Goal: Task Accomplishment & Management: Complete application form

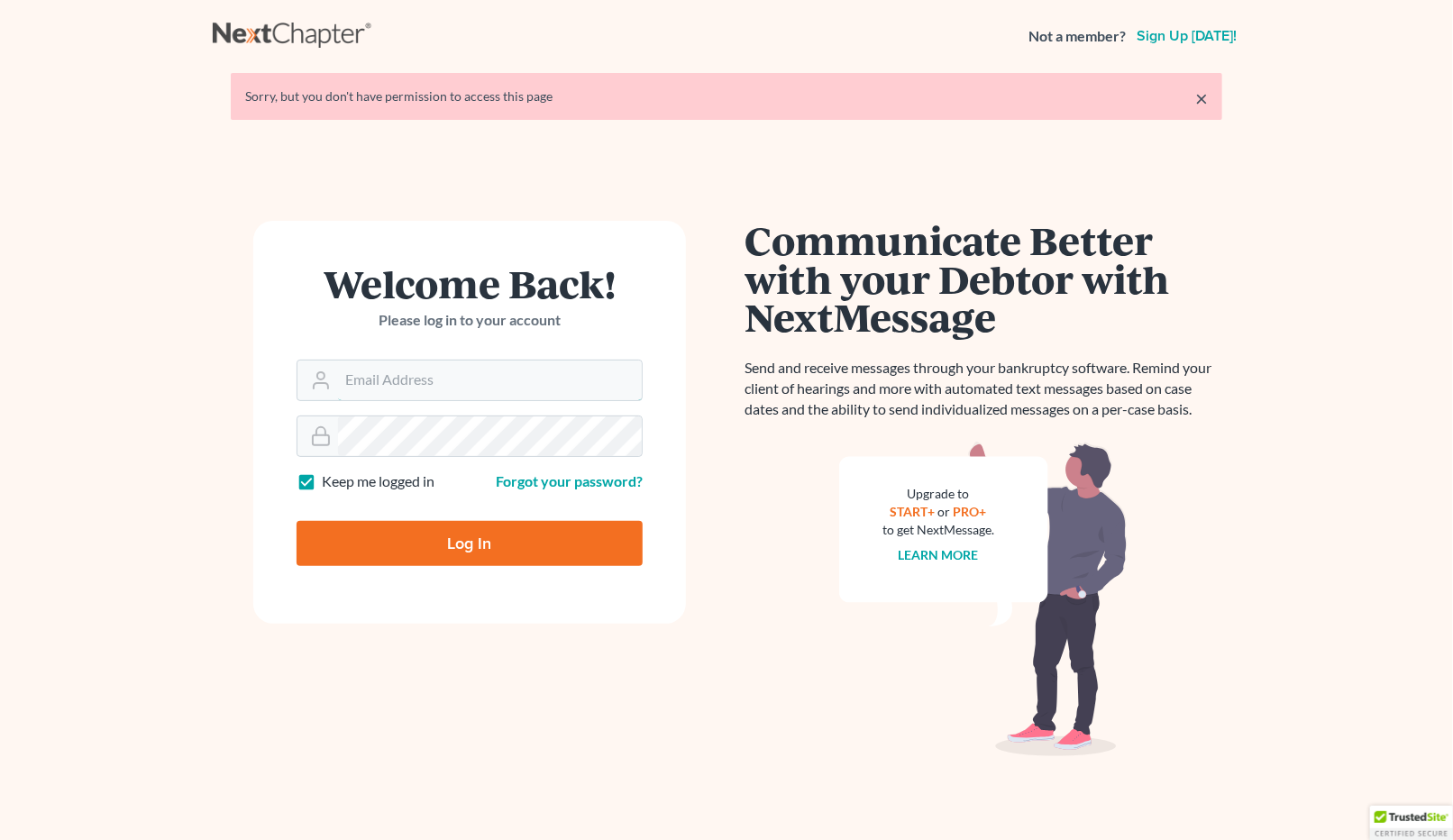
type input "[EMAIL_ADDRESS][DOMAIN_NAME]"
click at [496, 543] on input "Log In" at bounding box center [470, 544] width 346 height 45
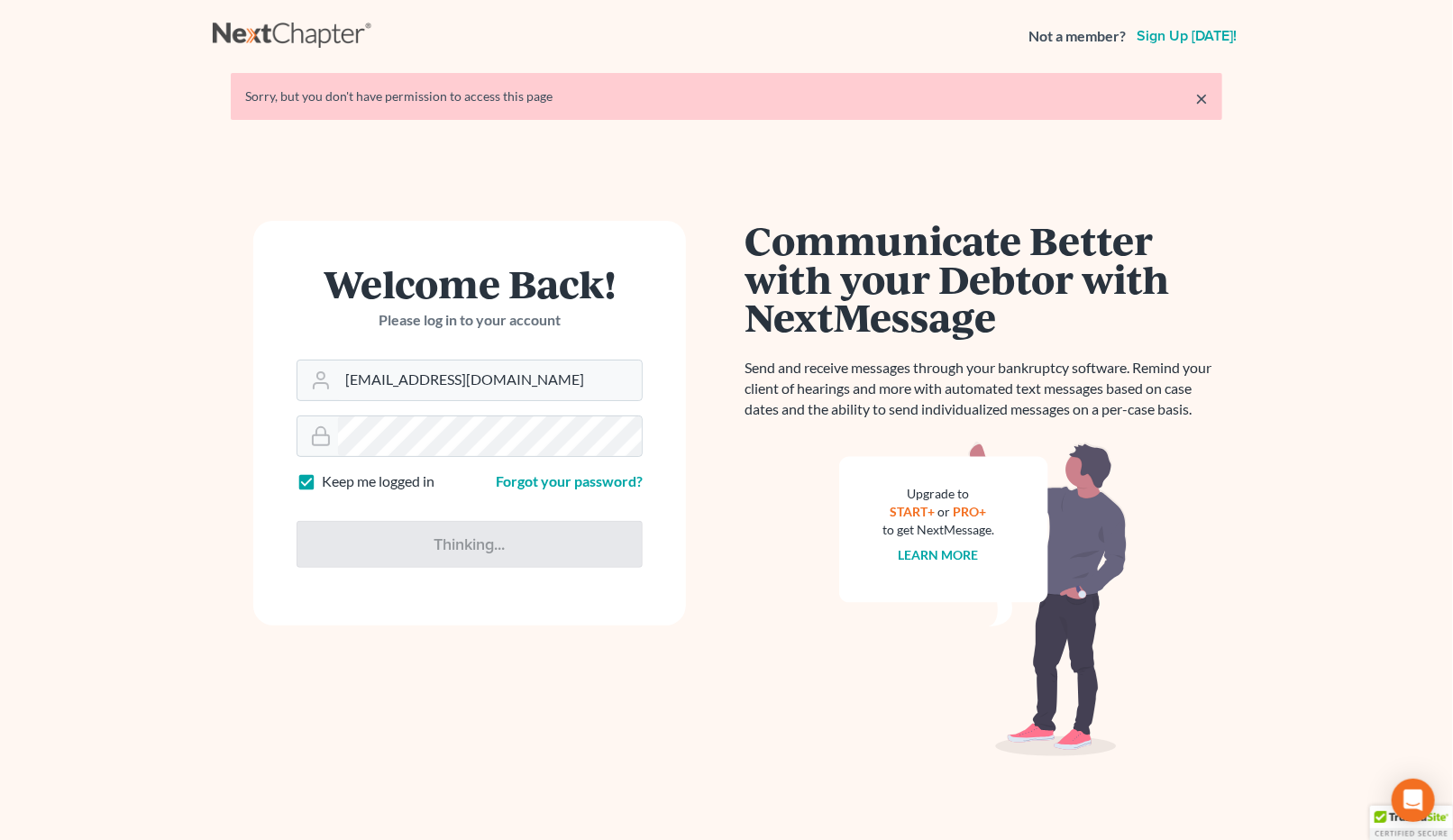
type input "Thinking..."
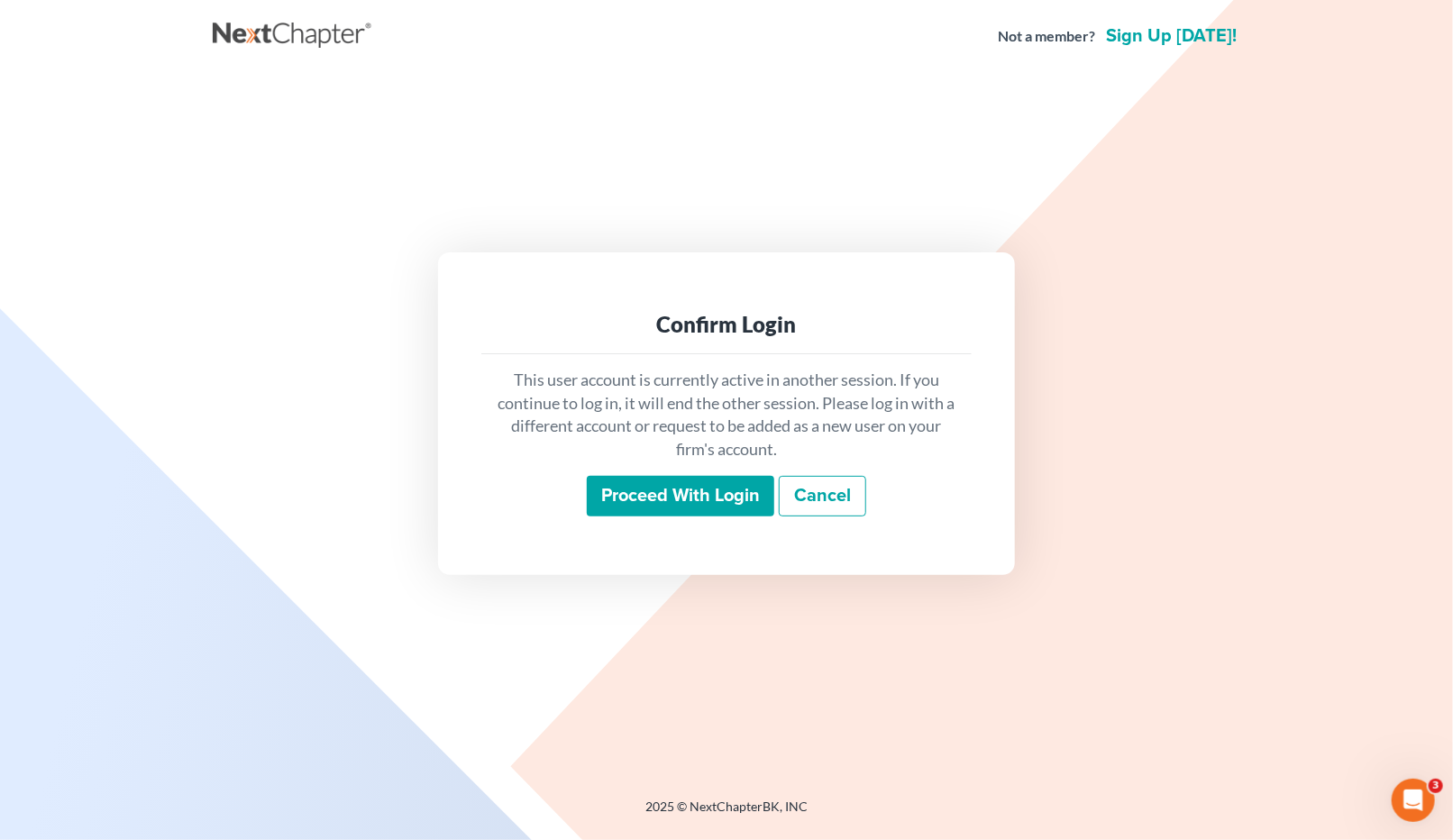
click at [679, 522] on div "This user account is currently active in another session. If you continue to lo…" at bounding box center [726, 442] width 490 height 178
click at [673, 509] on input "Proceed with login" at bounding box center [680, 497] width 187 height 41
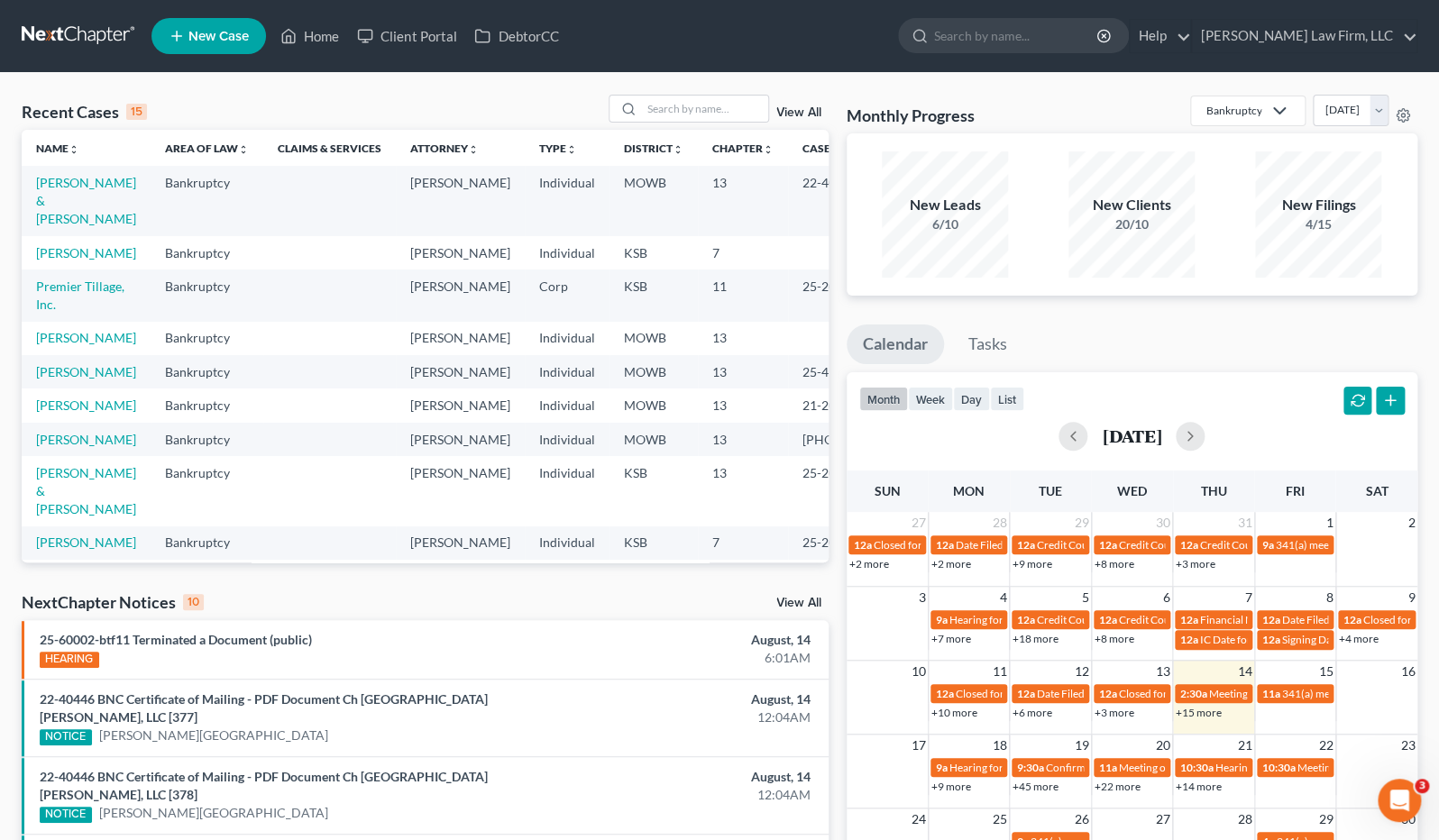
drag, startPoint x: 391, startPoint y: 114, endPoint x: 476, endPoint y: 115, distance: 85.0
click at [391, 114] on div "Recent Cases 15 View All" at bounding box center [424, 112] width 807 height 35
click at [739, 114] on input "search" at bounding box center [705, 109] width 126 height 26
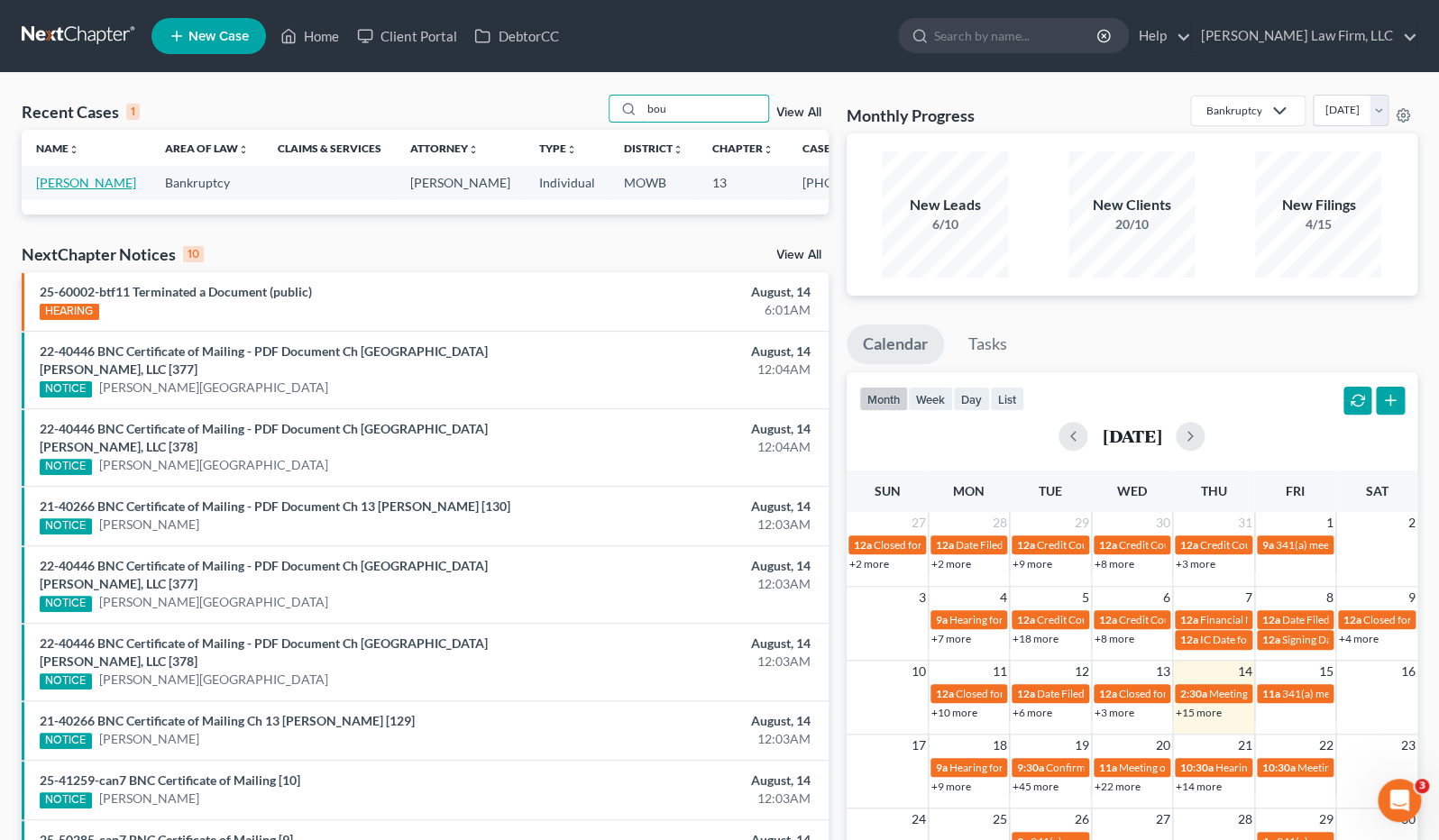
type input "bou"
click at [55, 190] on link "[PERSON_NAME]" at bounding box center [86, 182] width 100 height 15
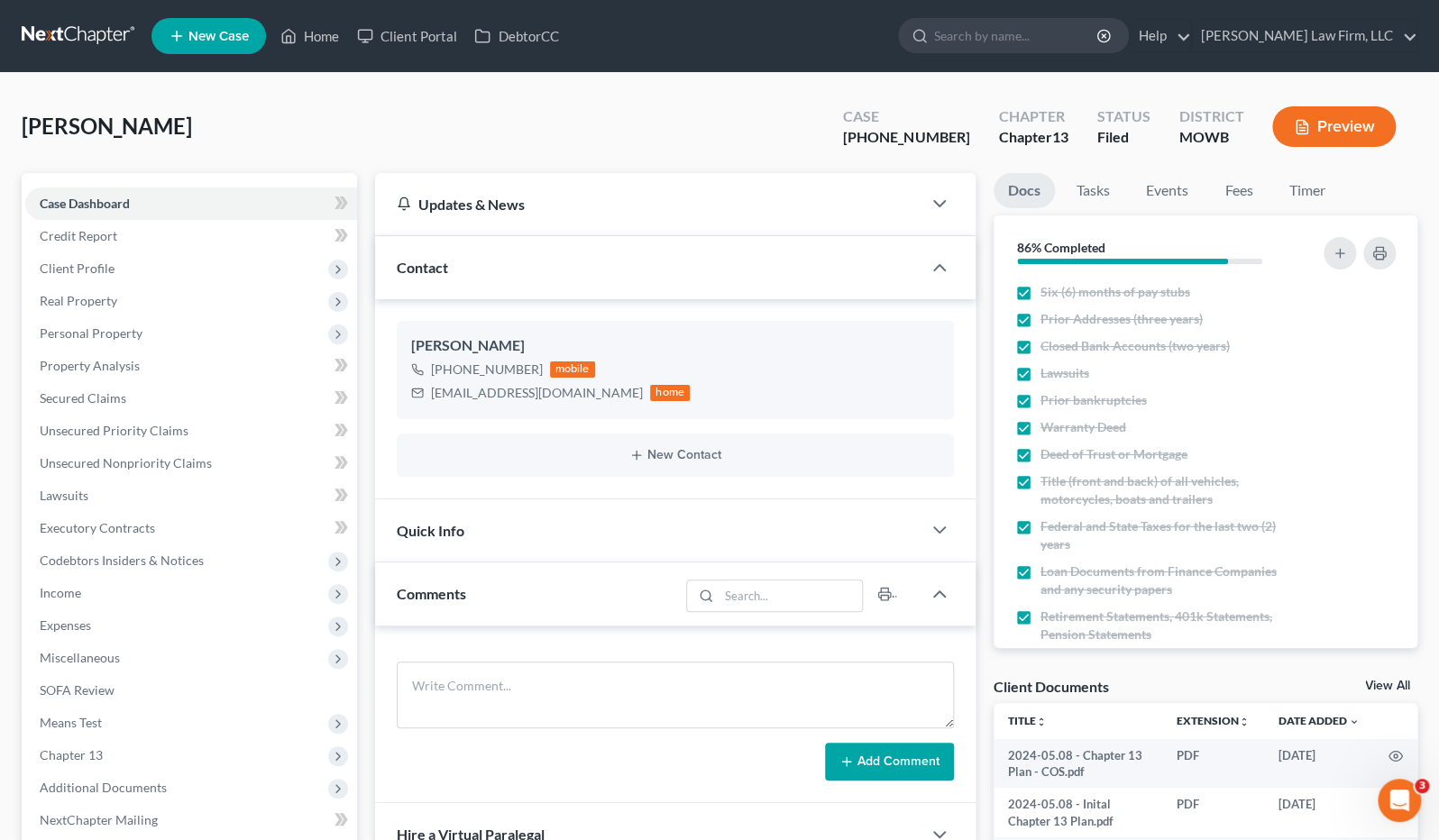
scroll to position [4087, 0]
click at [1099, 28] on input "search" at bounding box center [1015, 35] width 165 height 33
type input "[PERSON_NAME]"
click at [95, 34] on link at bounding box center [79, 36] width 116 height 32
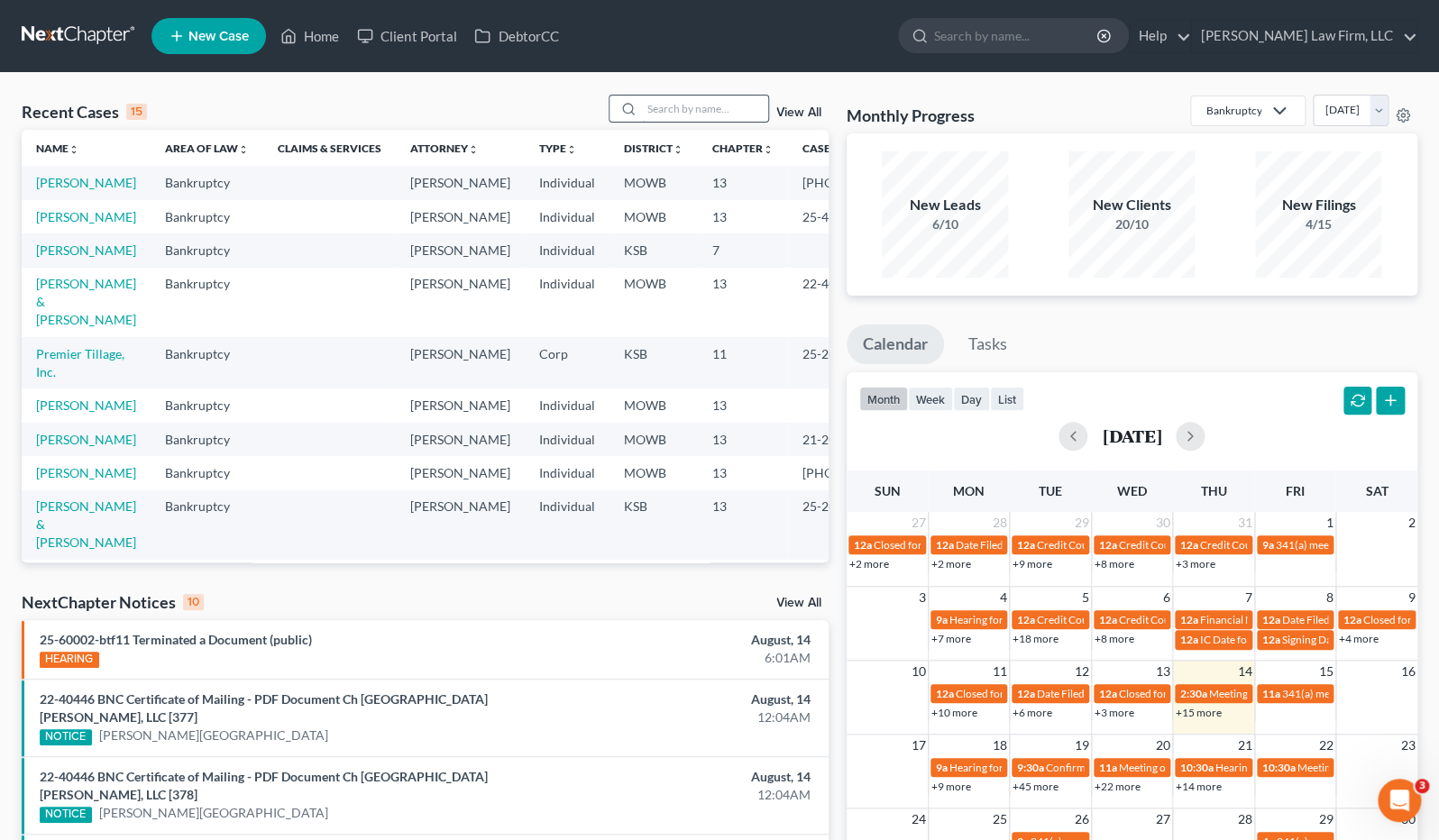
click at [693, 96] on input "search" at bounding box center [705, 109] width 126 height 26
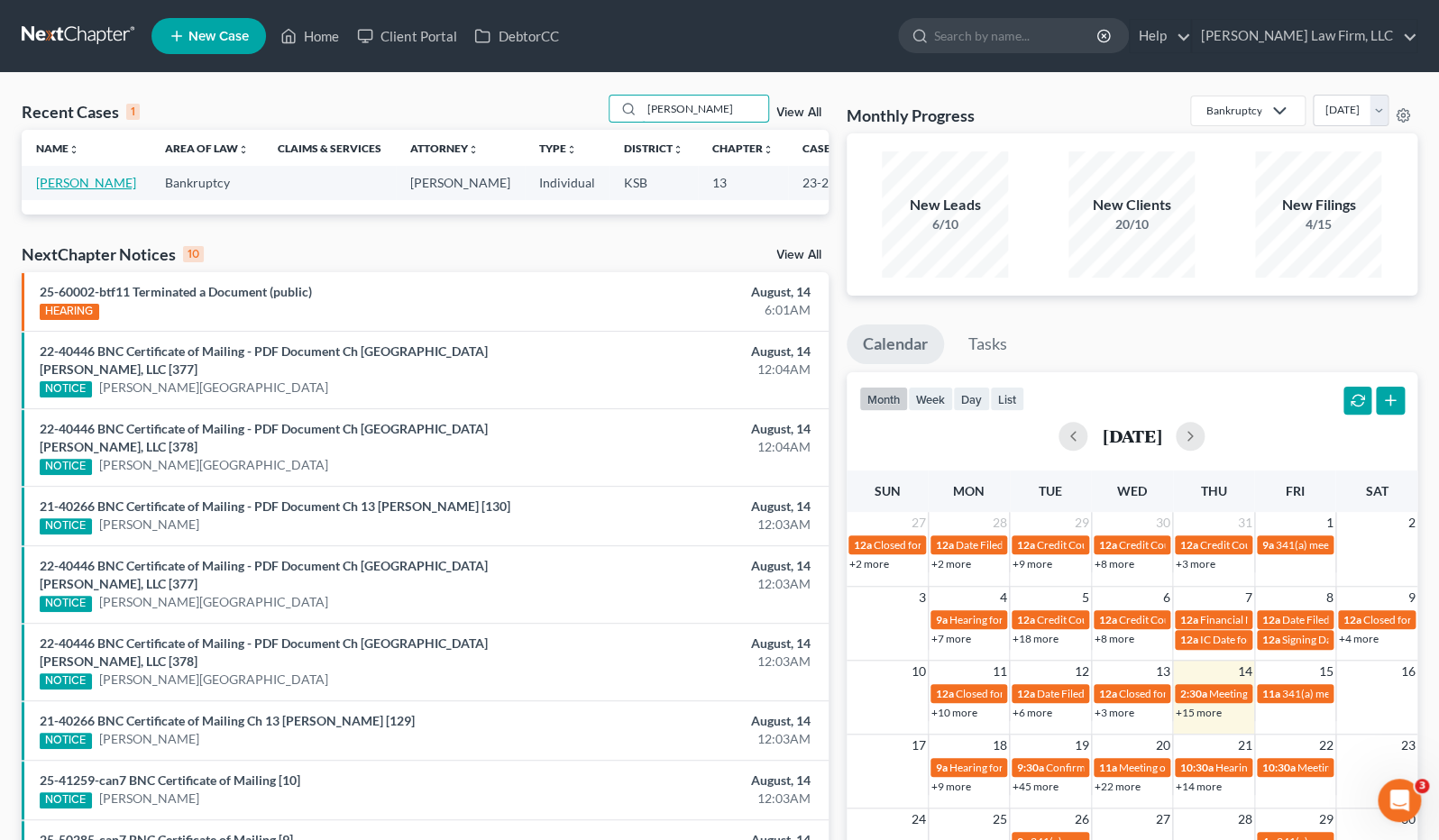
type input "maher"
click at [68, 190] on link "Maher, Matthew" at bounding box center [86, 182] width 100 height 15
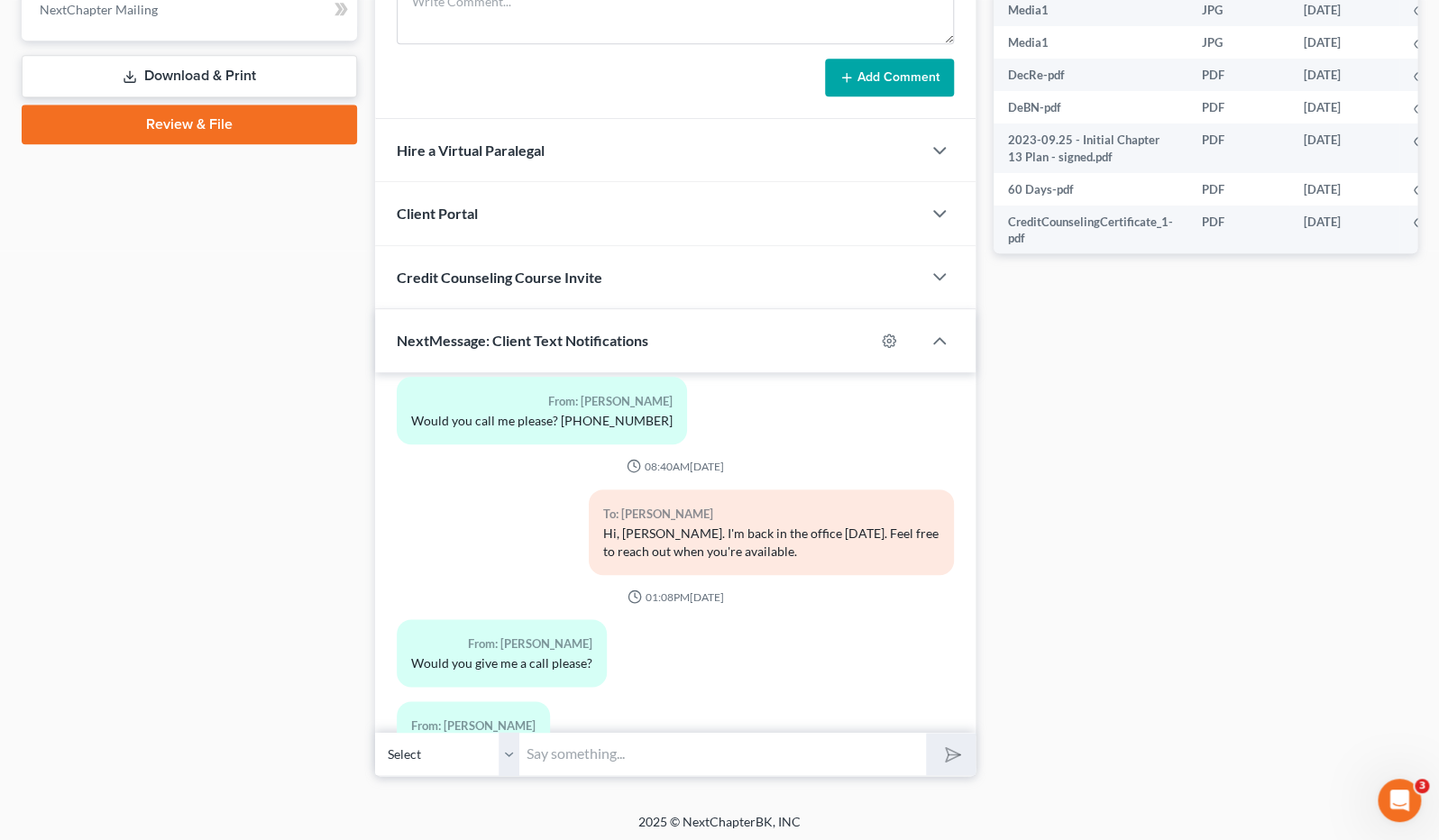
scroll to position [812, 0]
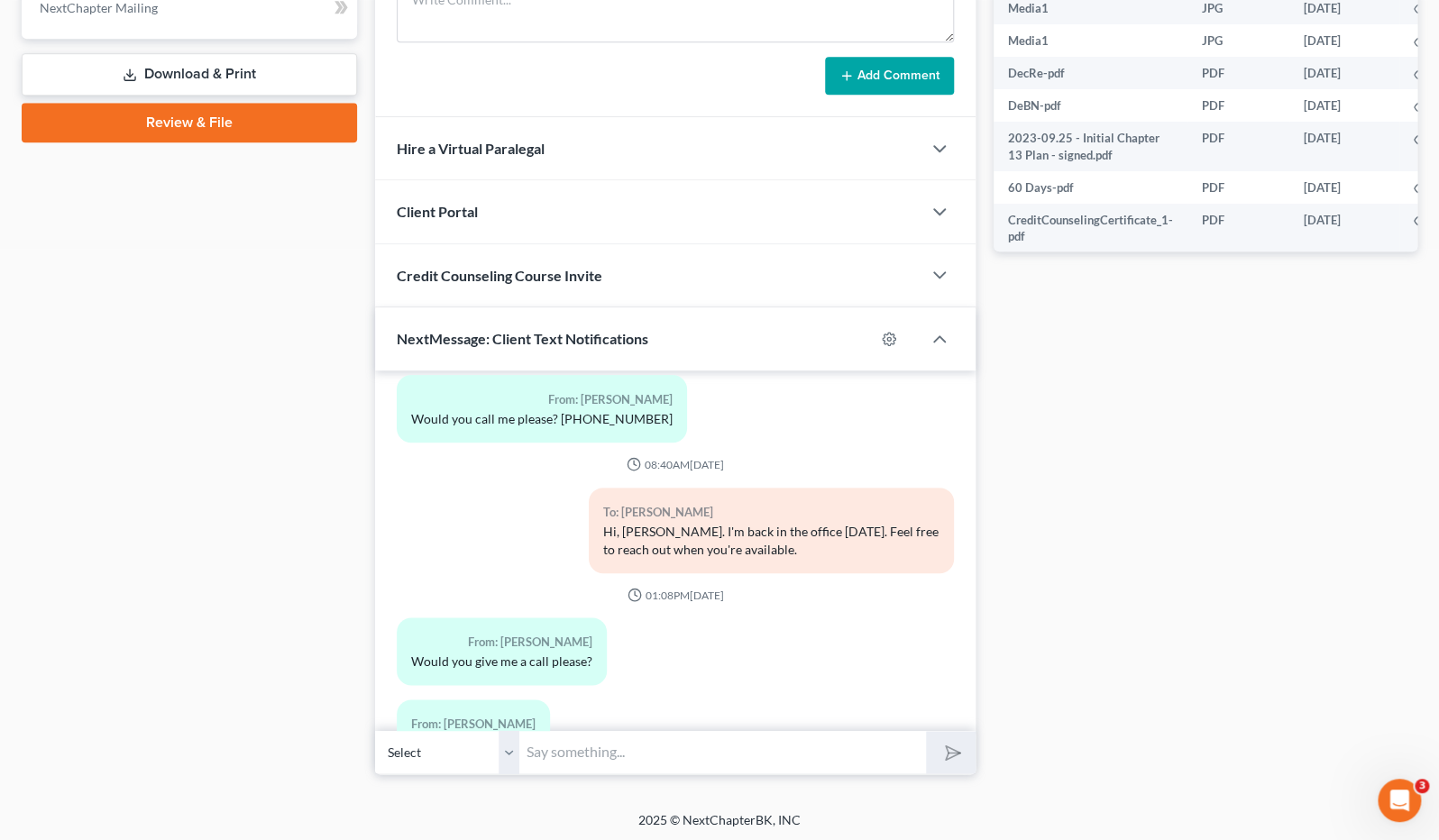
click at [635, 755] on input "text" at bounding box center [723, 752] width 407 height 44
type input "Hey, Matt! After re-doing the calculations on the Chapter 13 Plan payment, we n…"
click at [926, 731] on button "submit" at bounding box center [951, 752] width 50 height 42
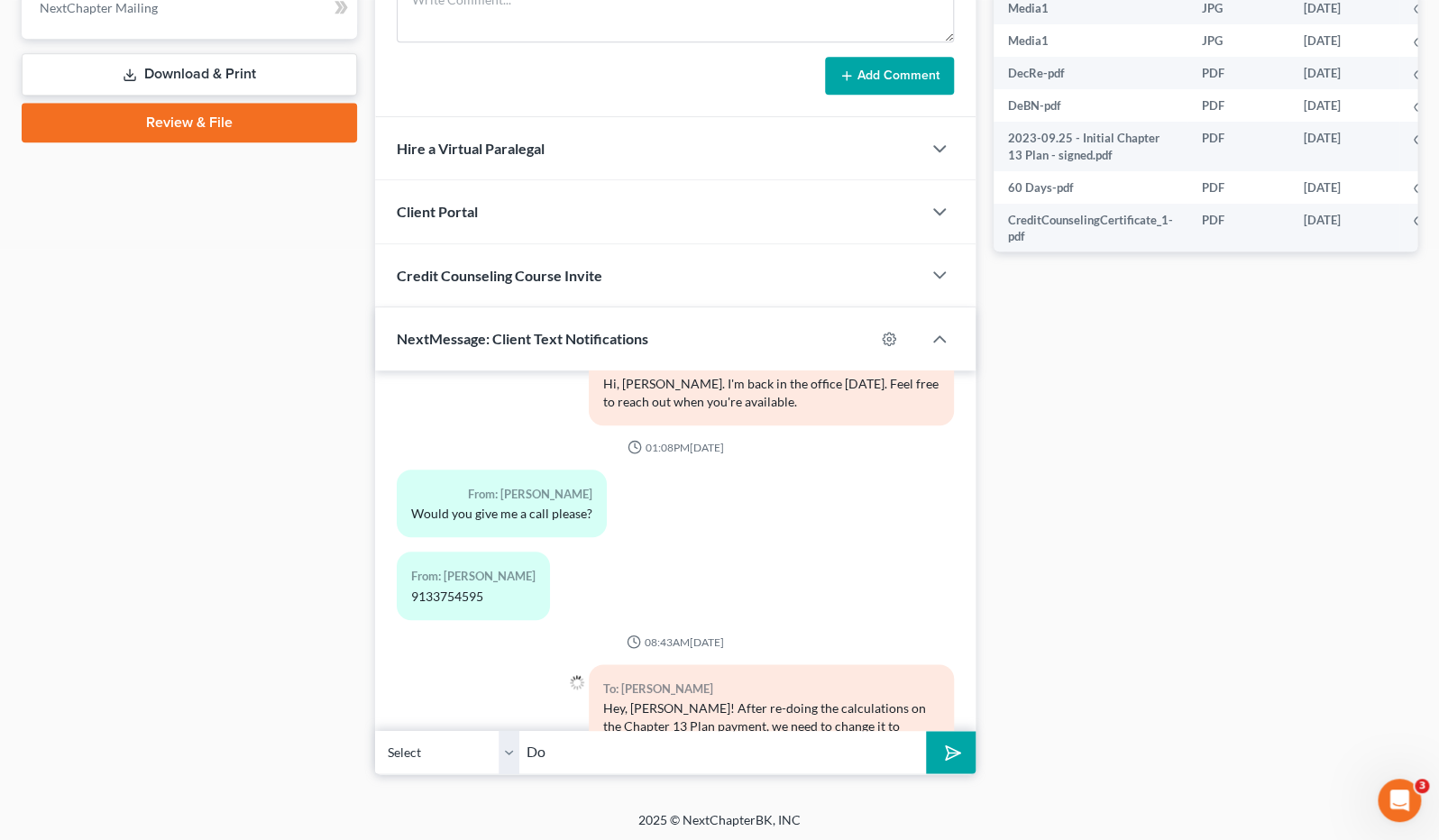
type input "D"
type input "Are you willing to agree to the change? Let me know as soon as you can. Thanks!"
click at [926, 731] on button "submit" at bounding box center [951, 752] width 50 height 42
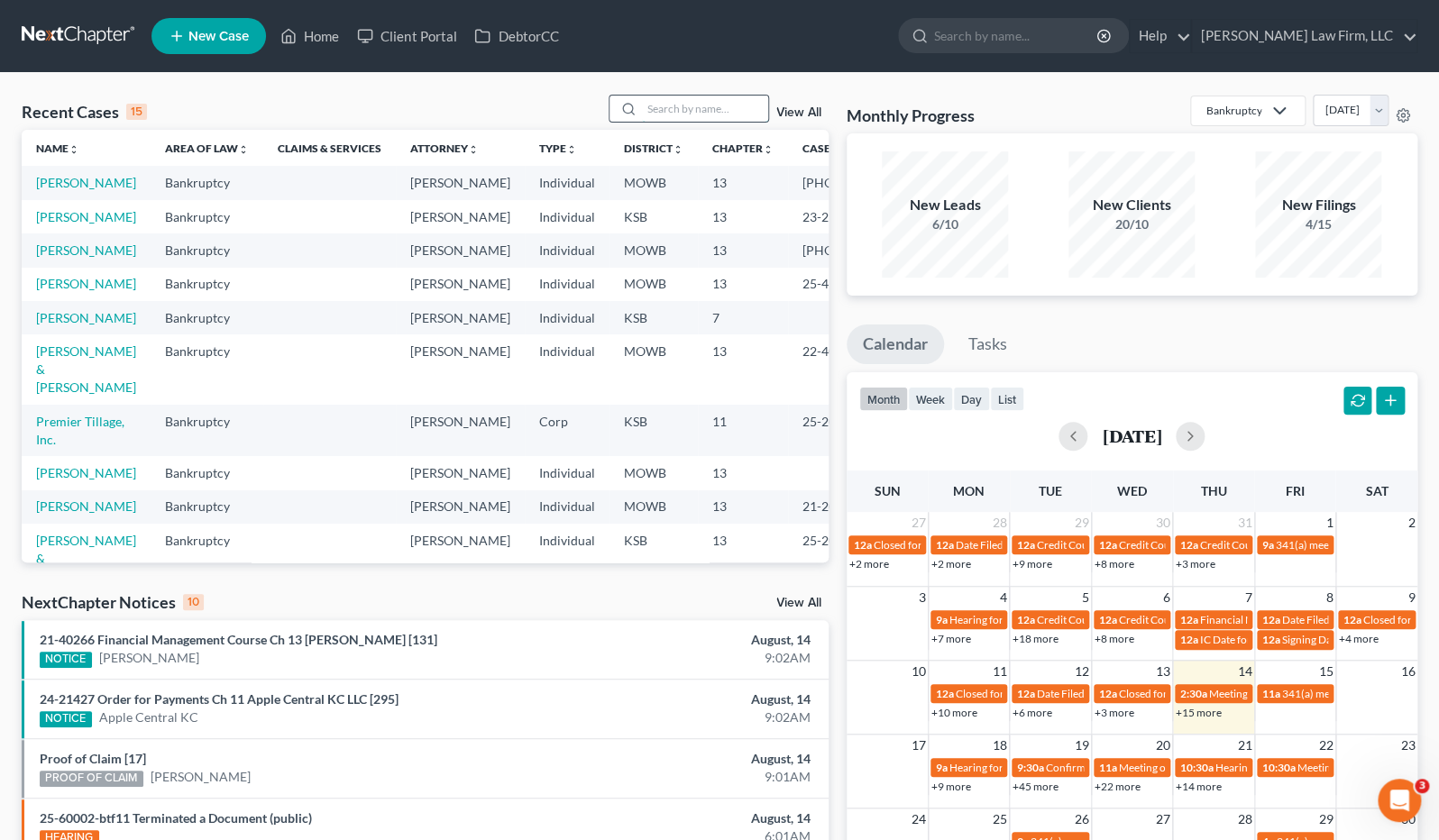
click at [724, 102] on input "search" at bounding box center [705, 109] width 126 height 26
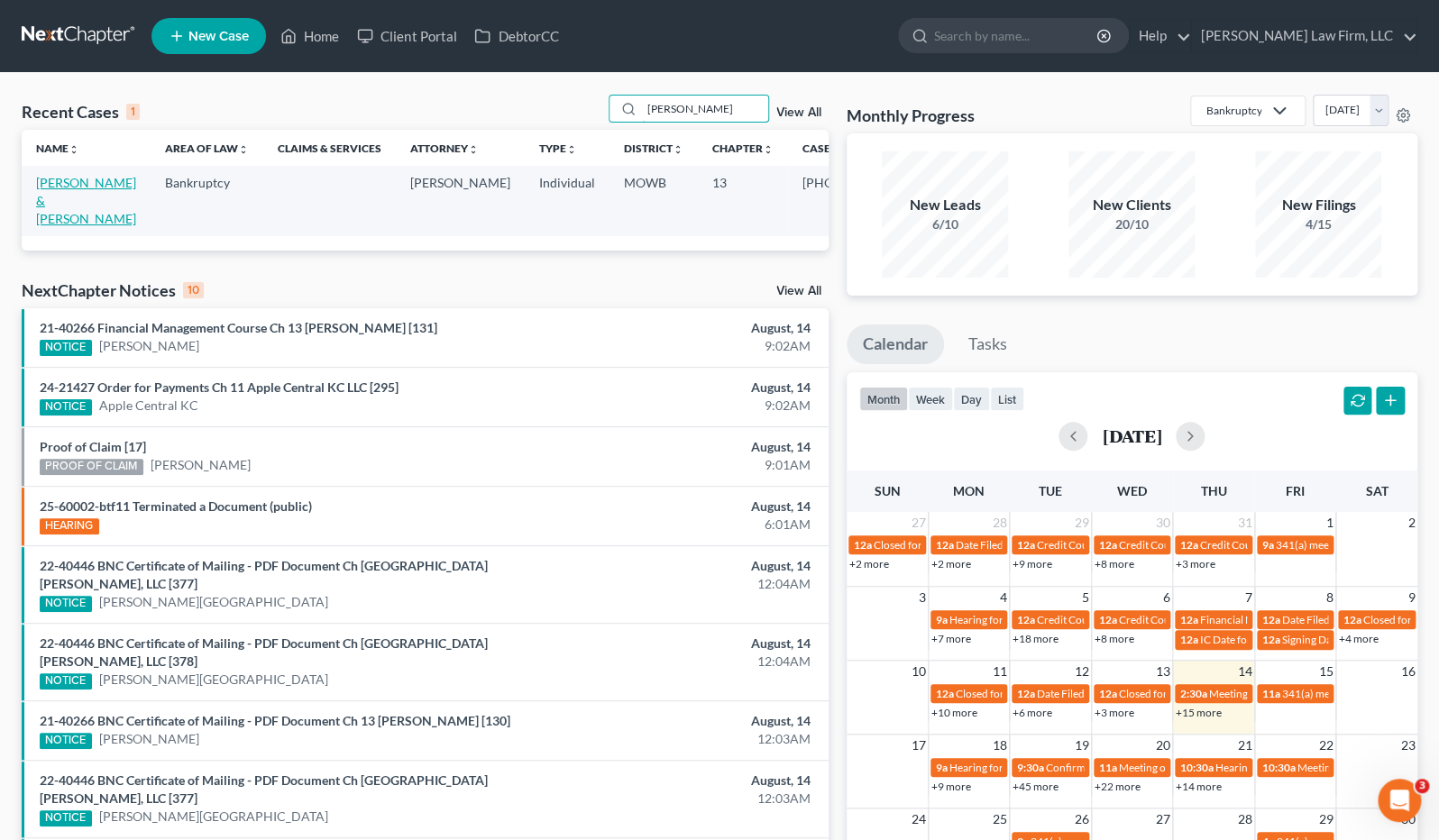
type input "[PERSON_NAME]"
click at [58, 199] on link "[PERSON_NAME] & [PERSON_NAME]" at bounding box center [86, 200] width 100 height 52
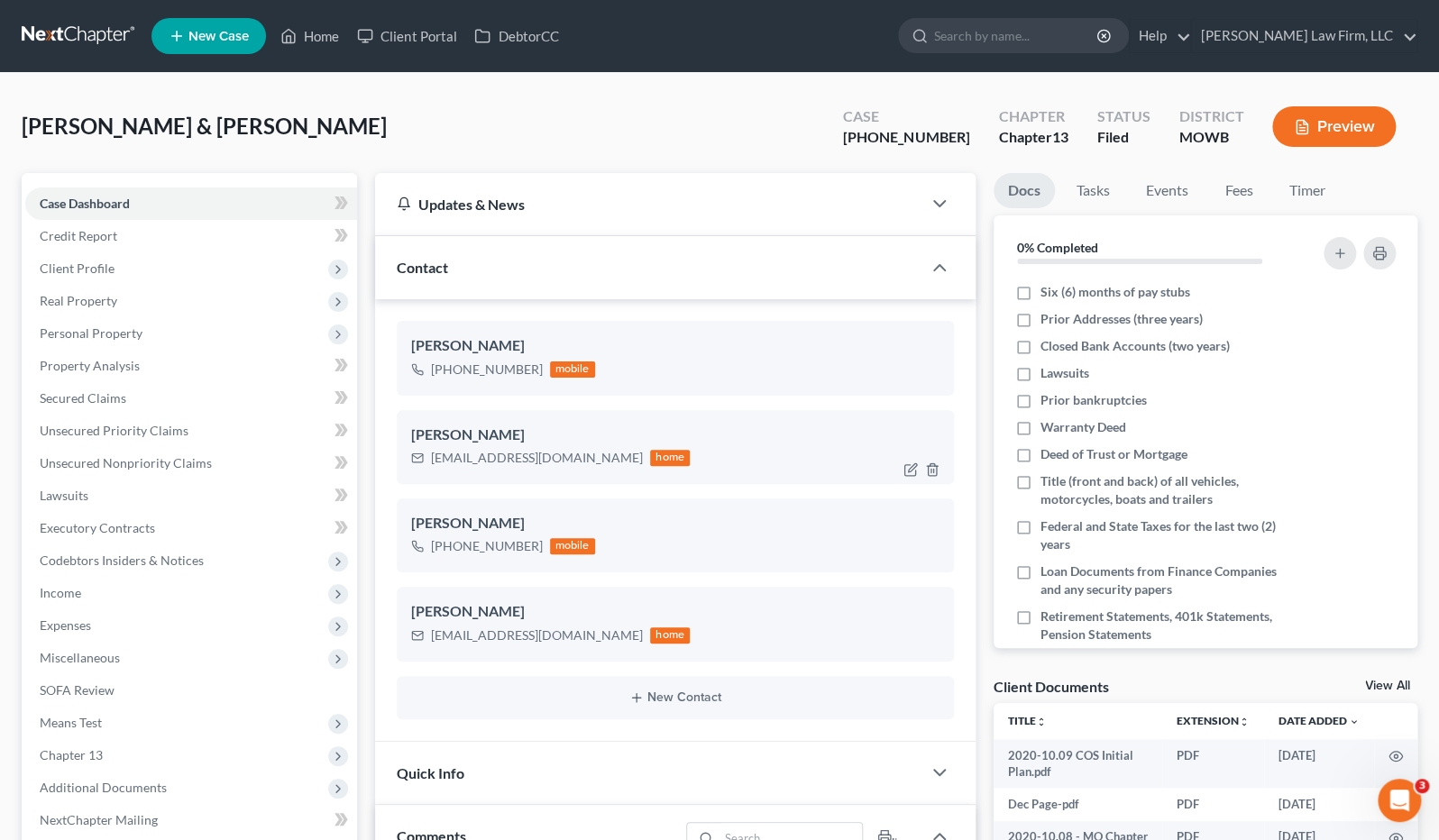
scroll to position [6997, 0]
drag, startPoint x: 427, startPoint y: 468, endPoint x: 544, endPoint y: 475, distance: 117.2
click at [544, 475] on div "Collene Fristoe cfristoe1@gmail.com home" at bounding box center [675, 447] width 557 height 74
copy div "cfristoe1@gmail.com"
drag, startPoint x: 425, startPoint y: 636, endPoint x: 581, endPoint y: 643, distance: 156.2
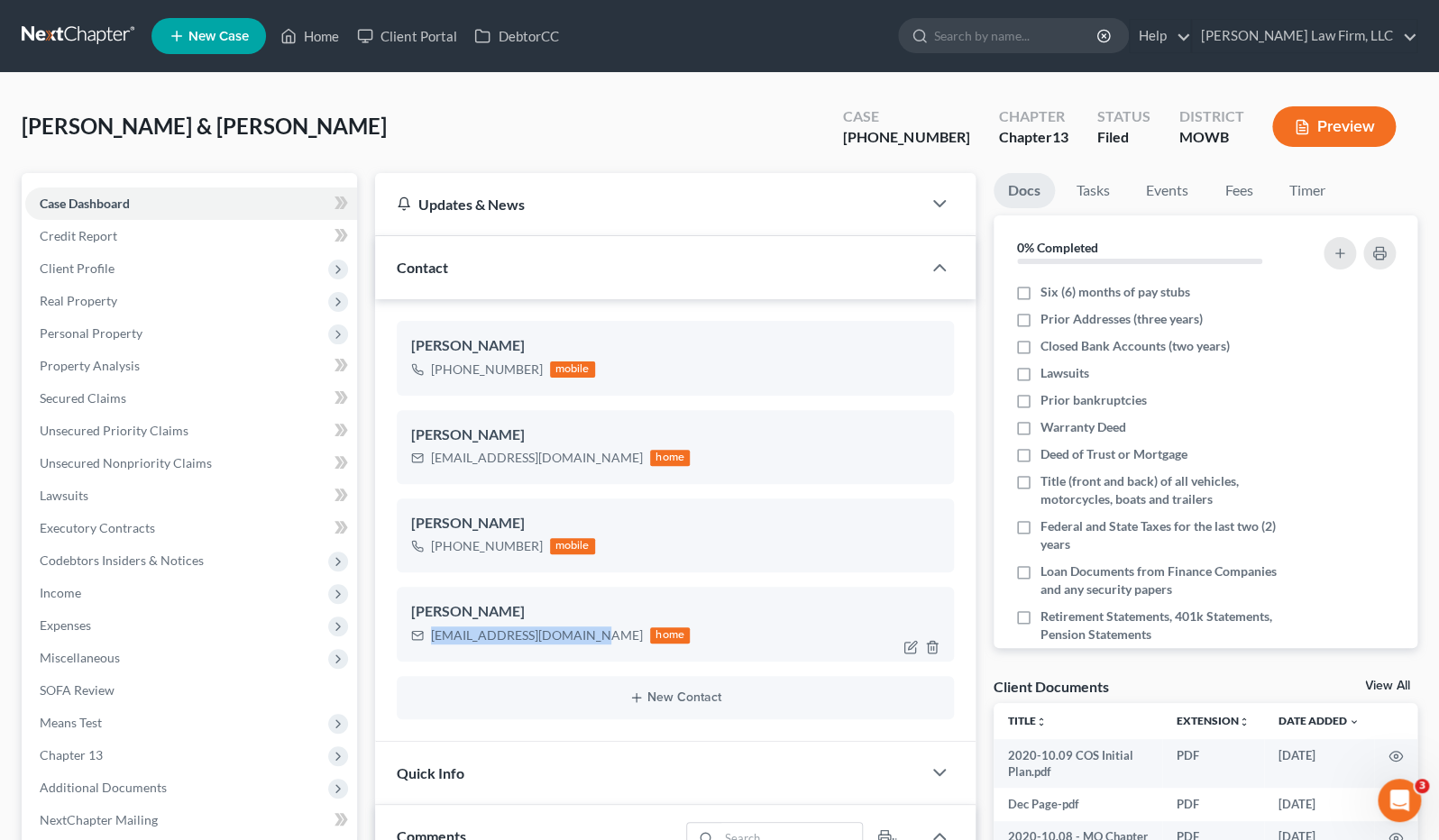
click at [581, 643] on div "marckfristoe70@gmail.com home" at bounding box center [551, 635] width 279 height 24
copy div "marckfristoe70@gmail.com"
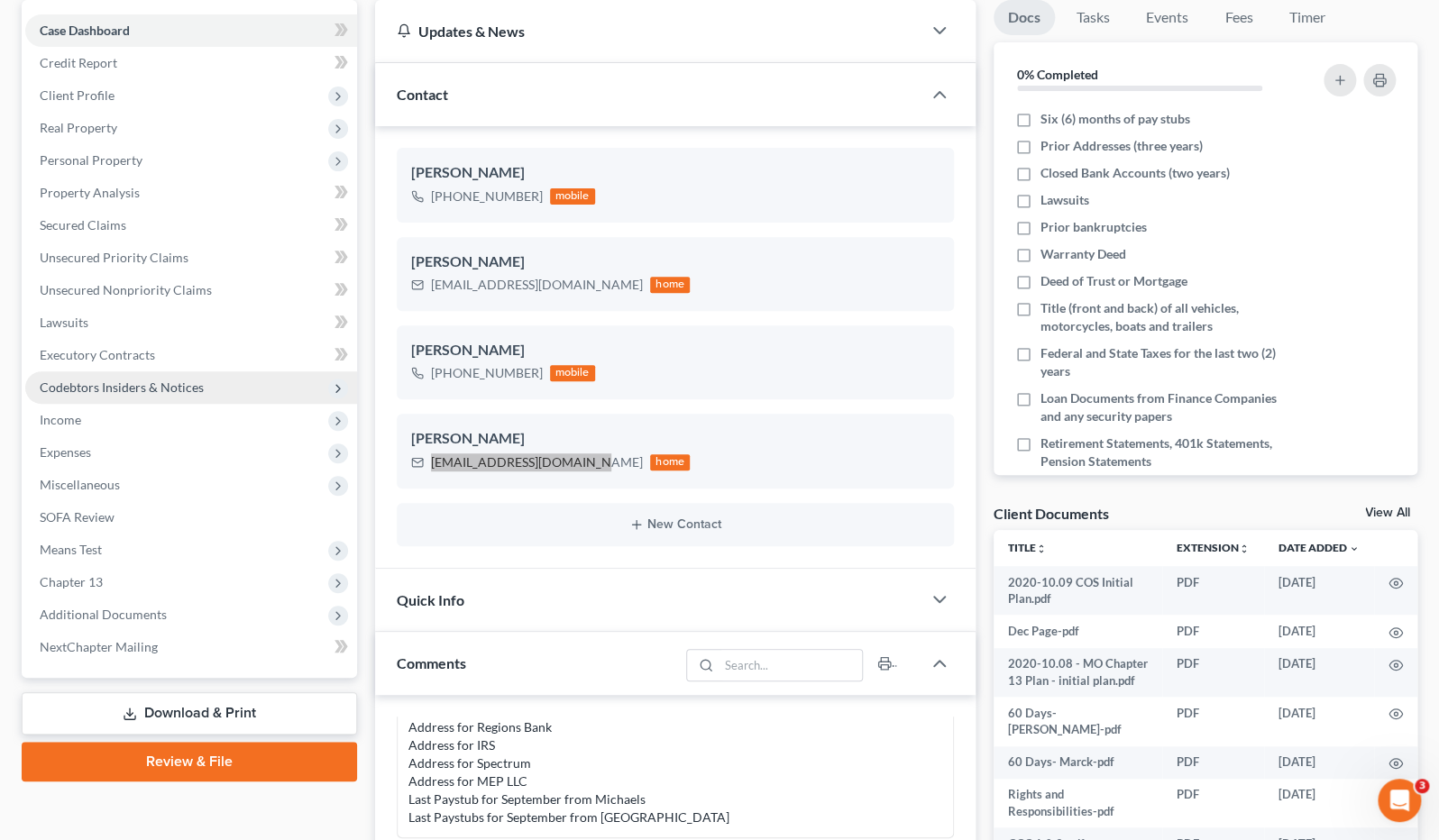
scroll to position [300, 0]
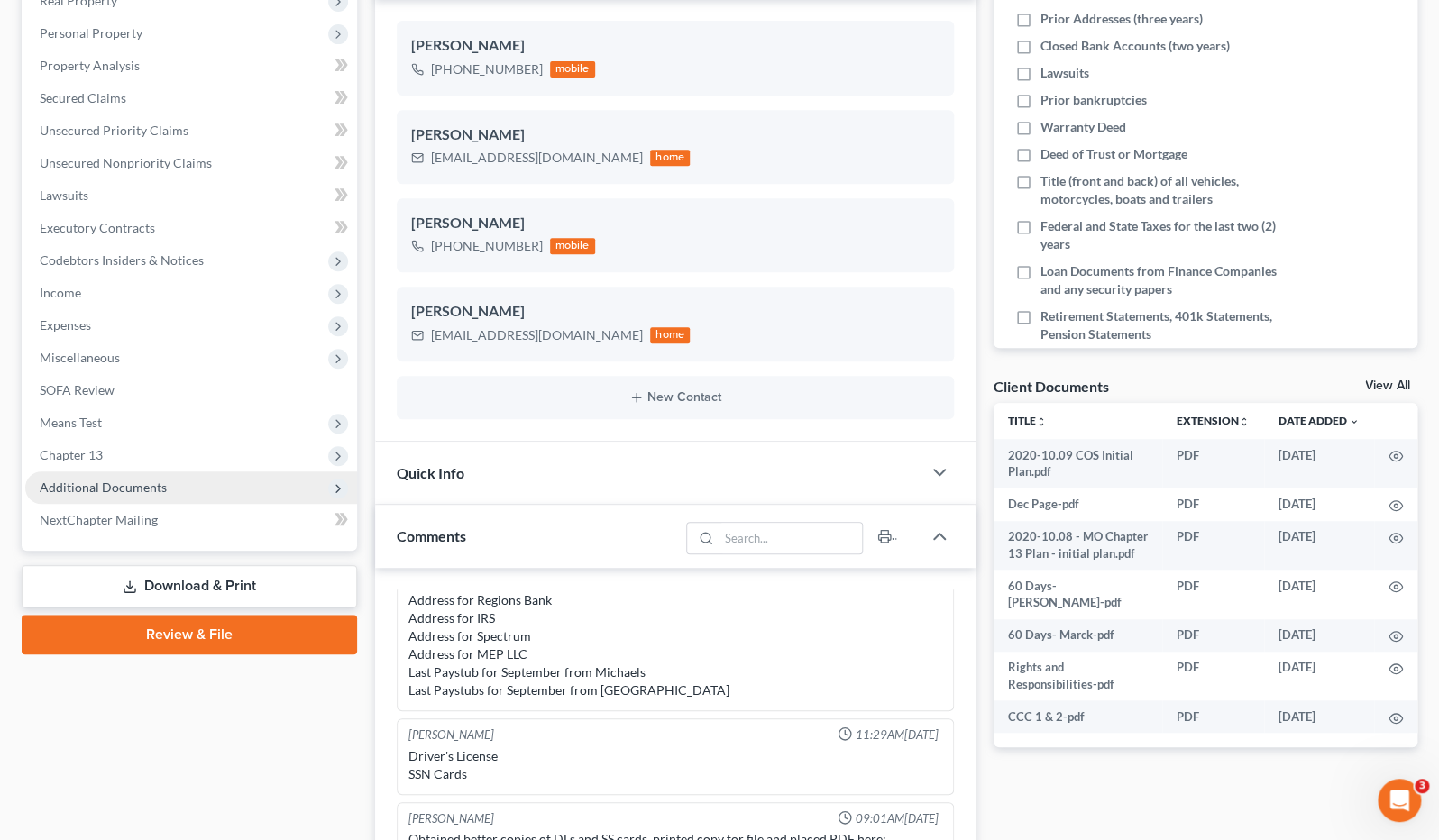
click at [130, 483] on span "Additional Documents" at bounding box center [103, 487] width 127 height 15
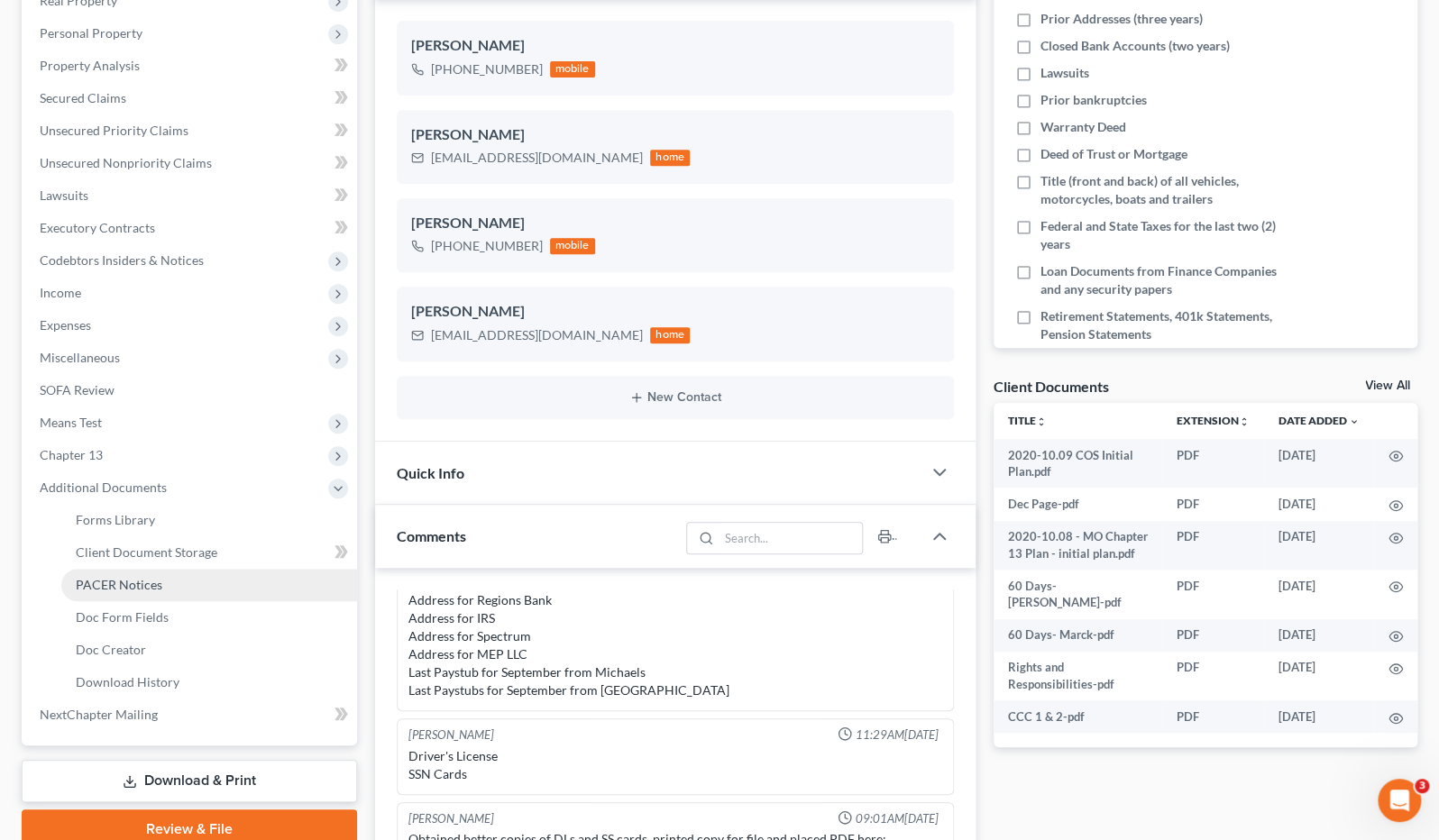
click at [178, 570] on link "PACER Notices" at bounding box center [209, 584] width 296 height 32
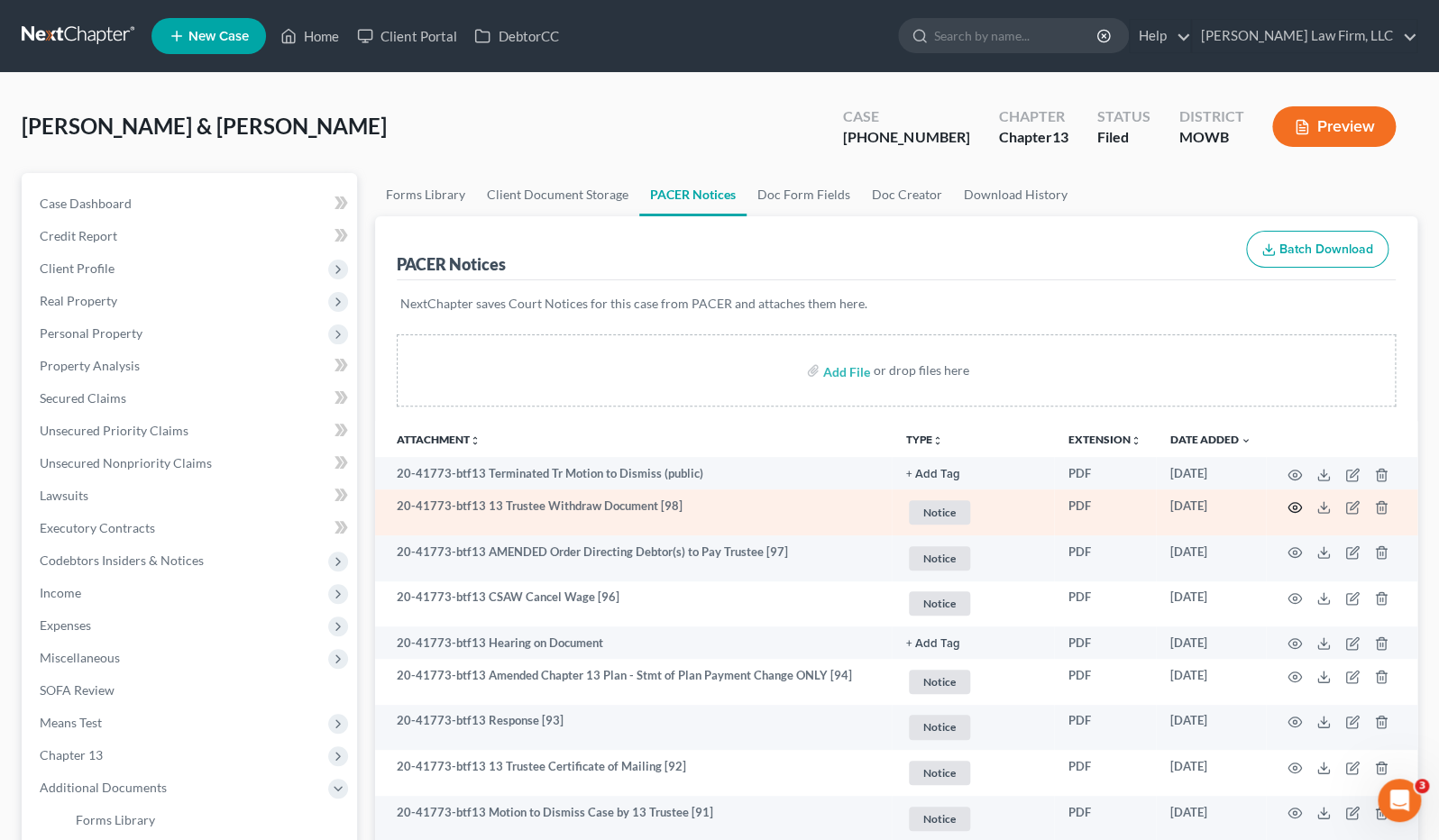
click at [1291, 502] on icon "button" at bounding box center [1294, 507] width 14 height 14
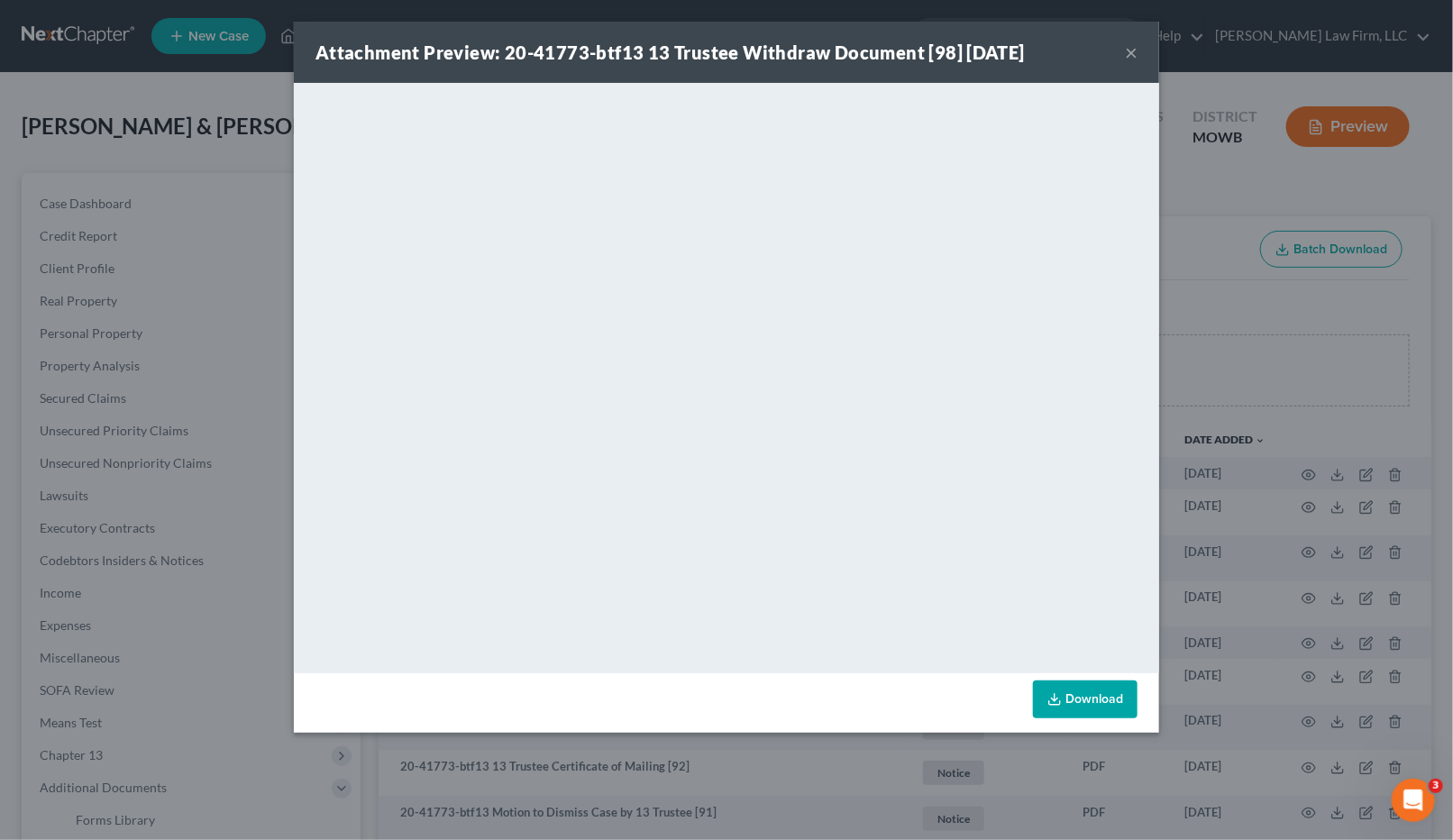
click at [1237, 378] on div "Attachment Preview: 20-41773-btf13 13 Trustee Withdraw Document [98] 08/13/2025…" at bounding box center [726, 420] width 1453 height 840
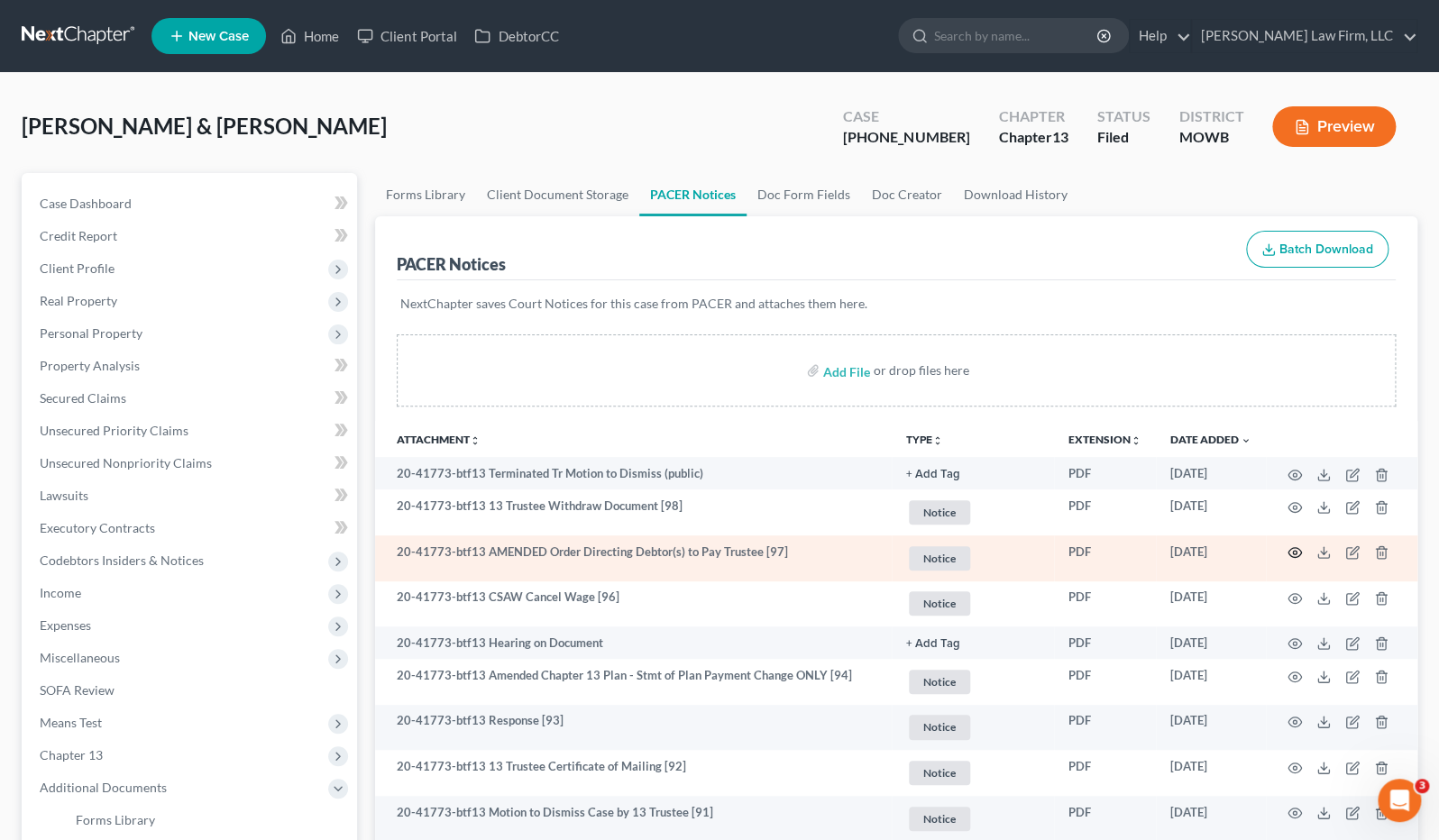
click at [1294, 550] on circle "button" at bounding box center [1295, 552] width 4 height 4
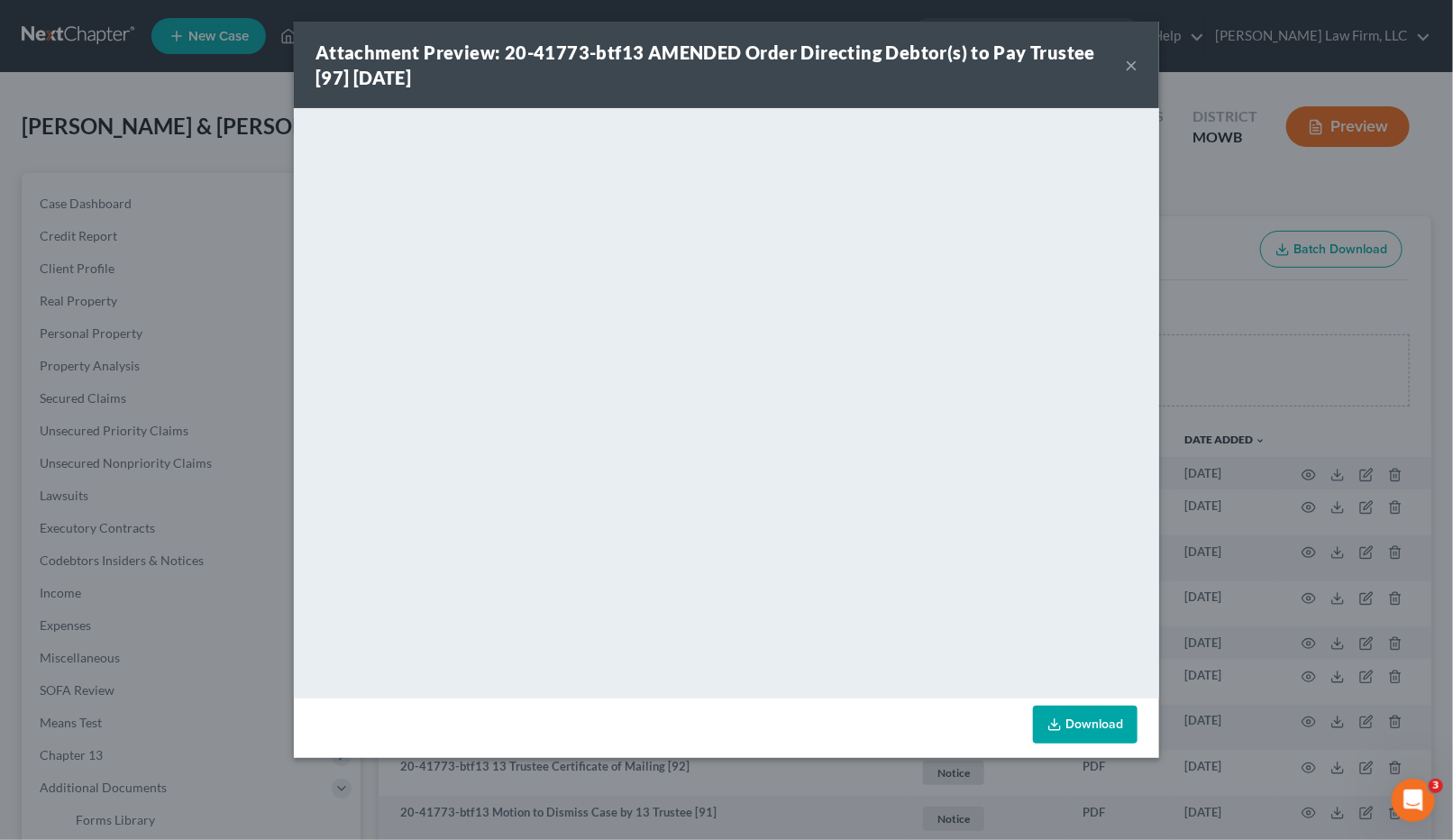
click at [259, 96] on div "Attachment Preview: 20-41773-btf13 AMENDED Order Directing Debtor(s) to Pay Tru…" at bounding box center [726, 420] width 1453 height 840
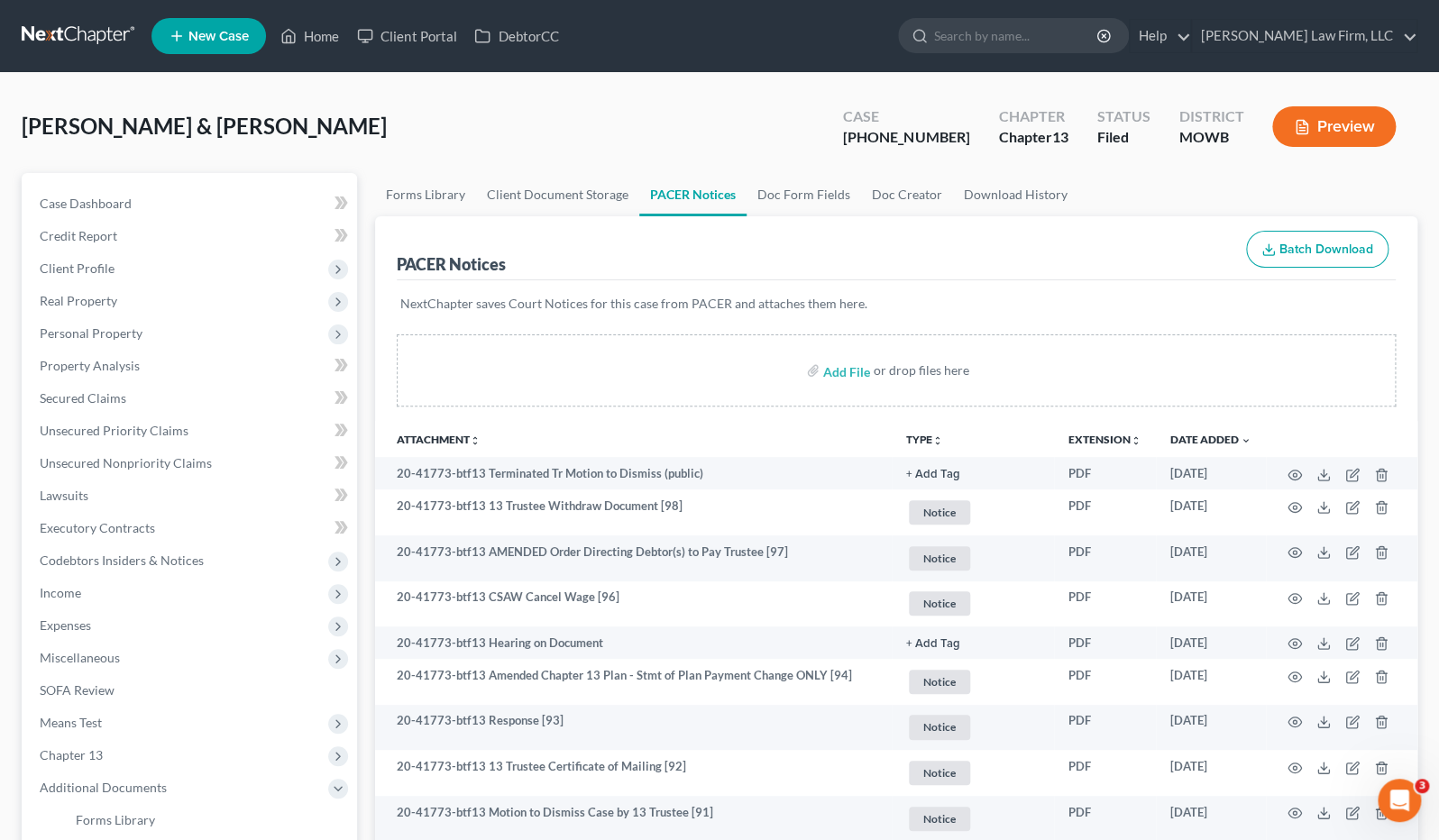
click at [60, 40] on link at bounding box center [79, 36] width 116 height 32
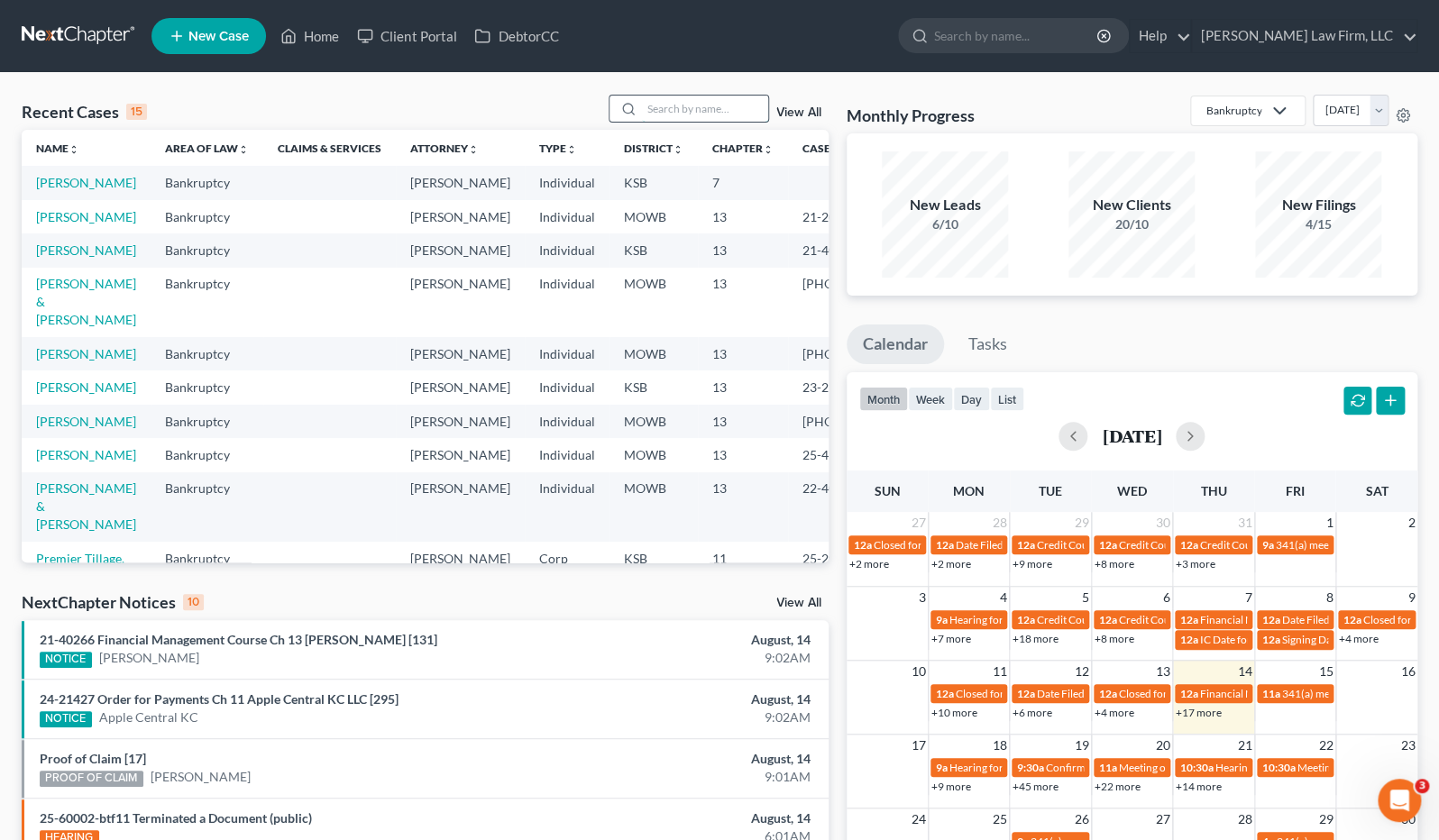
click at [678, 118] on input "search" at bounding box center [705, 109] width 126 height 26
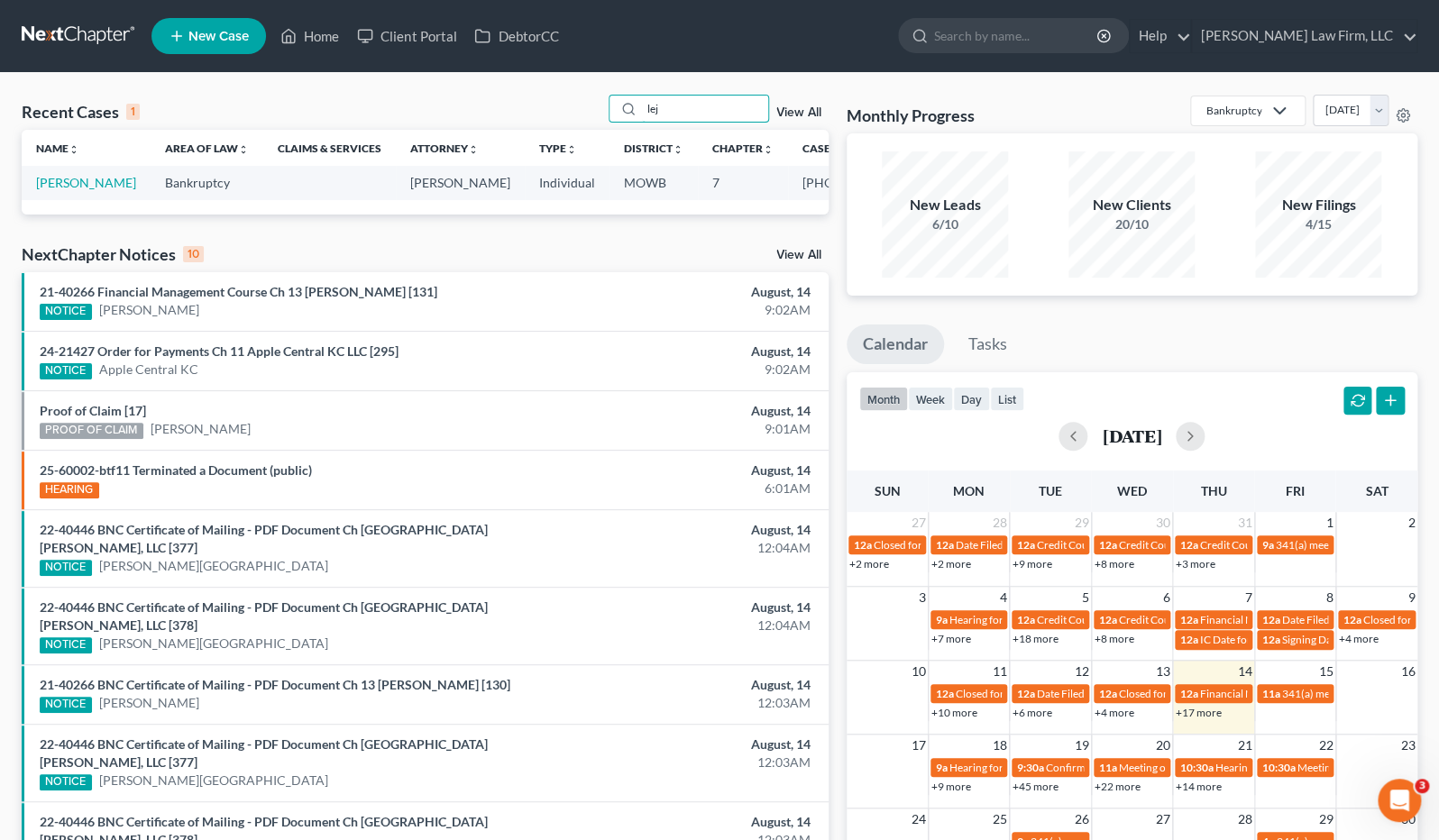
type input "lej"
click at [56, 190] on td "[PERSON_NAME]" at bounding box center [86, 182] width 129 height 33
click at [56, 181] on link "[PERSON_NAME]" at bounding box center [86, 182] width 100 height 15
select select "6"
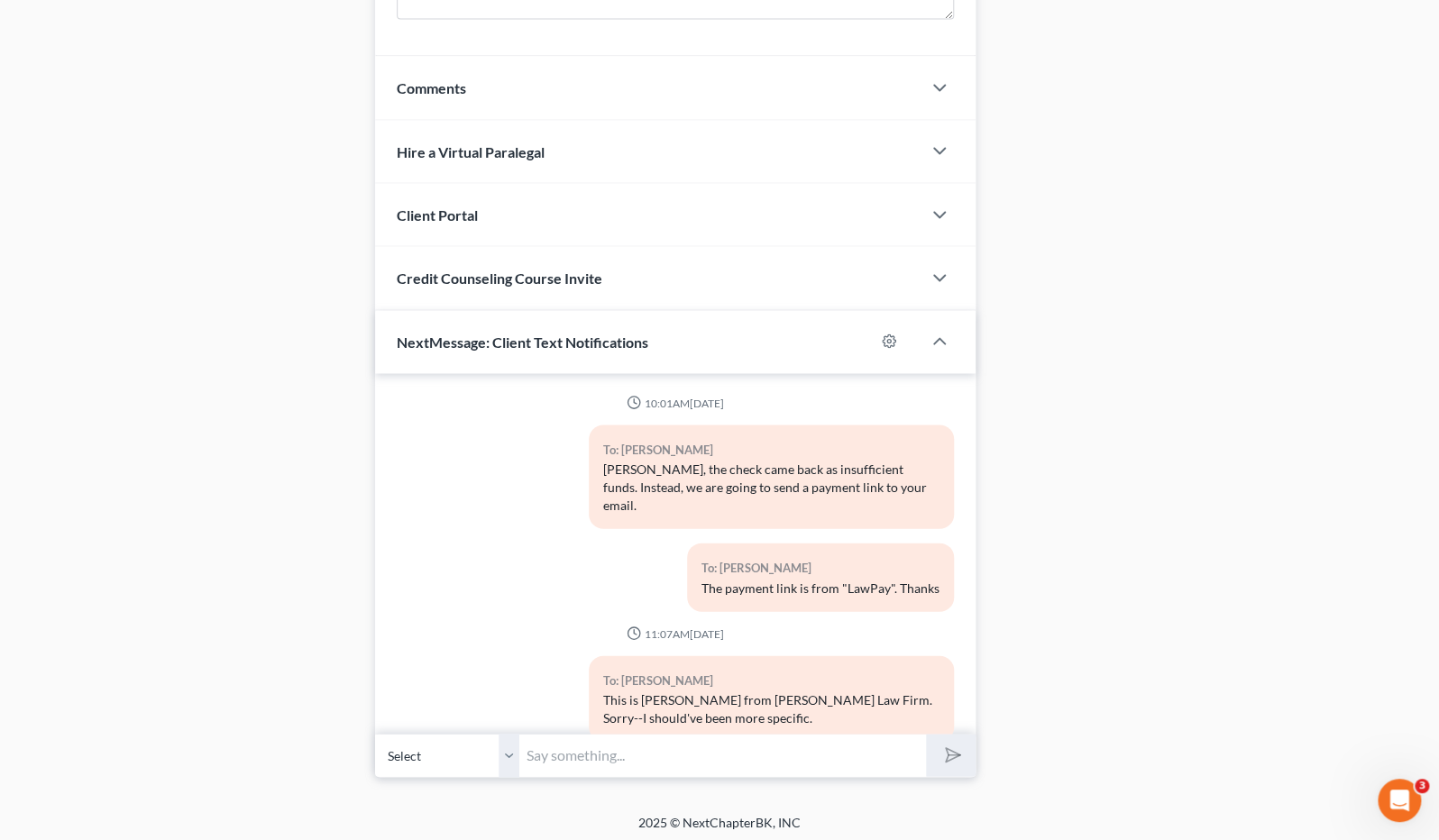
scroll to position [1294, 0]
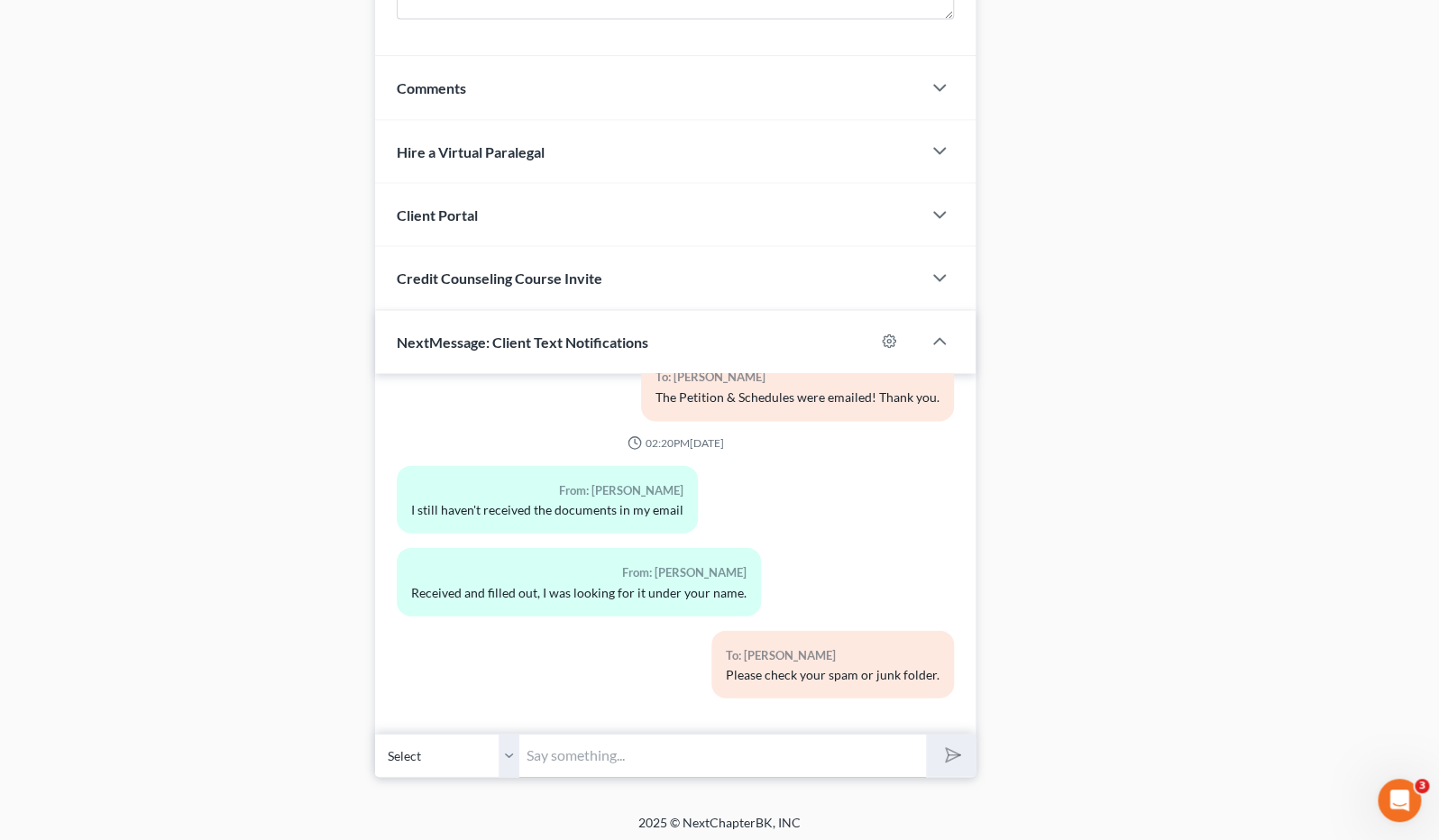
click at [642, 737] on input "text" at bounding box center [723, 754] width 407 height 44
type input "Hi, Roy! What time are you available today to discuss the 341 meeting of credit…"
click at [926, 734] on button "submit" at bounding box center [951, 754] width 50 height 42
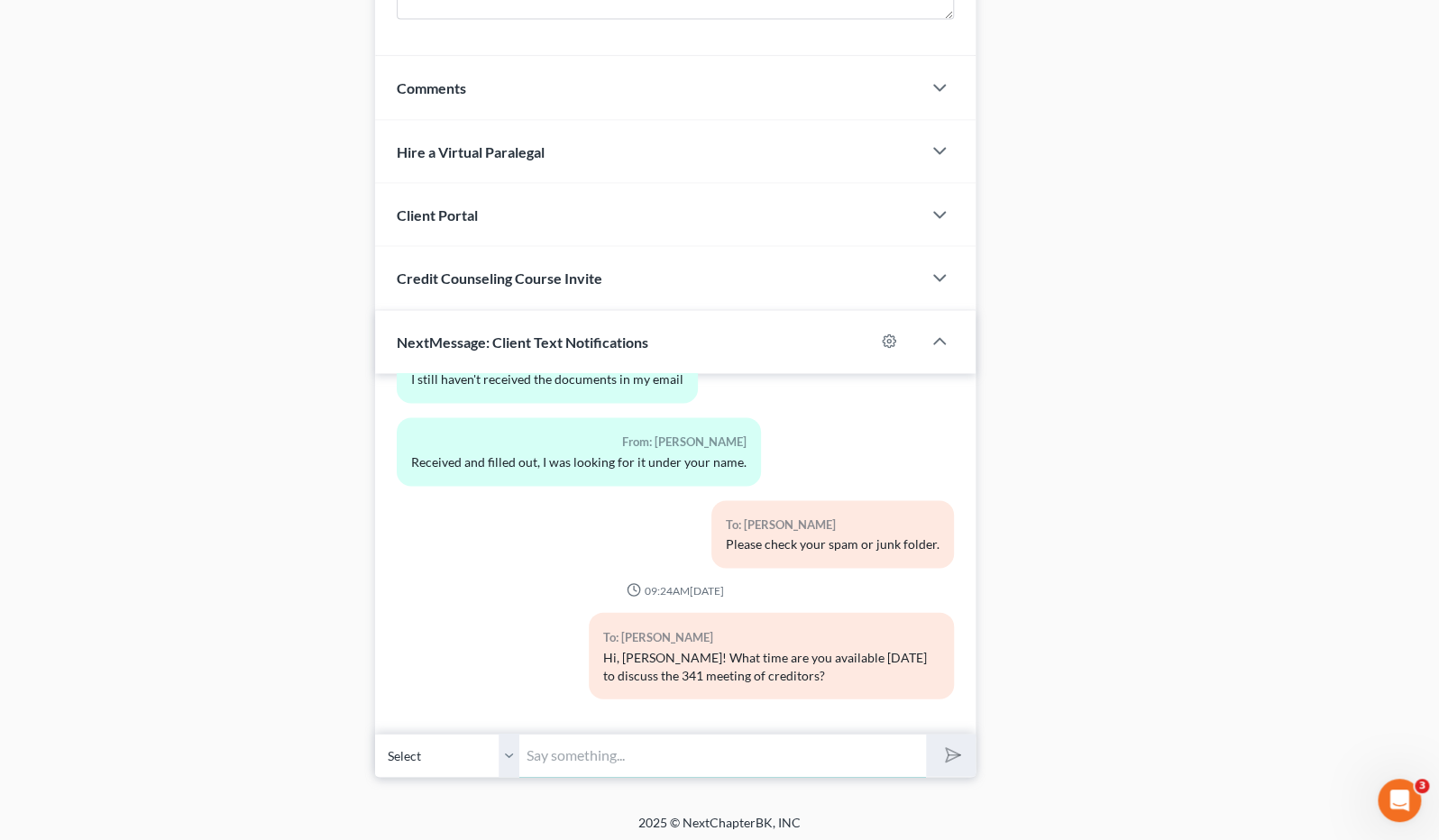
click at [625, 734] on input "text" at bounding box center [723, 754] width 407 height 44
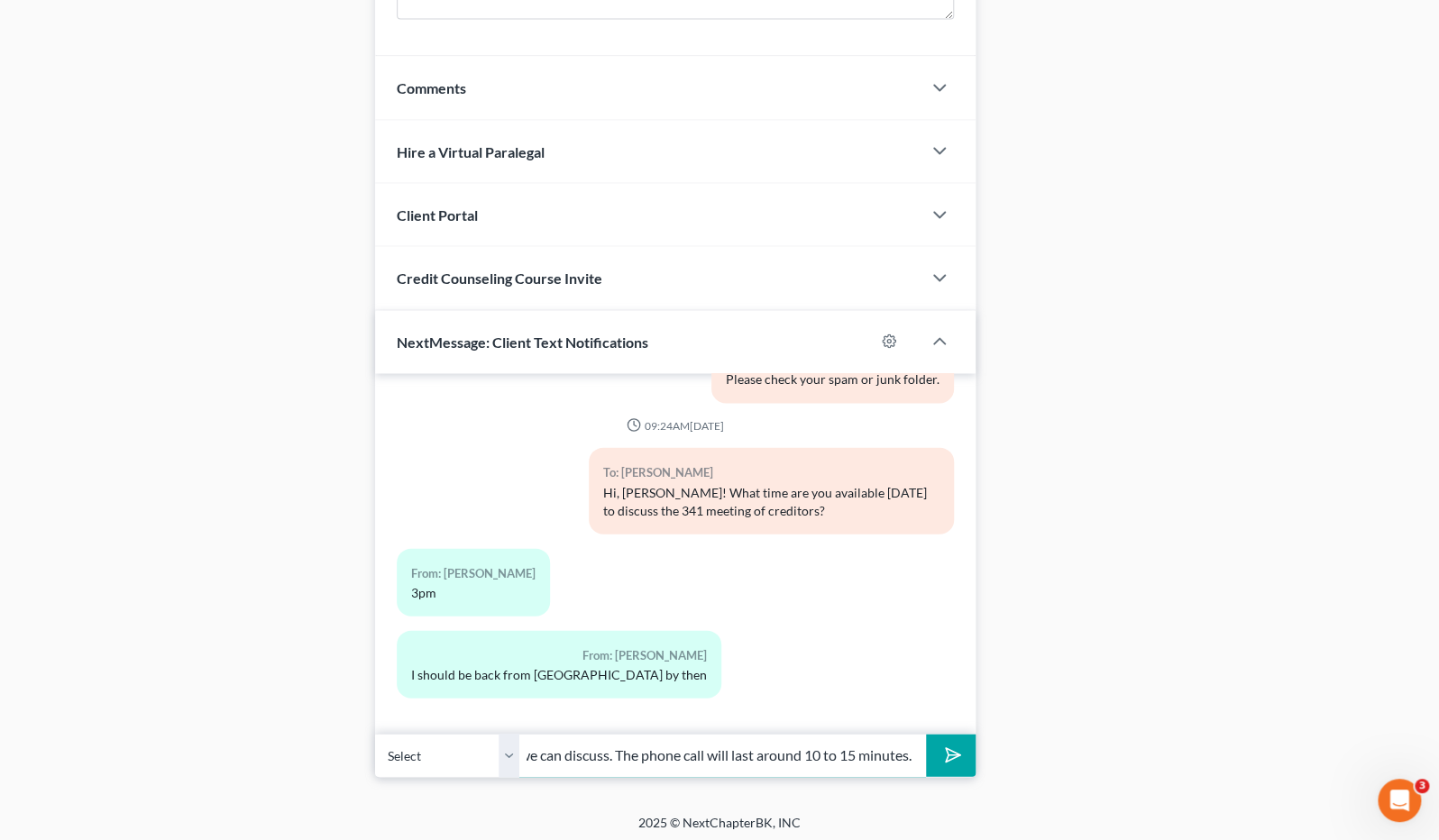
type input "Great. I'll call you at 3:00 so we can discuss. The phone call will last around…"
click at [926, 734] on button "submit" at bounding box center [951, 754] width 50 height 42
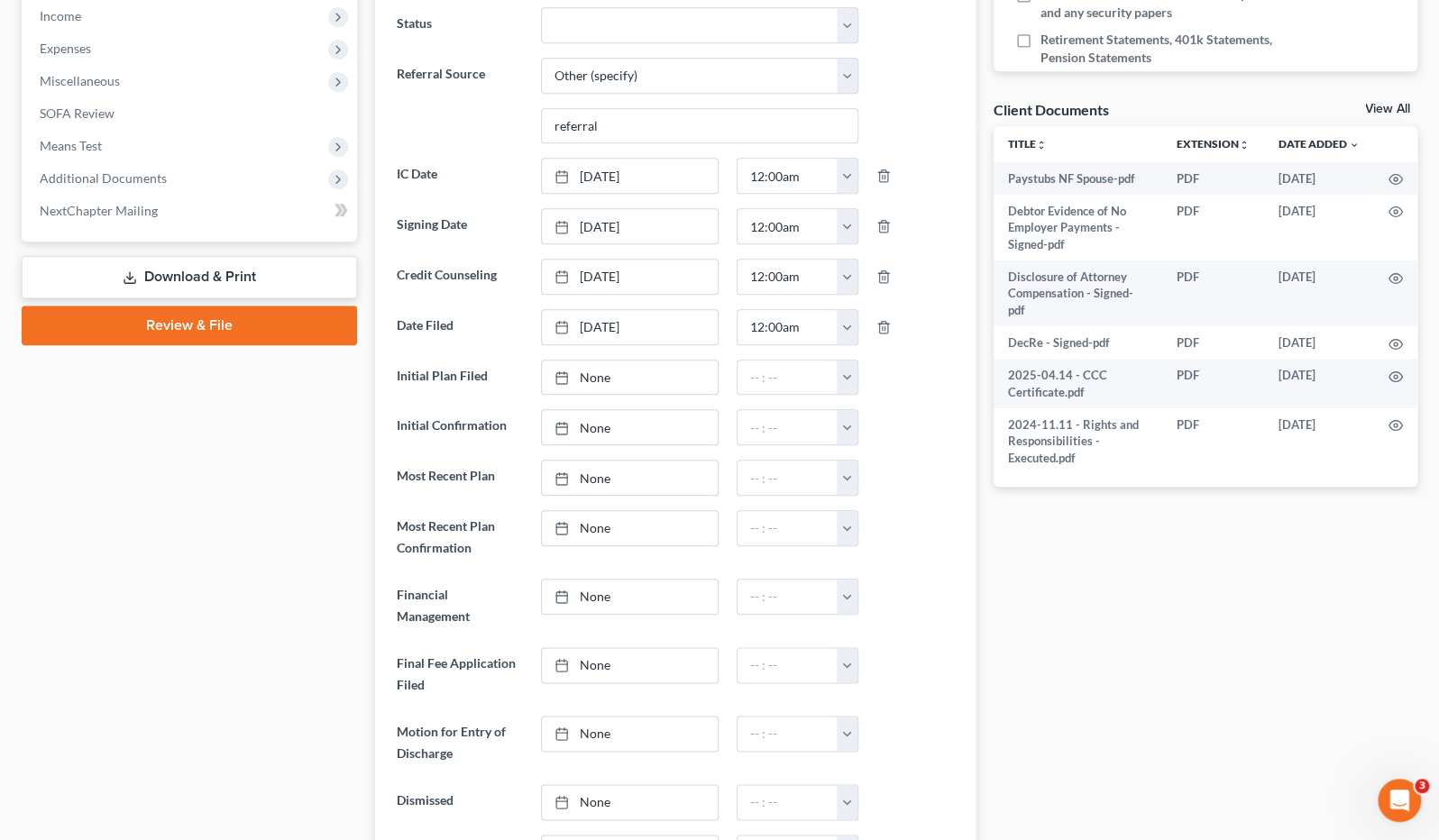
scroll to position [276, 0]
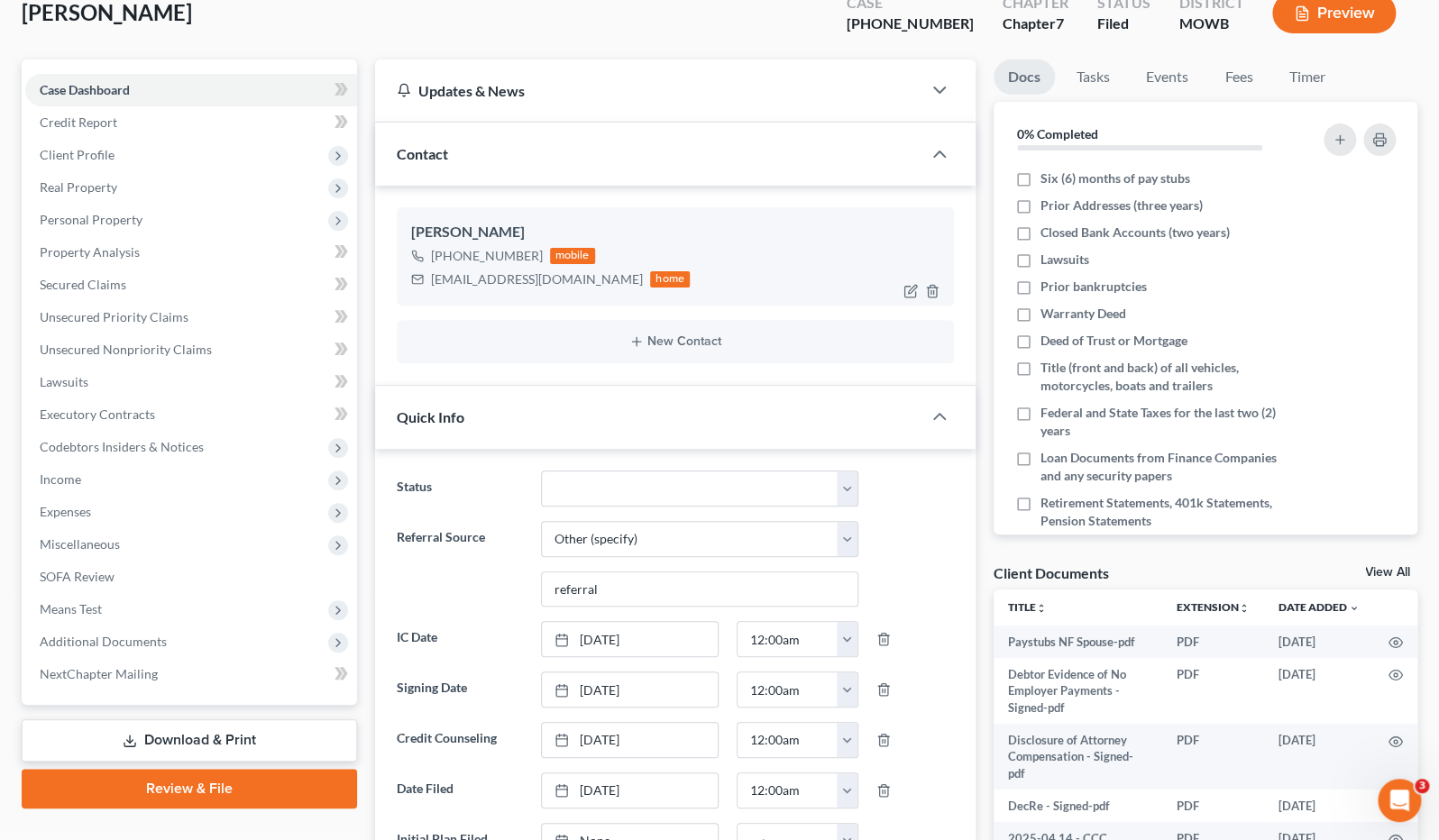
scroll to position [0, 0]
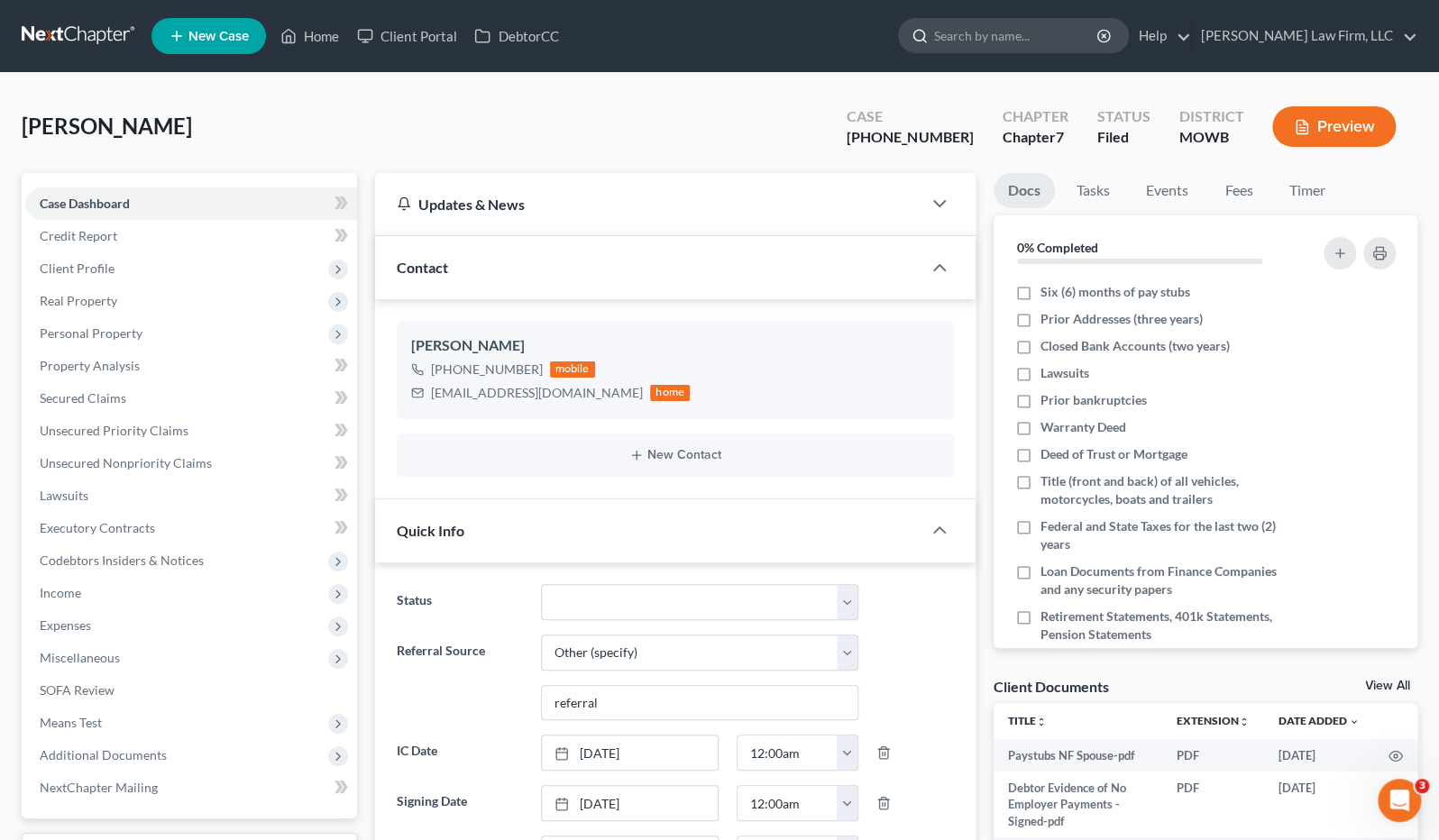
click at [1063, 33] on input "search" at bounding box center [1015, 35] width 165 height 33
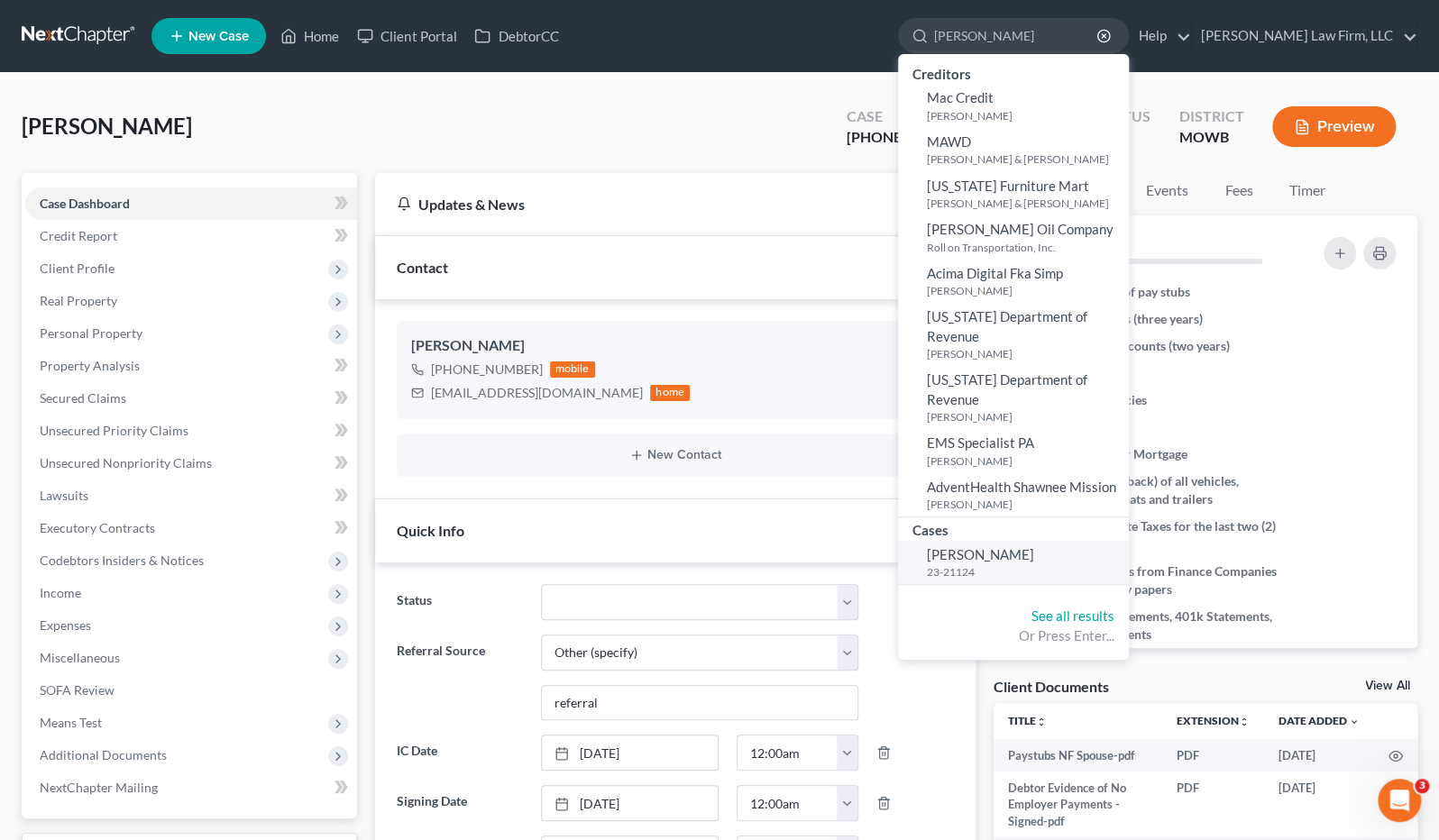
type input "maher"
click at [1027, 546] on span "[PERSON_NAME]" at bounding box center [981, 553] width 107 height 16
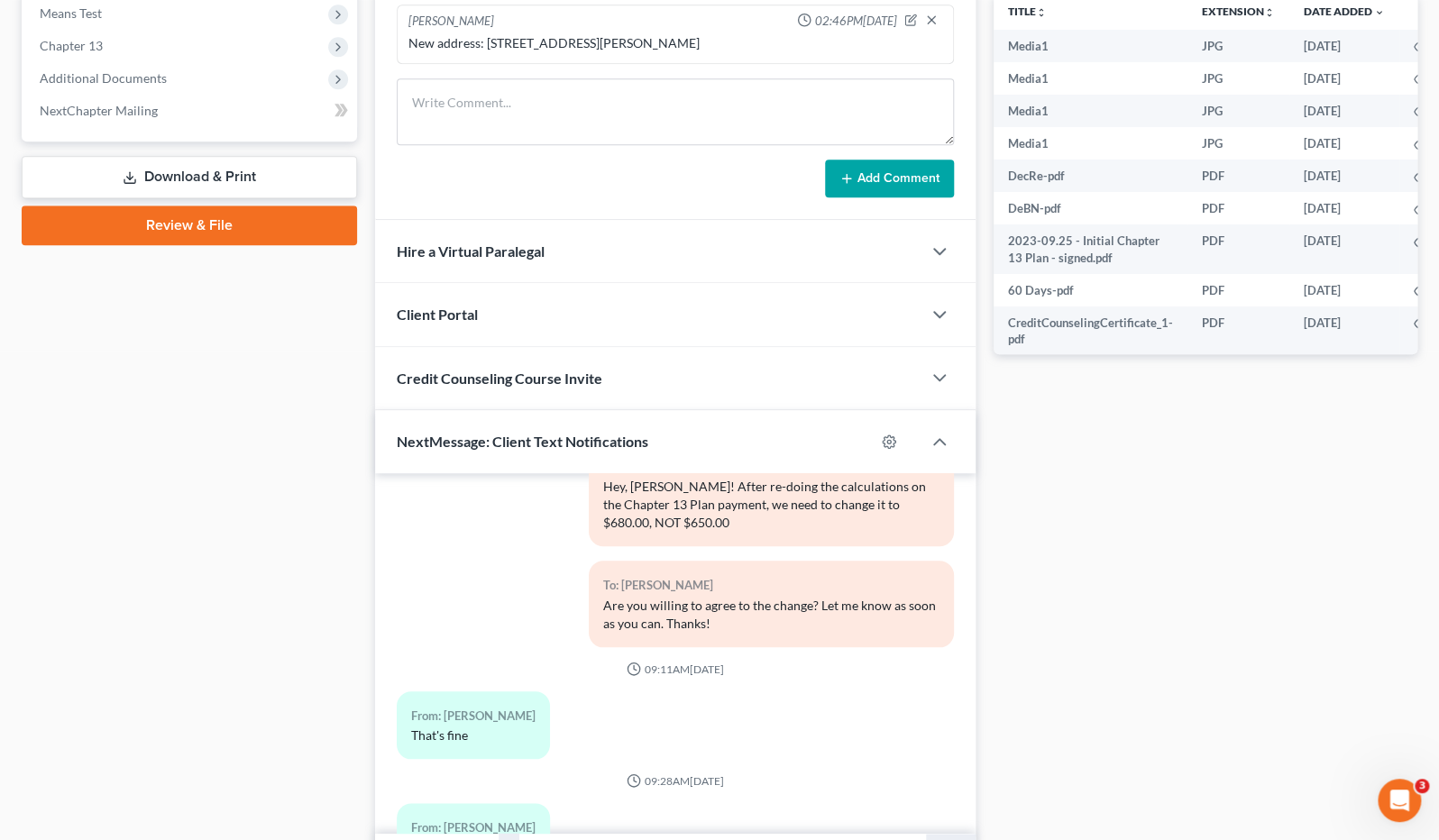
scroll to position [812, 0]
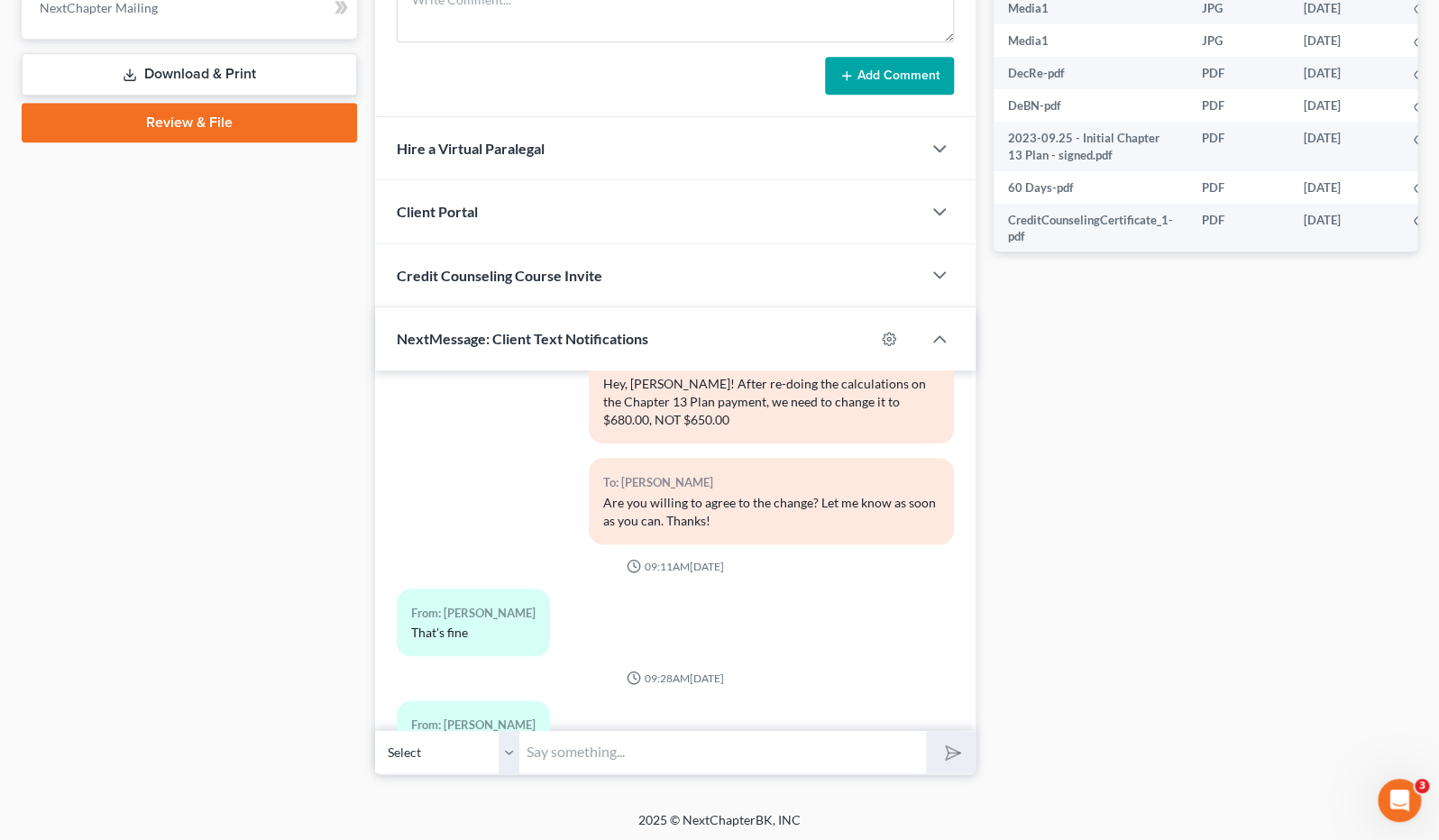
click at [605, 742] on input "text" at bounding box center [723, 752] width 407 height 44
type input "I"
type input "Of course. 816-595-1807"
click at [926, 731] on button "submit" at bounding box center [951, 752] width 50 height 42
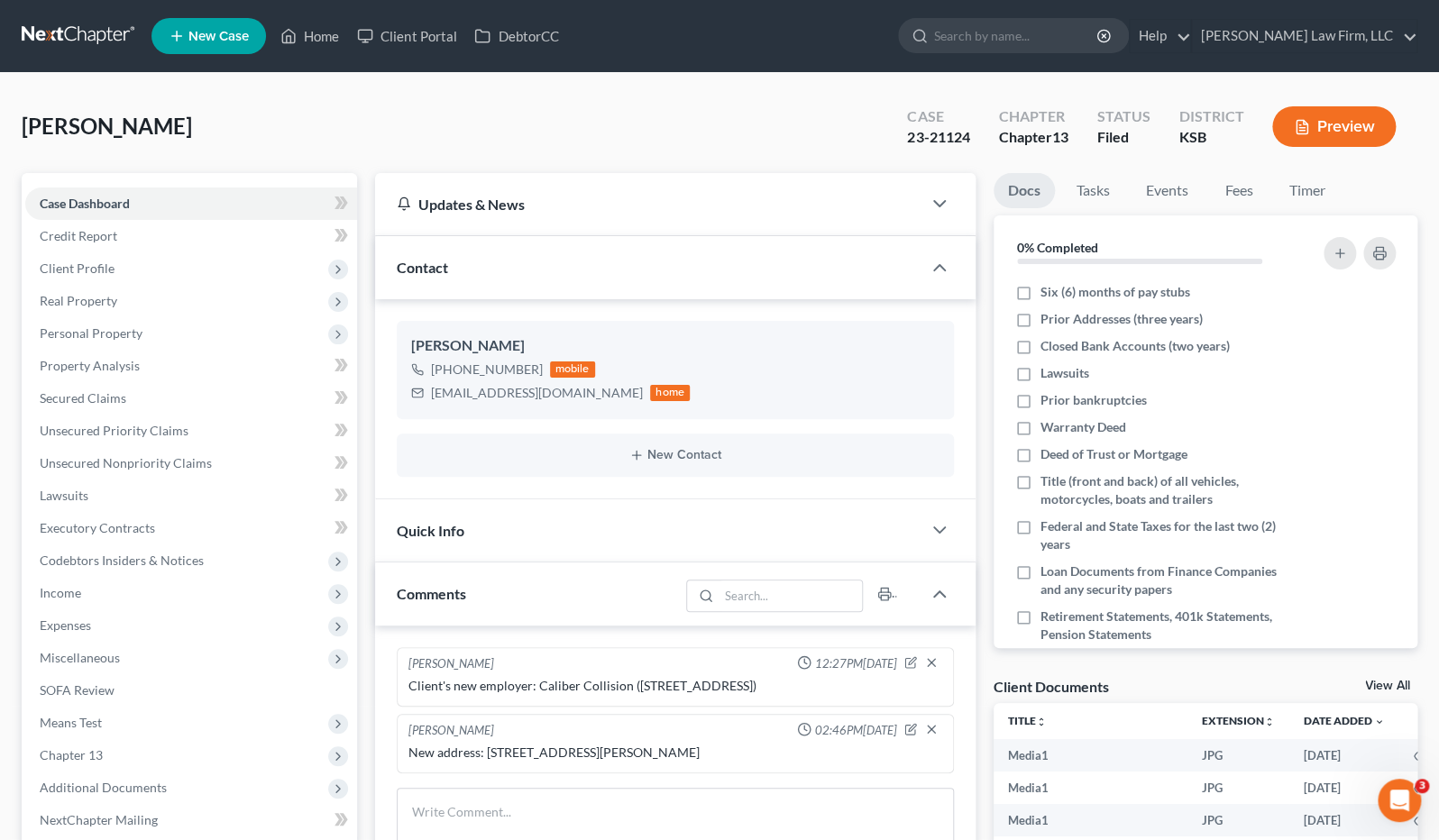
select select "6"
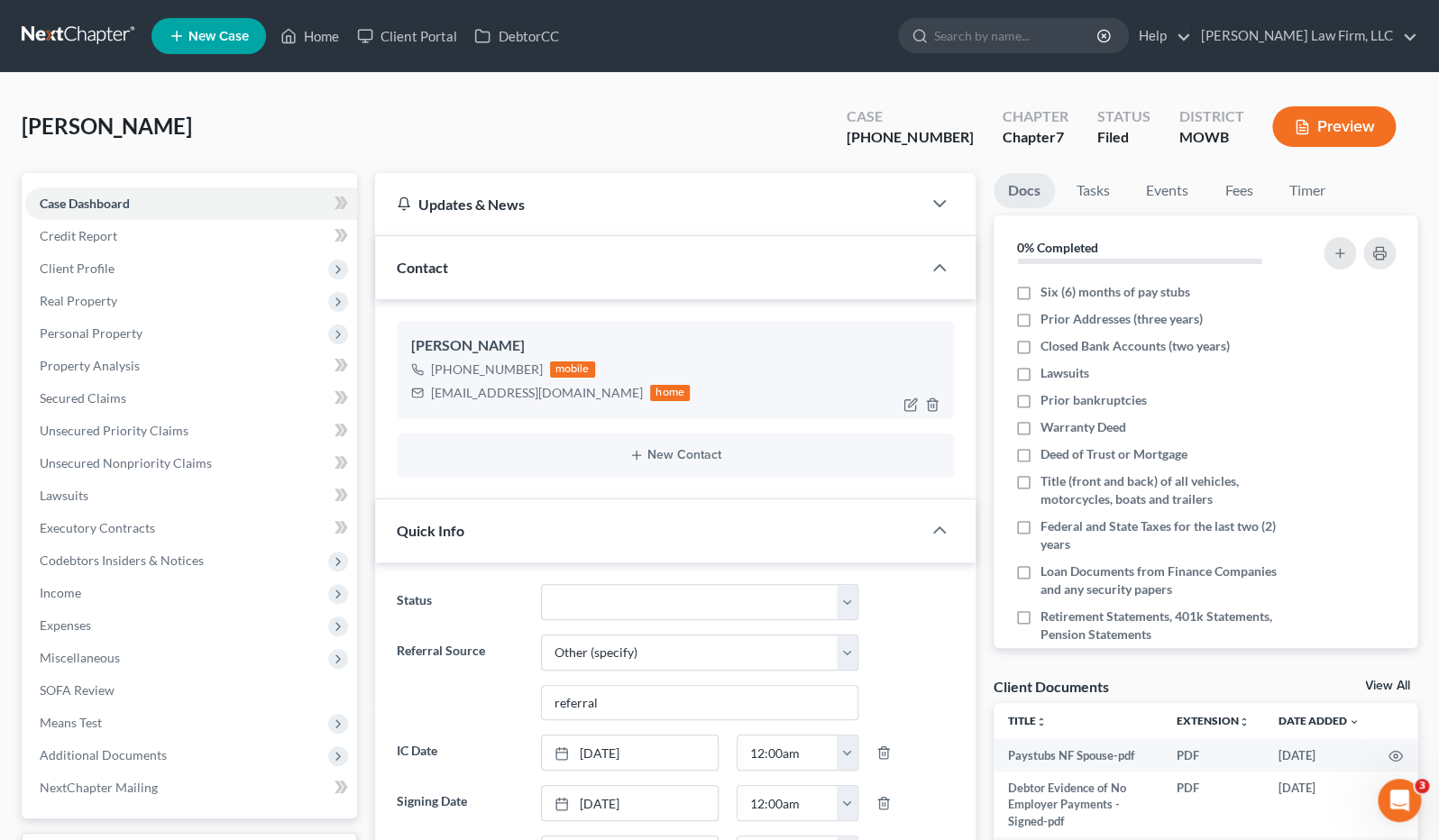
scroll to position [1772, 0]
drag, startPoint x: 451, startPoint y: 372, endPoint x: 538, endPoint y: 381, distance: 87.5
click at [538, 381] on div "+1 (816) 617-3009 mobile weltonlejeune@gmail.com home" at bounding box center [551, 381] width 279 height 47
click at [532, 367] on div "+1 (816) 617-3009" at bounding box center [487, 369] width 112 height 18
drag, startPoint x: 538, startPoint y: 368, endPoint x: 448, endPoint y: 379, distance: 90.7
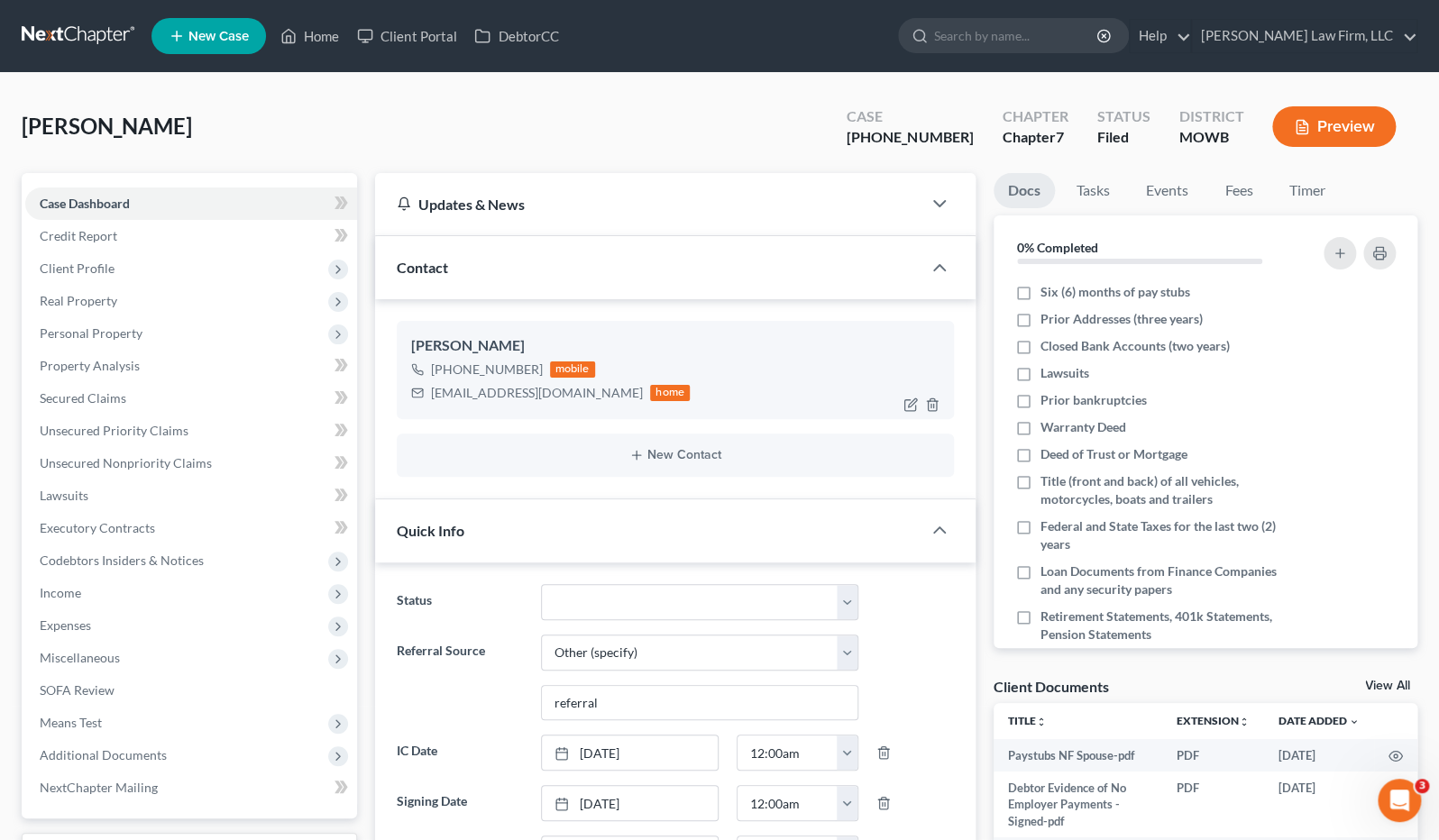
click at [448, 379] on div "+1 (816) 617-3009 mobile weltonlejeune@gmail.com home" at bounding box center [551, 381] width 279 height 47
copy div "(816) 617-3009"
click at [434, 393] on div "weltonlejeune@gmail.com" at bounding box center [536, 392] width 212 height 18
drag, startPoint x: 436, startPoint y: 396, endPoint x: 548, endPoint y: 404, distance: 112.3
click at [548, 404] on div "Welton LeJeune III +1 (816) 617-3009 mobile weltonlejeune@gmail.com home" at bounding box center [675, 369] width 557 height 97
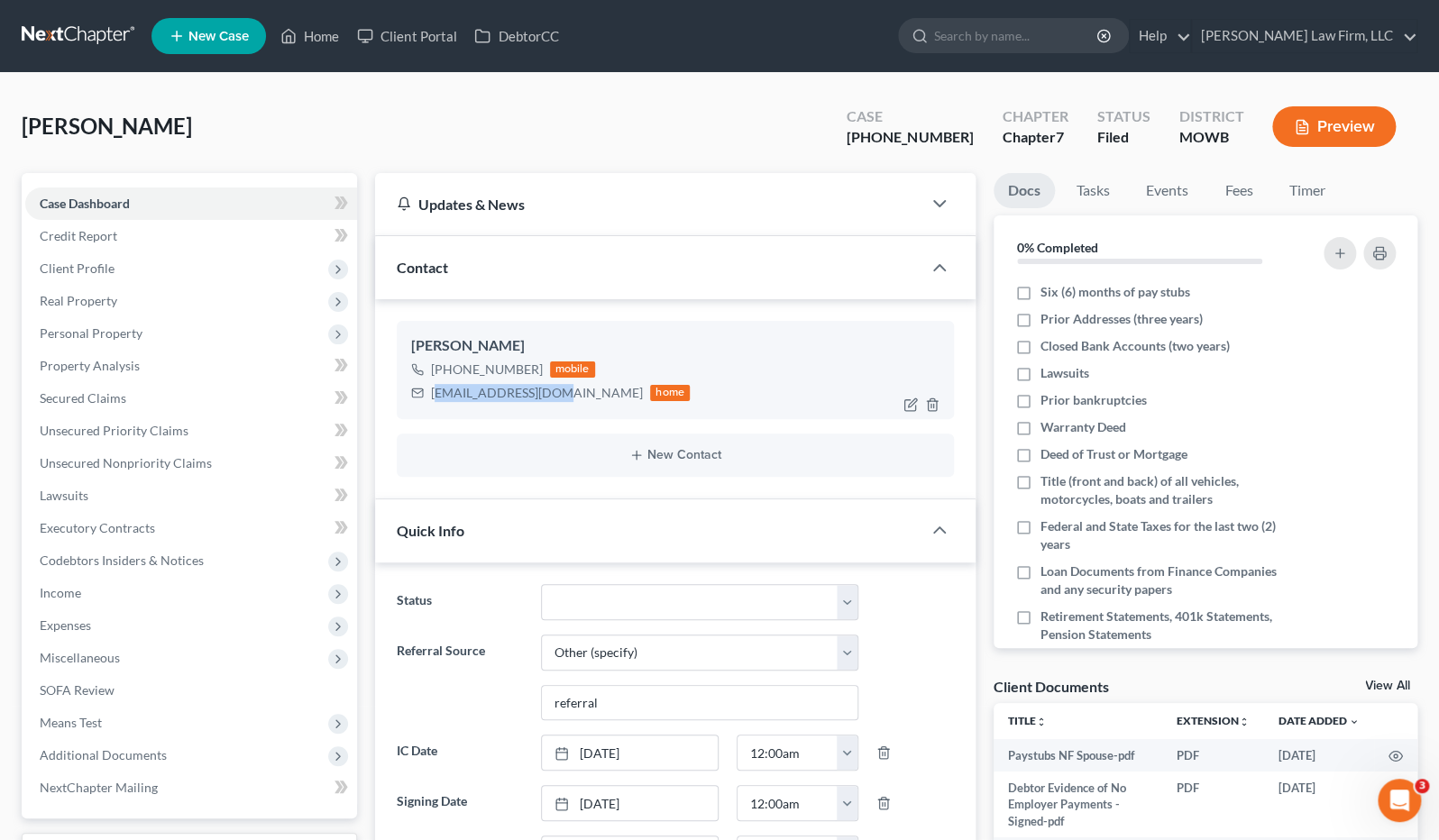
click at [548, 404] on div "Welton LeJeune III +1 (816) 617-3009 mobile weltonlejeune@gmail.com home" at bounding box center [675, 369] width 557 height 97
drag, startPoint x: 479, startPoint y: 398, endPoint x: 570, endPoint y: 404, distance: 91.2
click at [570, 404] on div "Welton LeJeune III +1 (816) 617-3009 mobile weltonlejeune@gmail.com home" at bounding box center [675, 369] width 557 height 97
copy div "weltonlejeune@gmail.com"
click at [345, 108] on div "LeJeune, Welton Upgraded Case 25-41100-7 Chapter Chapter 7 Status Filed Distric…" at bounding box center [719, 134] width 1396 height 78
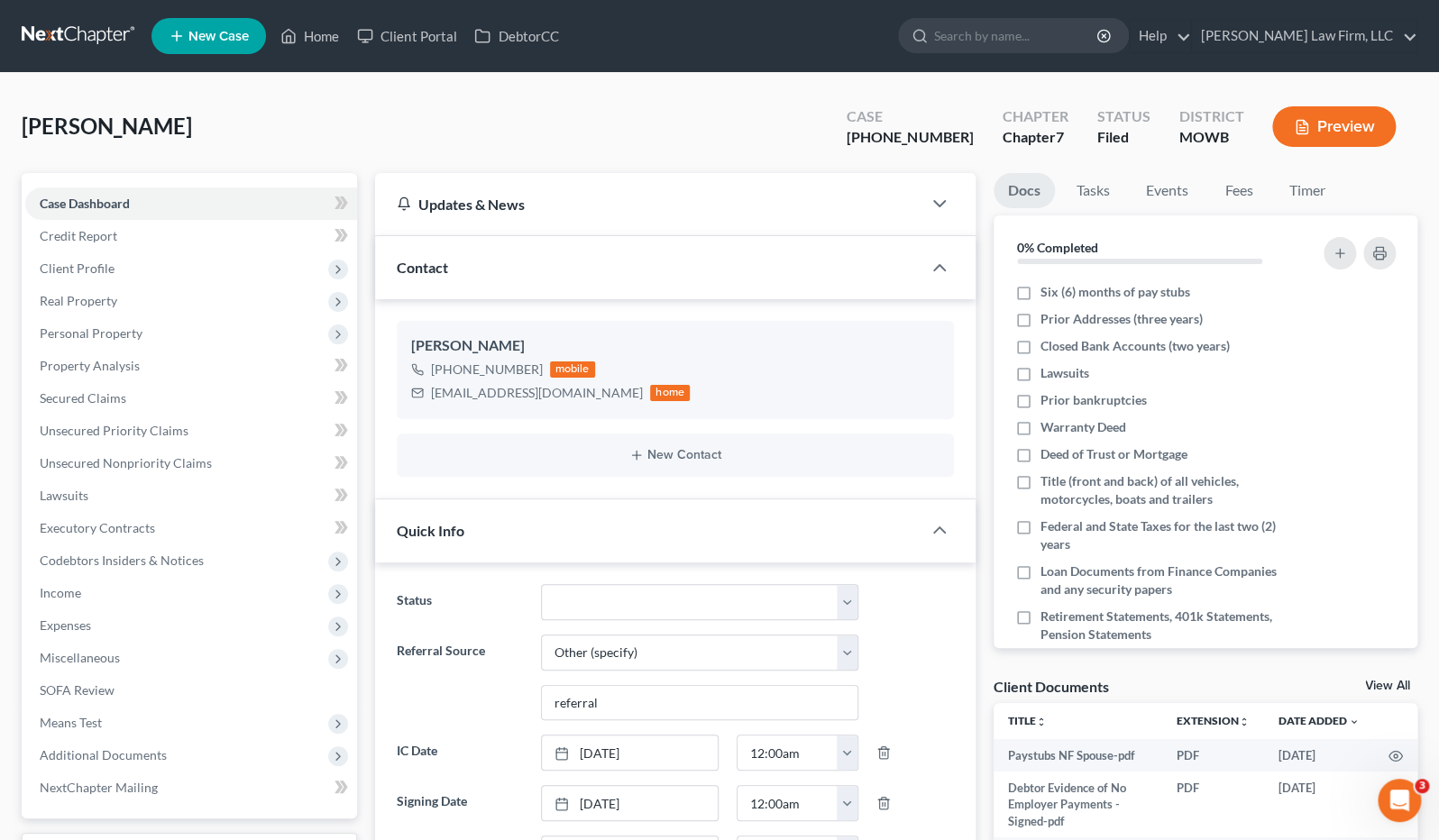
click at [52, 26] on link at bounding box center [79, 36] width 116 height 32
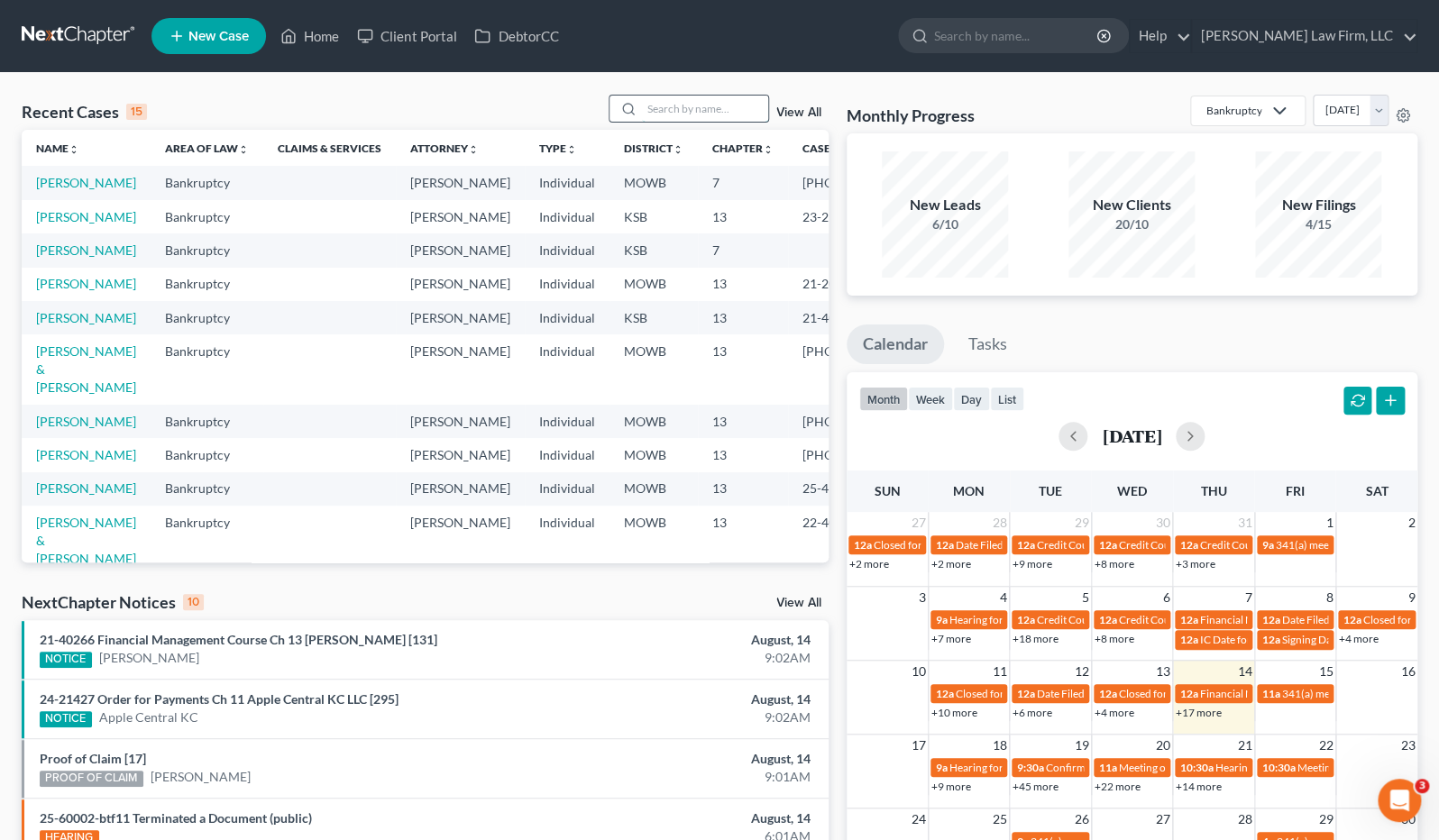
click at [724, 106] on input "search" at bounding box center [705, 109] width 126 height 26
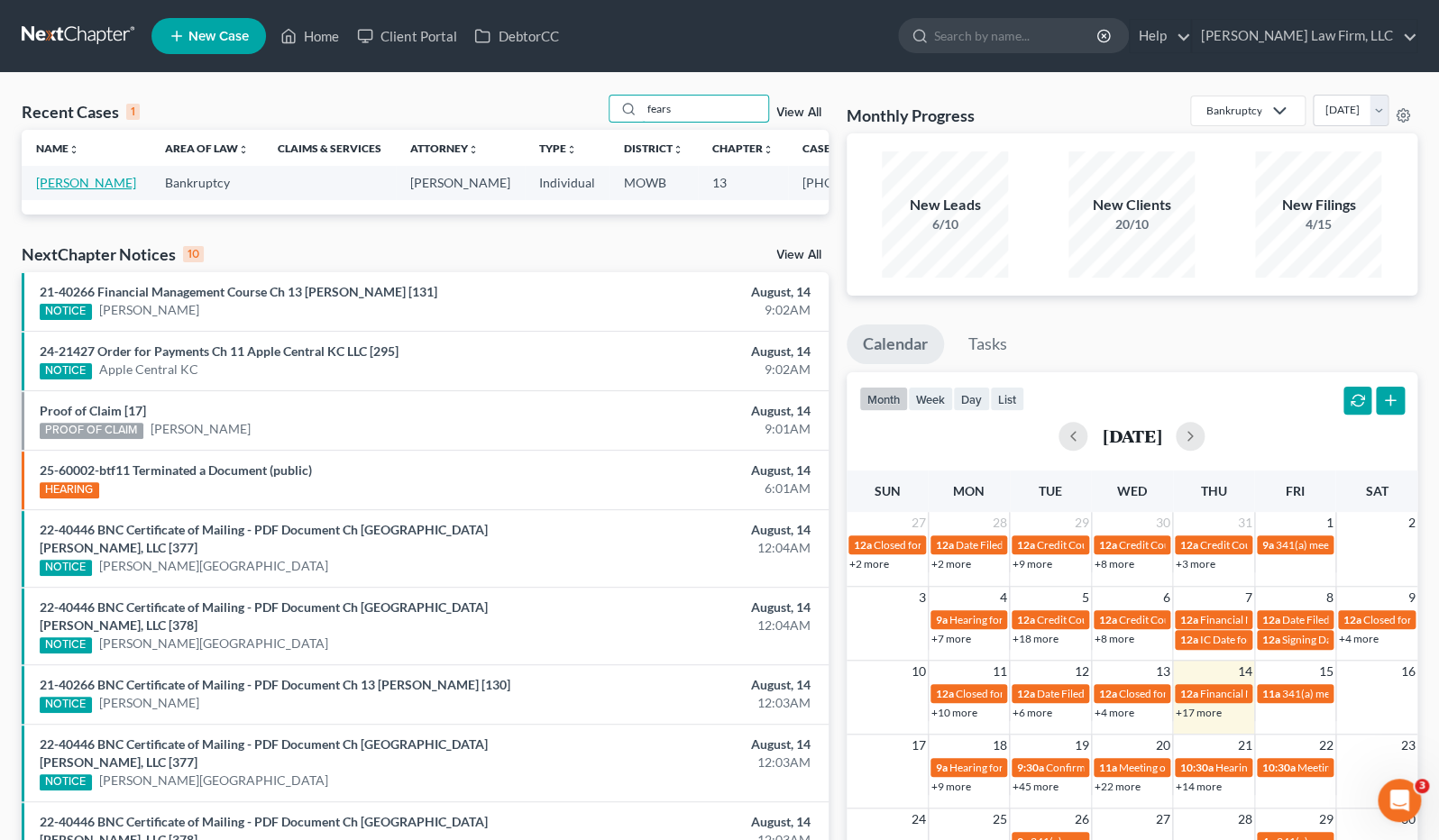
type input "fears"
click at [37, 190] on link "[PERSON_NAME]" at bounding box center [86, 182] width 100 height 15
select select "4"
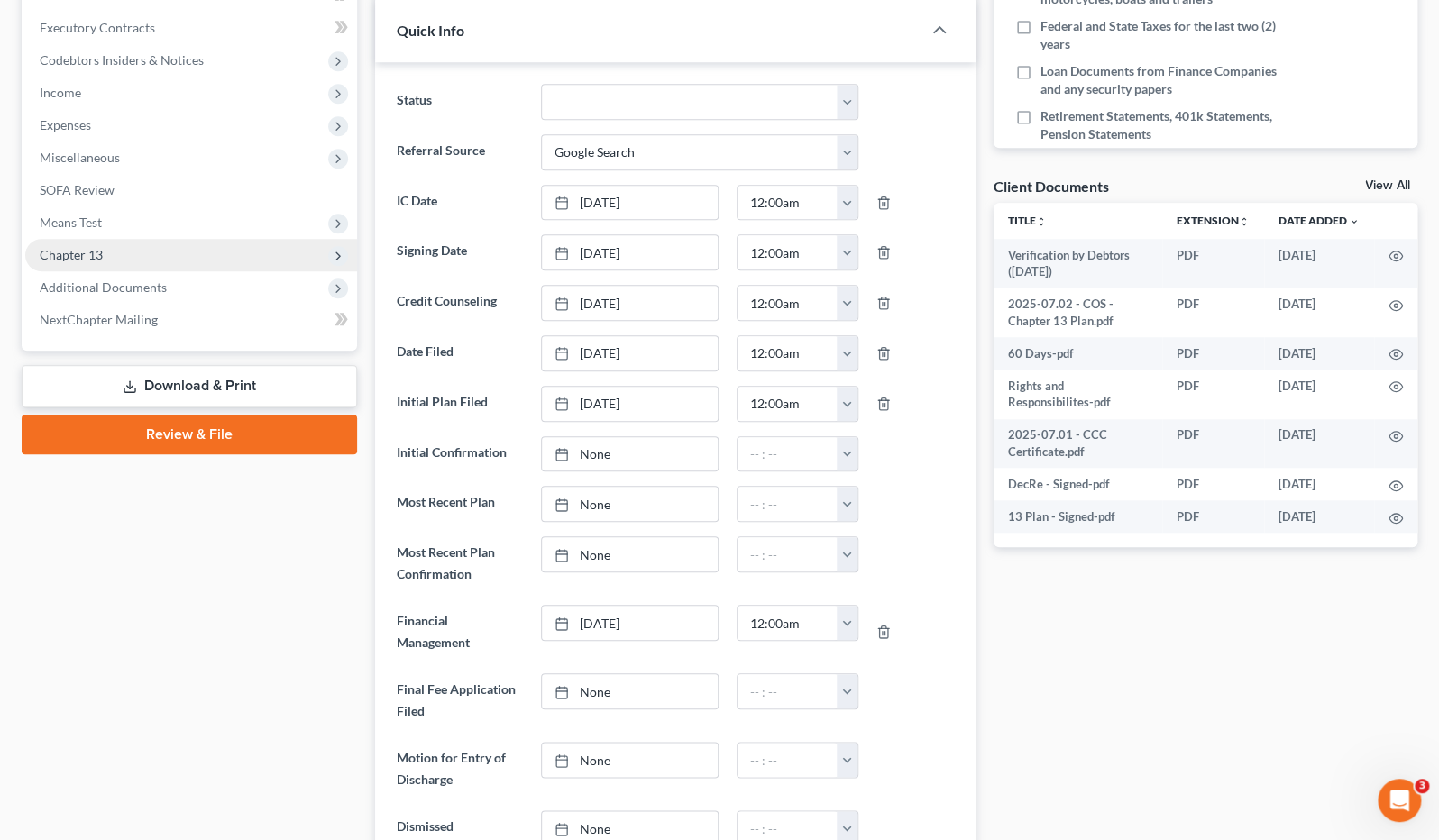
scroll to position [2760, 0]
click at [138, 268] on span "Chapter 13" at bounding box center [191, 255] width 331 height 32
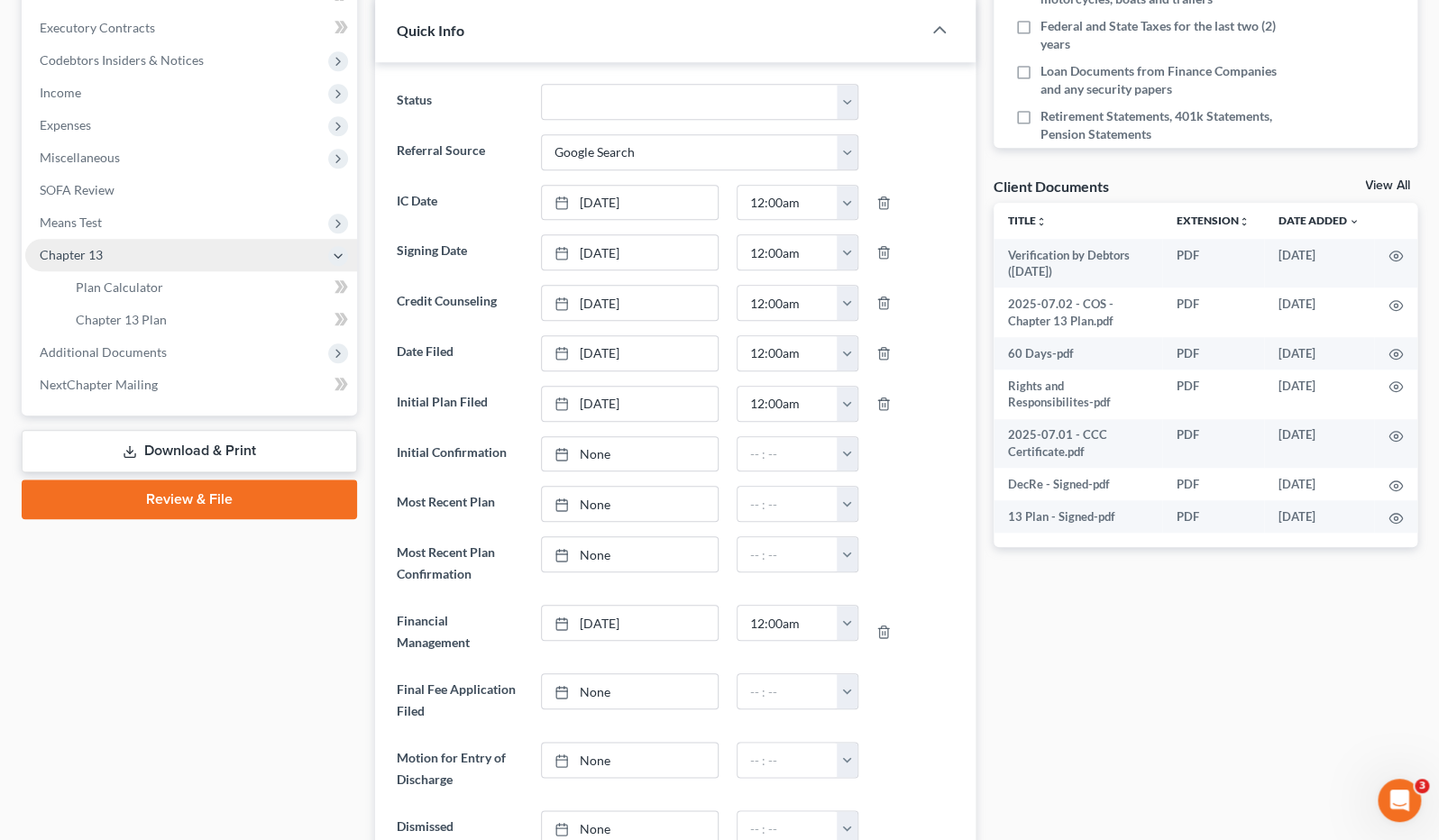
click at [139, 252] on span "Chapter 13" at bounding box center [191, 255] width 331 height 32
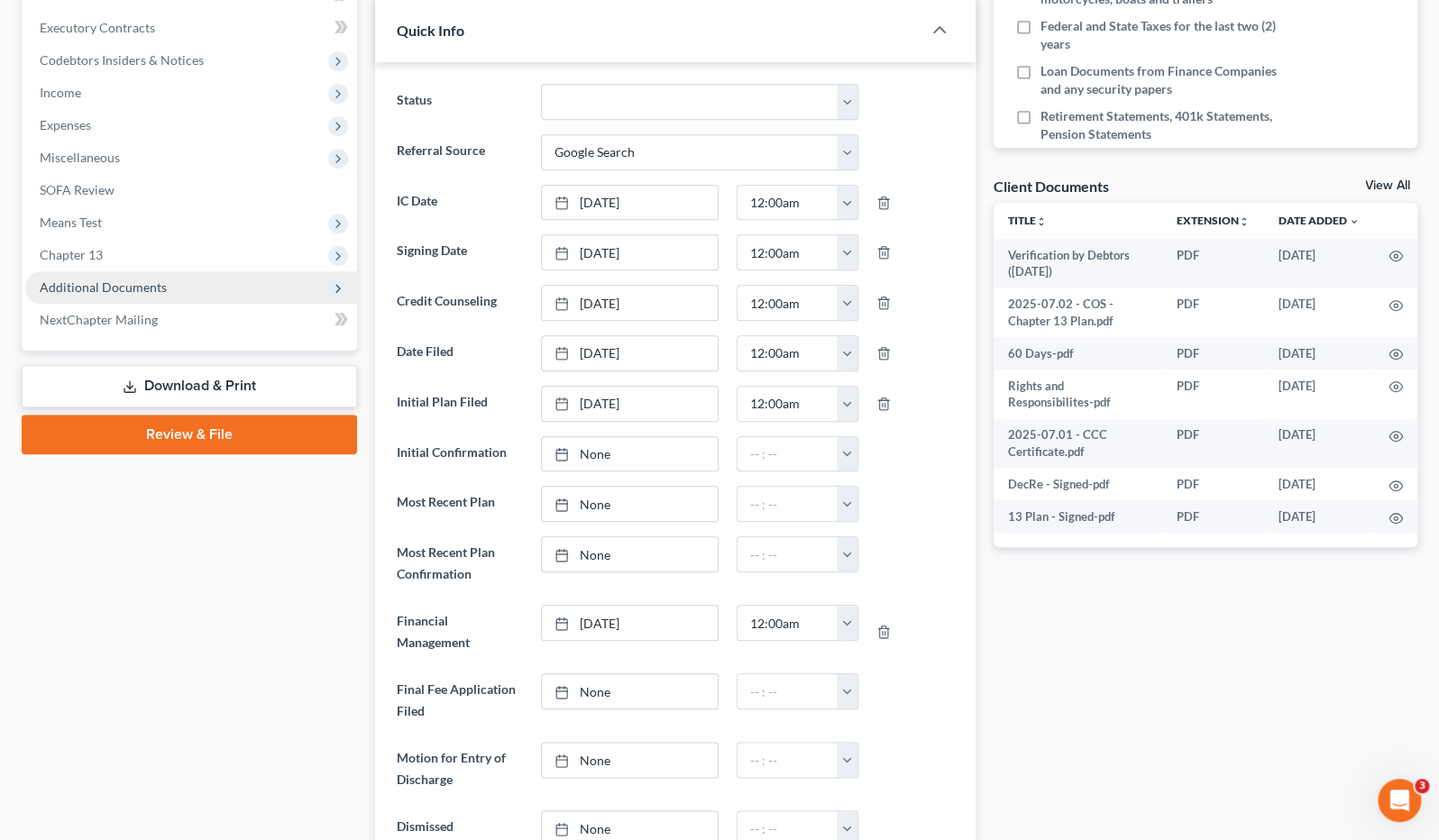
click at [149, 272] on span "Additional Documents" at bounding box center [191, 287] width 331 height 32
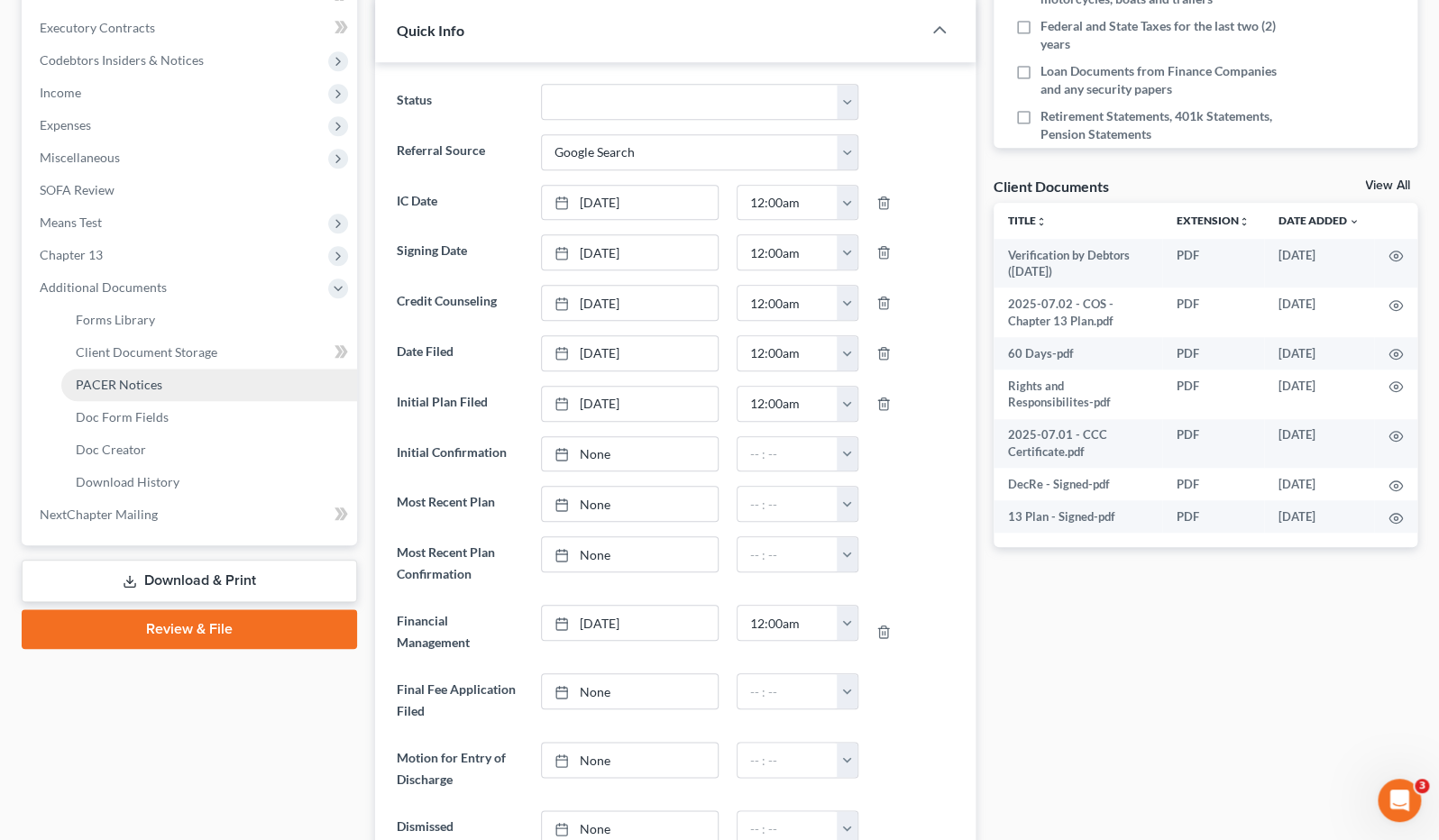
click at [159, 376] on span "PACER Notices" at bounding box center [119, 384] width 87 height 15
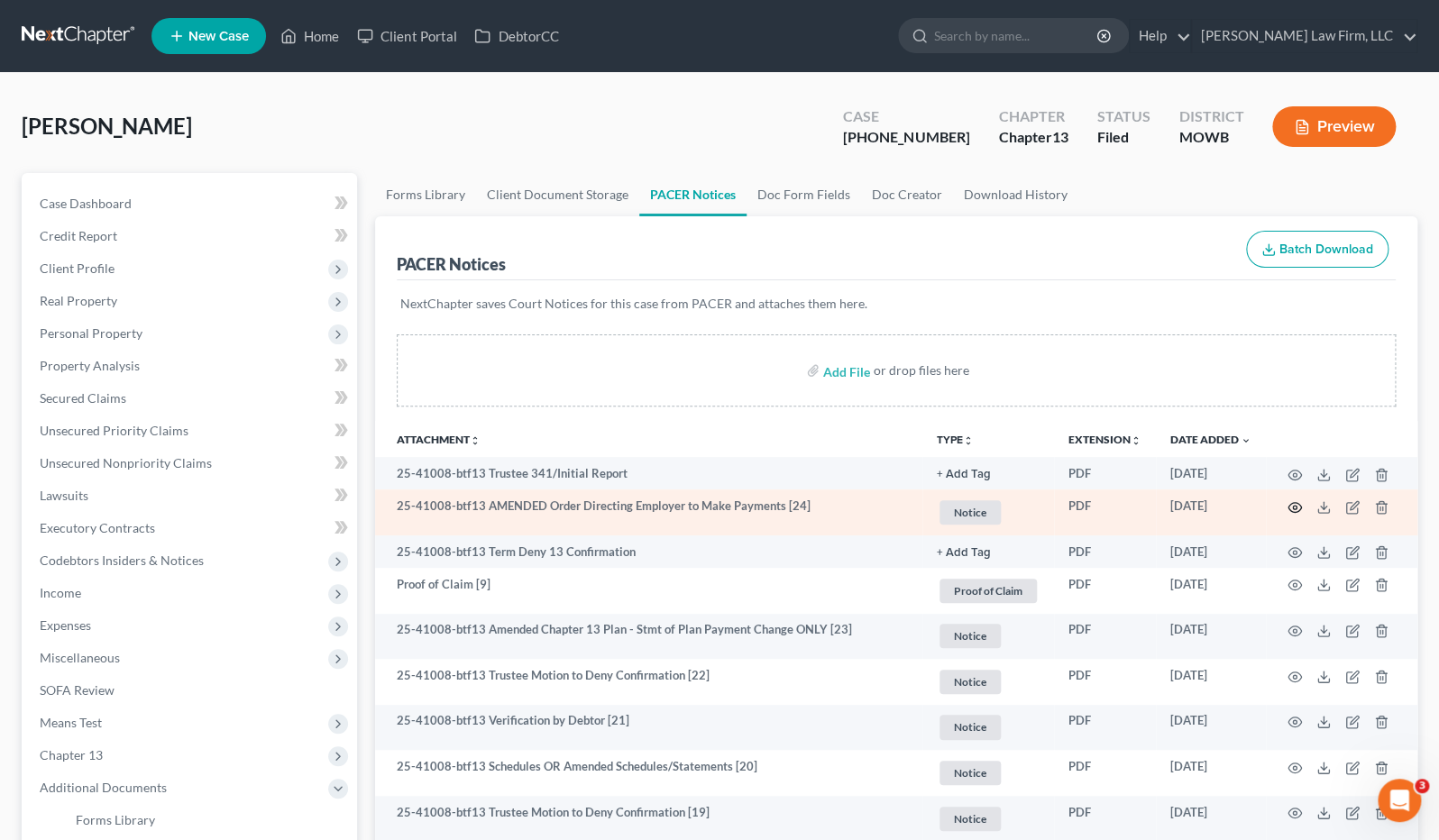
click at [1298, 503] on icon "button" at bounding box center [1294, 507] width 14 height 14
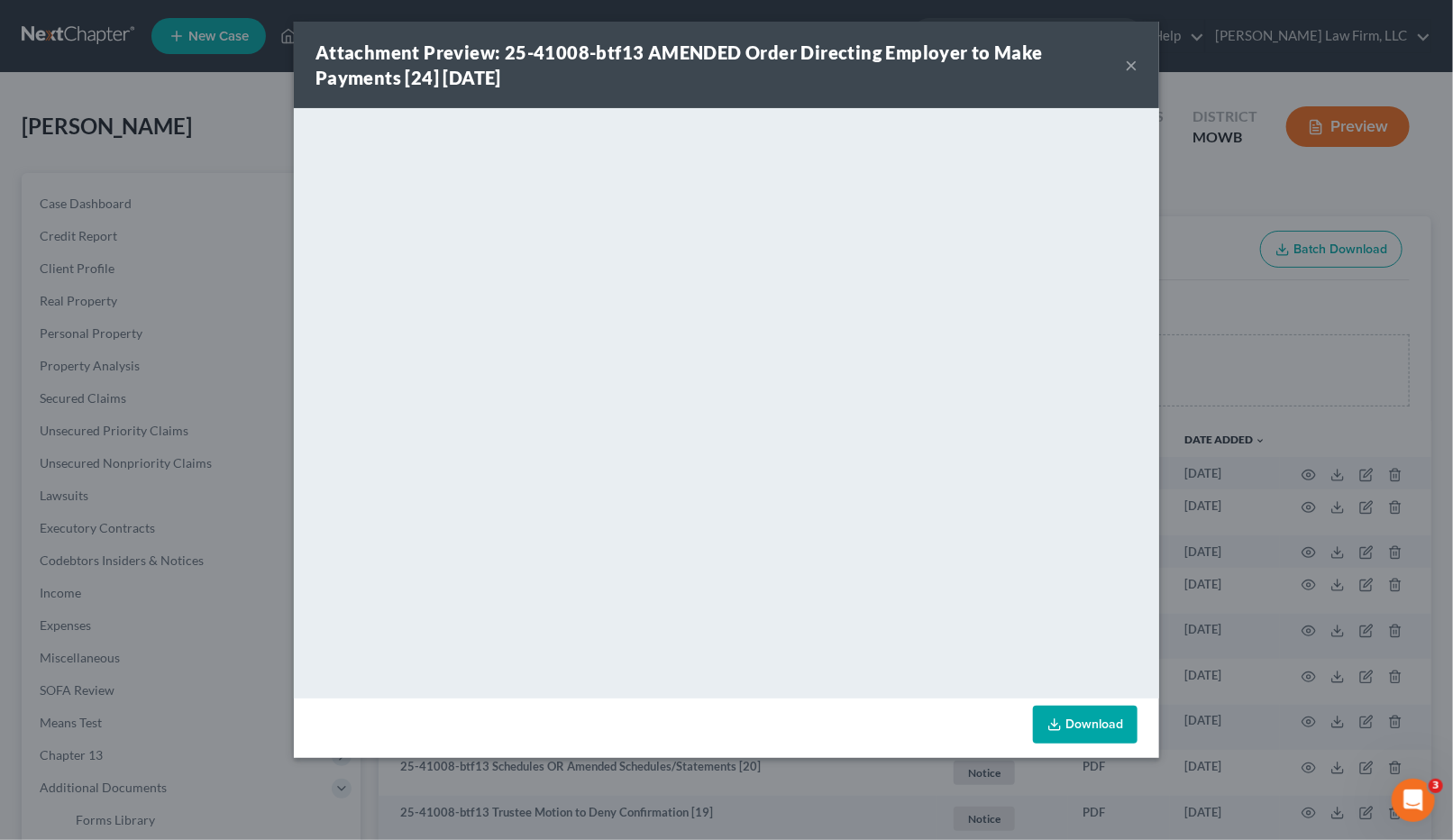
click at [1335, 222] on div "Attachment Preview: 25-41008-btf13 AMENDED Order Directing Employer to Make Pay…" at bounding box center [726, 420] width 1453 height 840
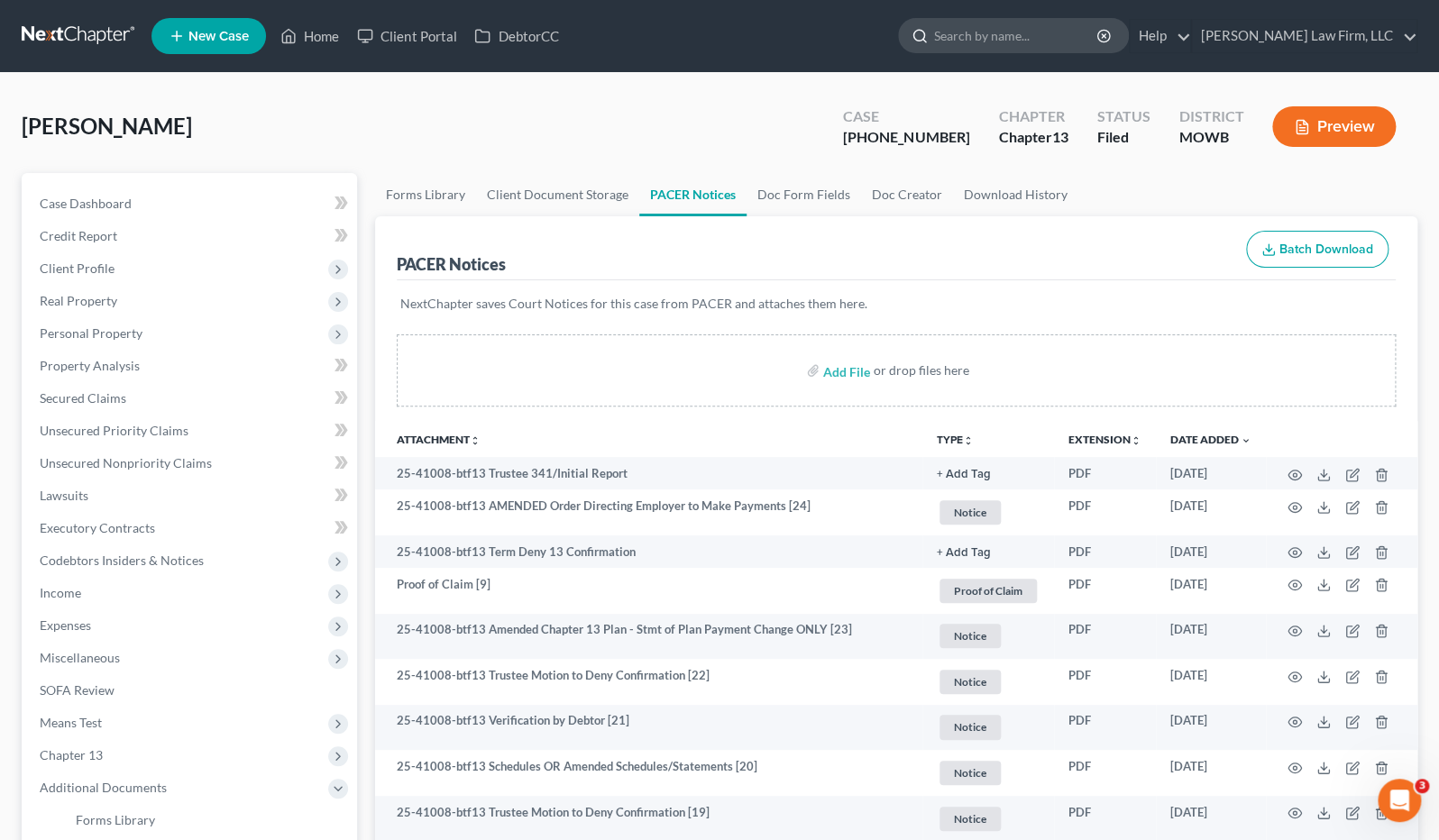
click at [1047, 33] on input "search" at bounding box center [1015, 35] width 165 height 33
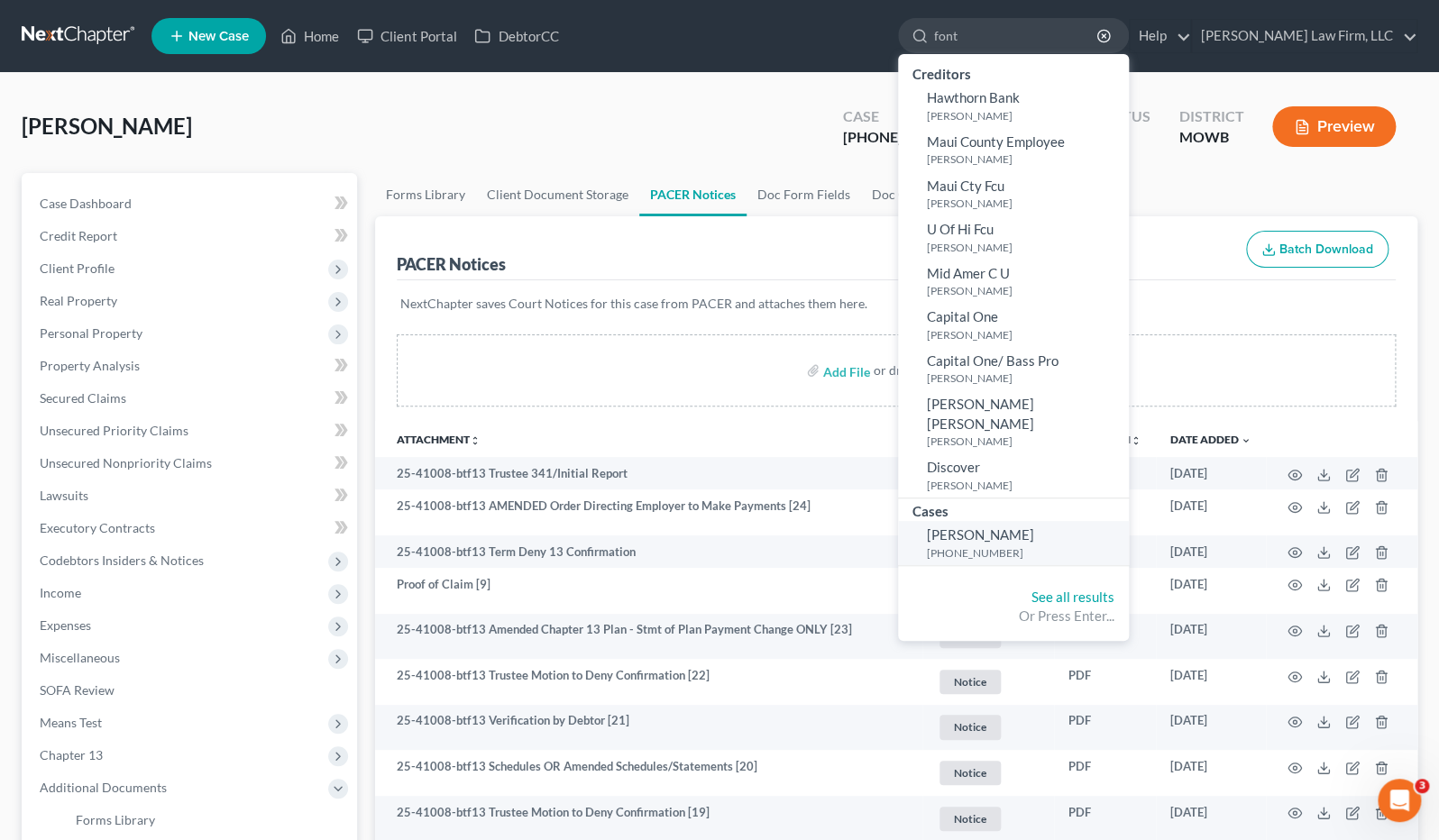
type input "font"
click at [1065, 521] on link "[PERSON_NAME] [PHONE_NUMBER]" at bounding box center [1013, 543] width 231 height 44
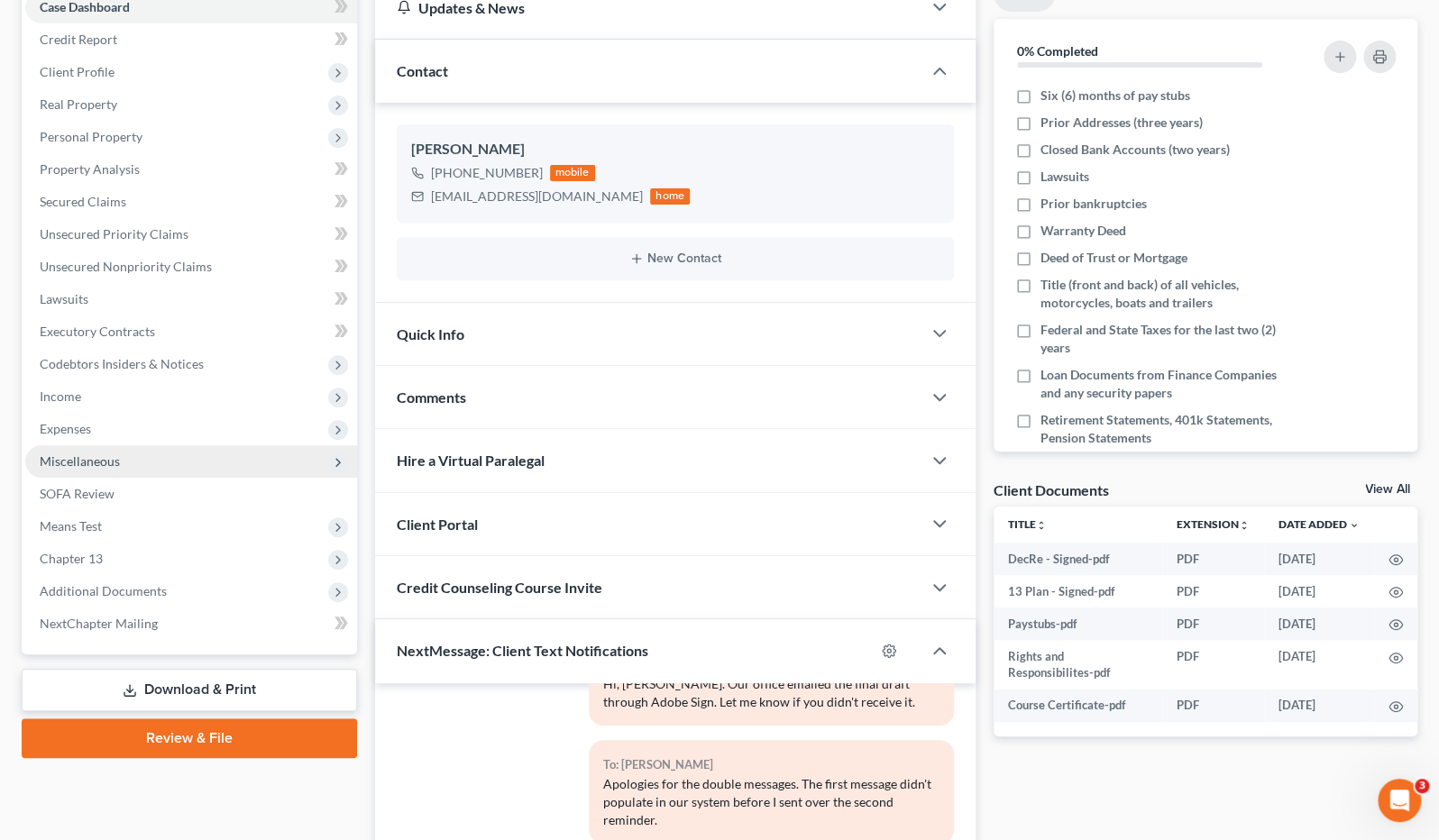
scroll to position [200, 0]
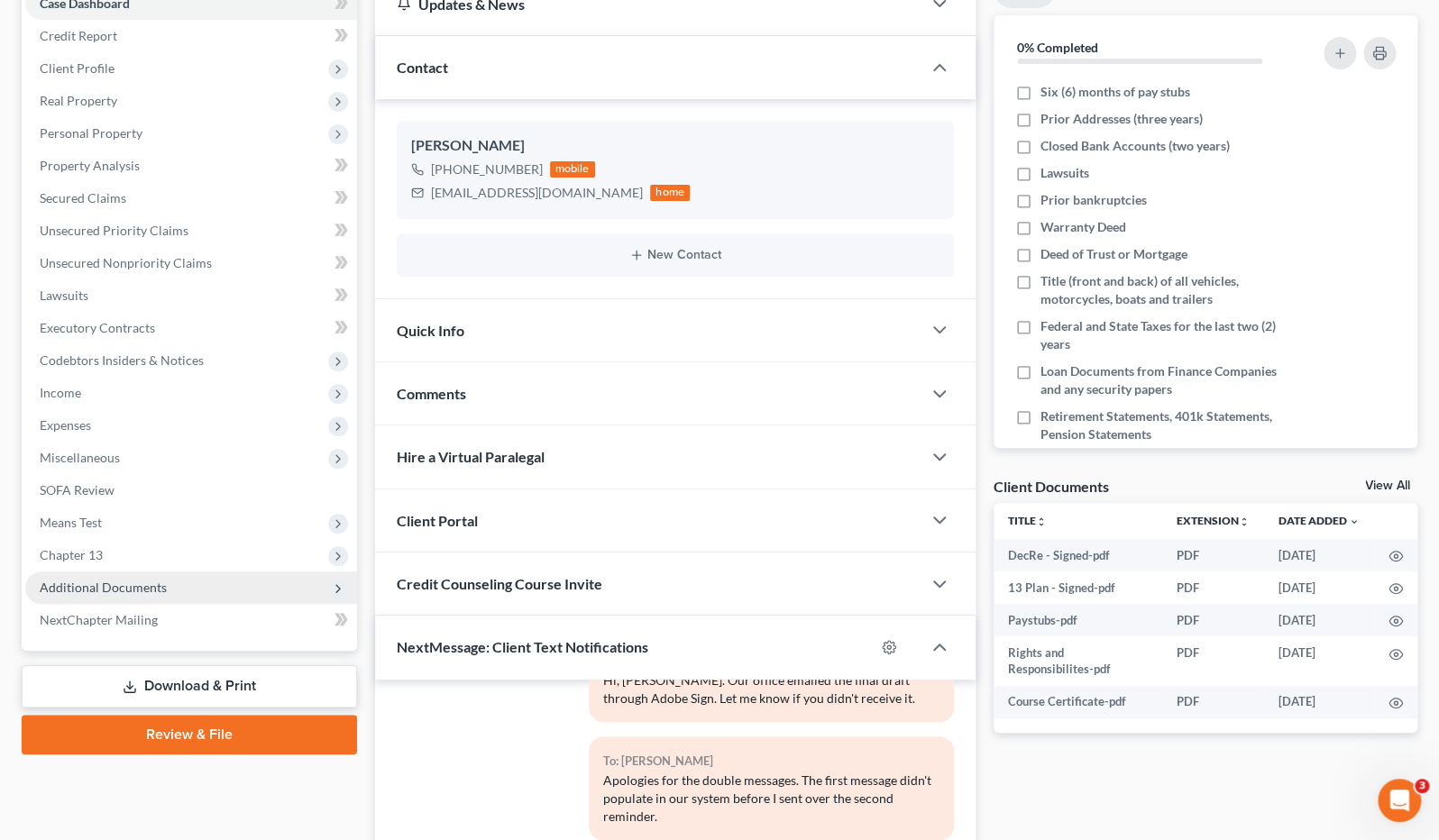
click at [178, 580] on span "Additional Documents" at bounding box center [191, 587] width 331 height 32
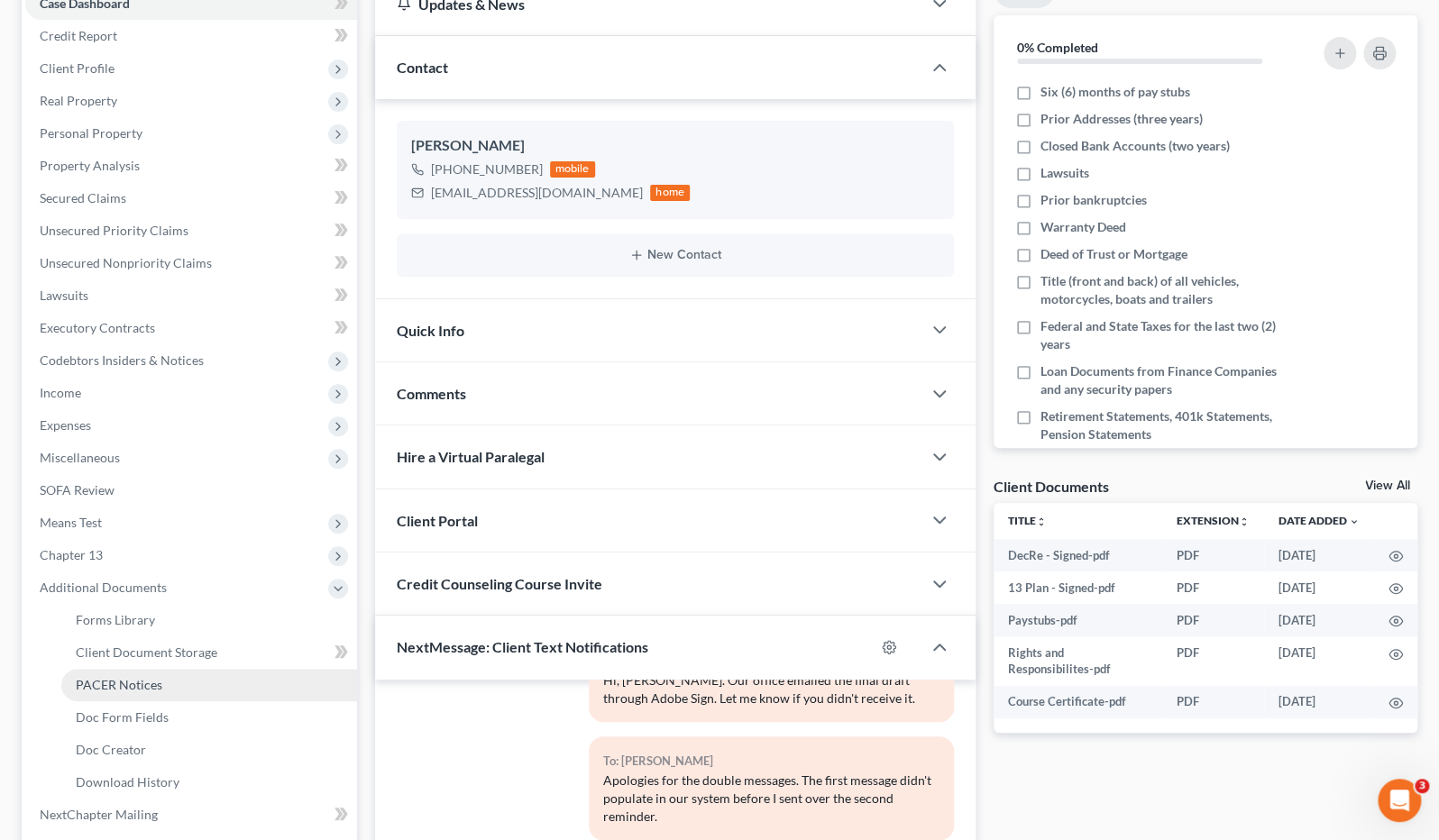
click at [182, 690] on link "PACER Notices" at bounding box center [209, 685] width 296 height 32
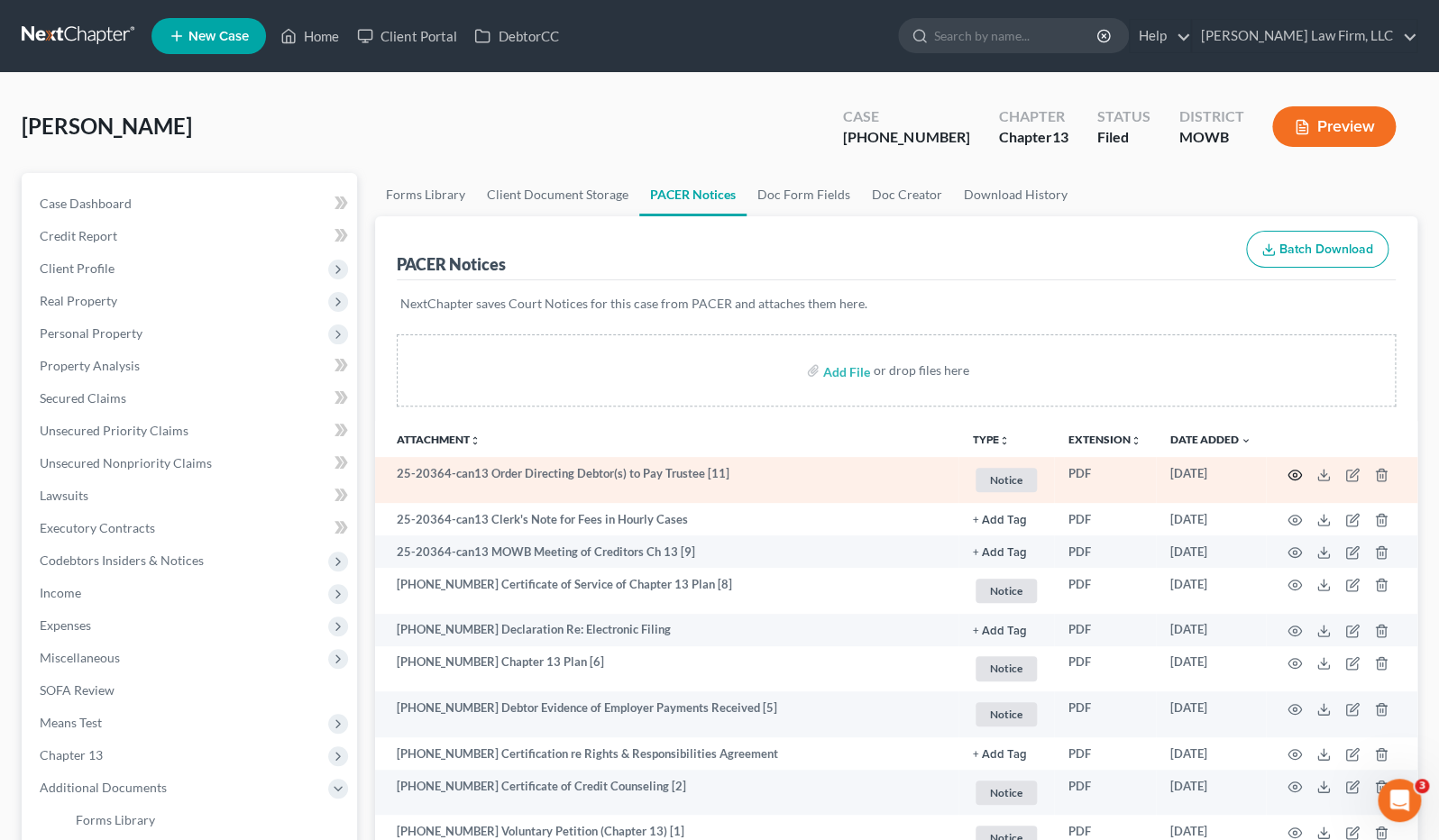
click at [1293, 474] on circle "button" at bounding box center [1295, 475] width 4 height 4
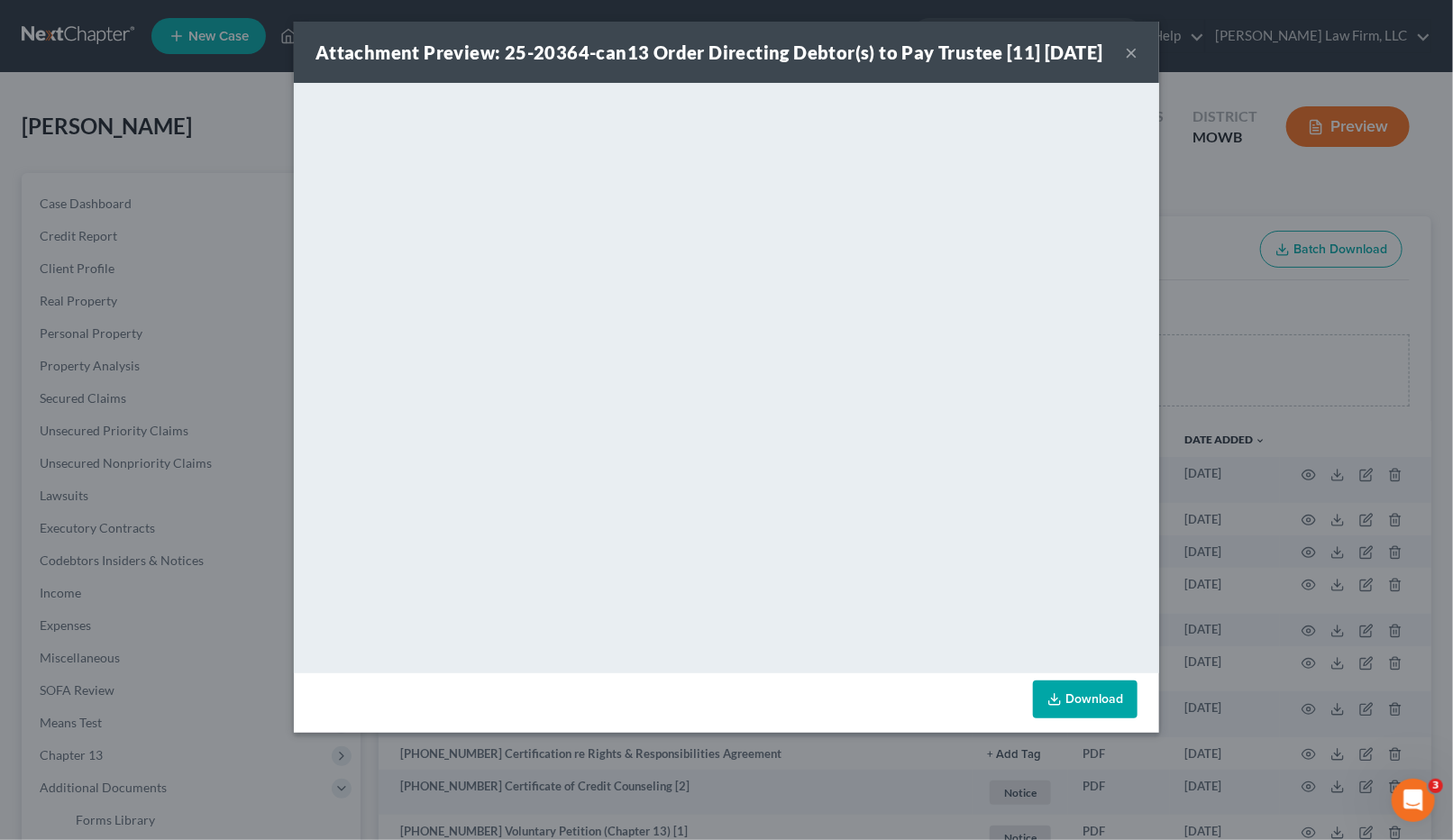
click at [192, 410] on div "Attachment Preview: 25-20364-can13 Order Directing Debtor(s) to Pay Trustee [11…" at bounding box center [726, 420] width 1453 height 840
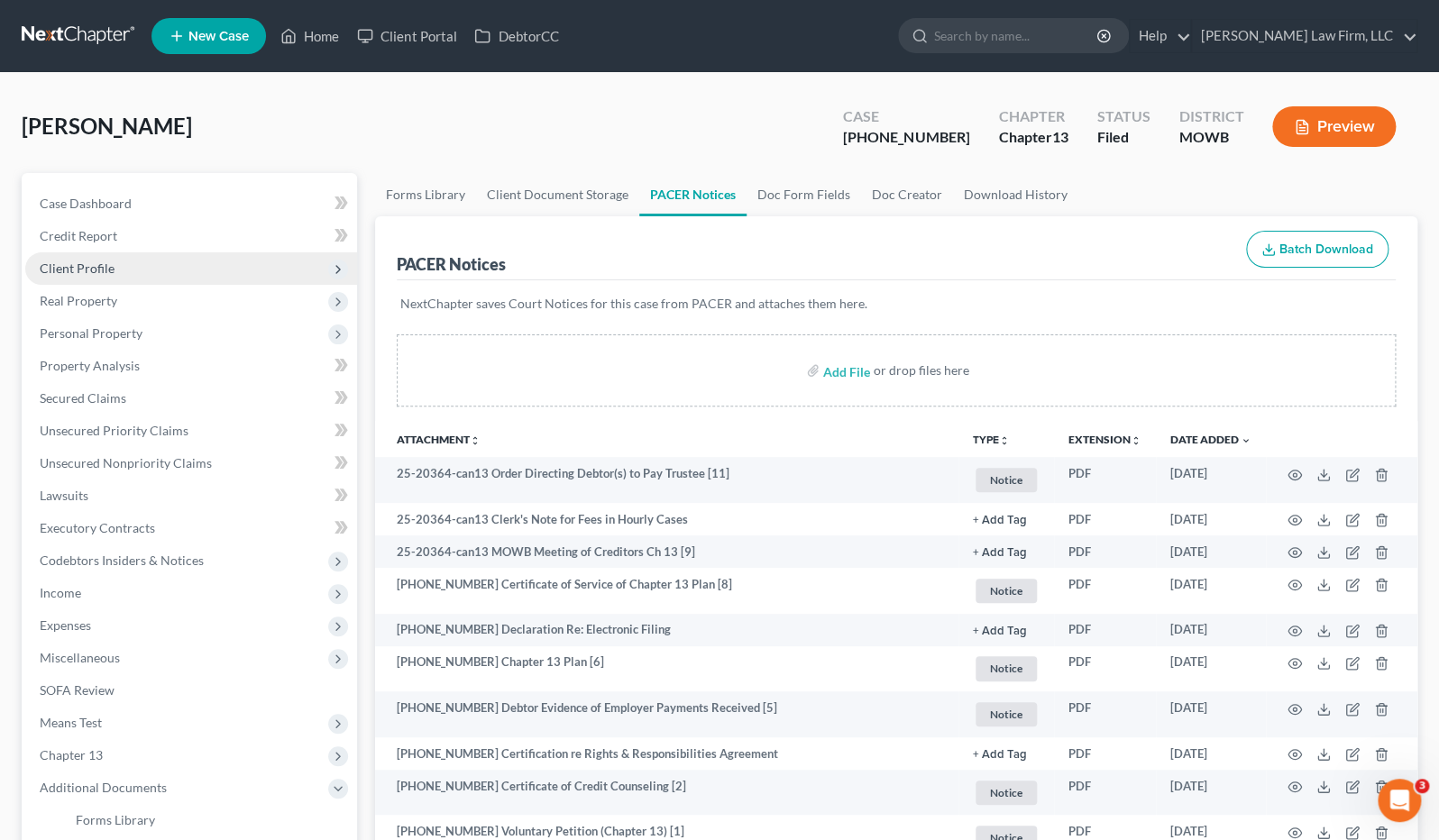
click at [174, 265] on span "Client Profile" at bounding box center [191, 268] width 331 height 32
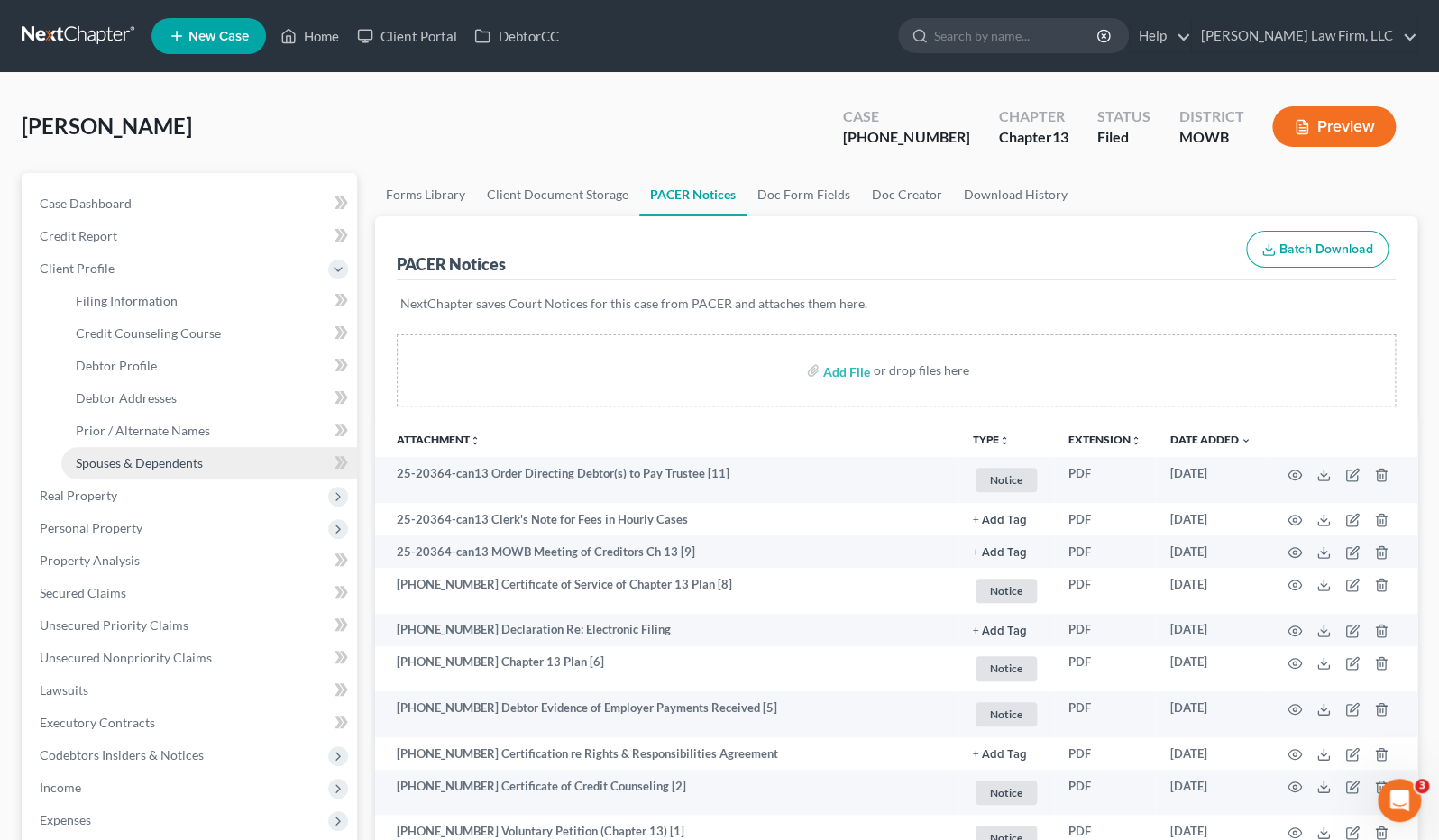
click at [224, 459] on link "Spouses & Dependents" at bounding box center [209, 463] width 296 height 32
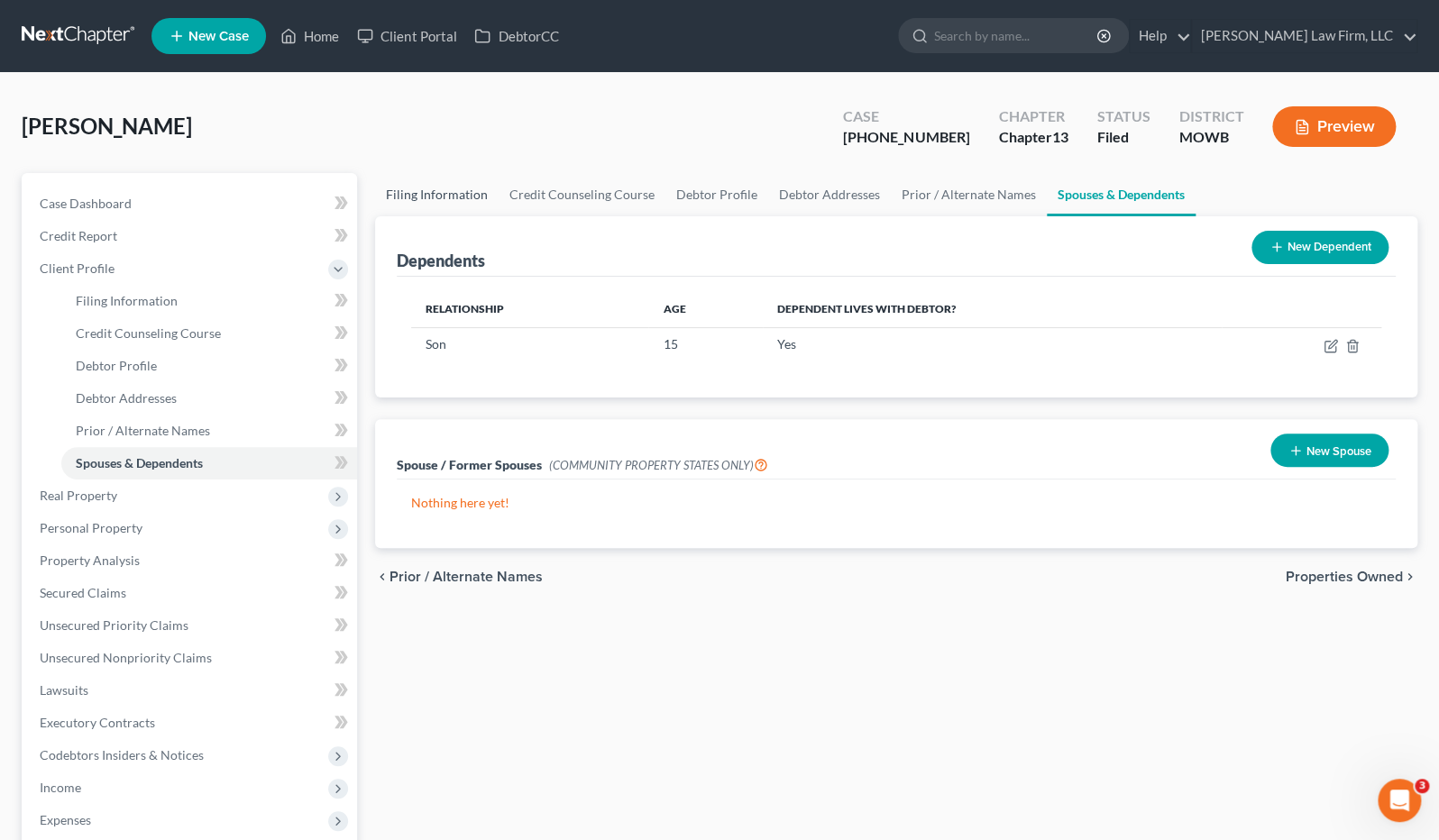
click at [446, 193] on link "Filing Information" at bounding box center [436, 195] width 123 height 43
select select "1"
select select "0"
select select "3"
select select "46"
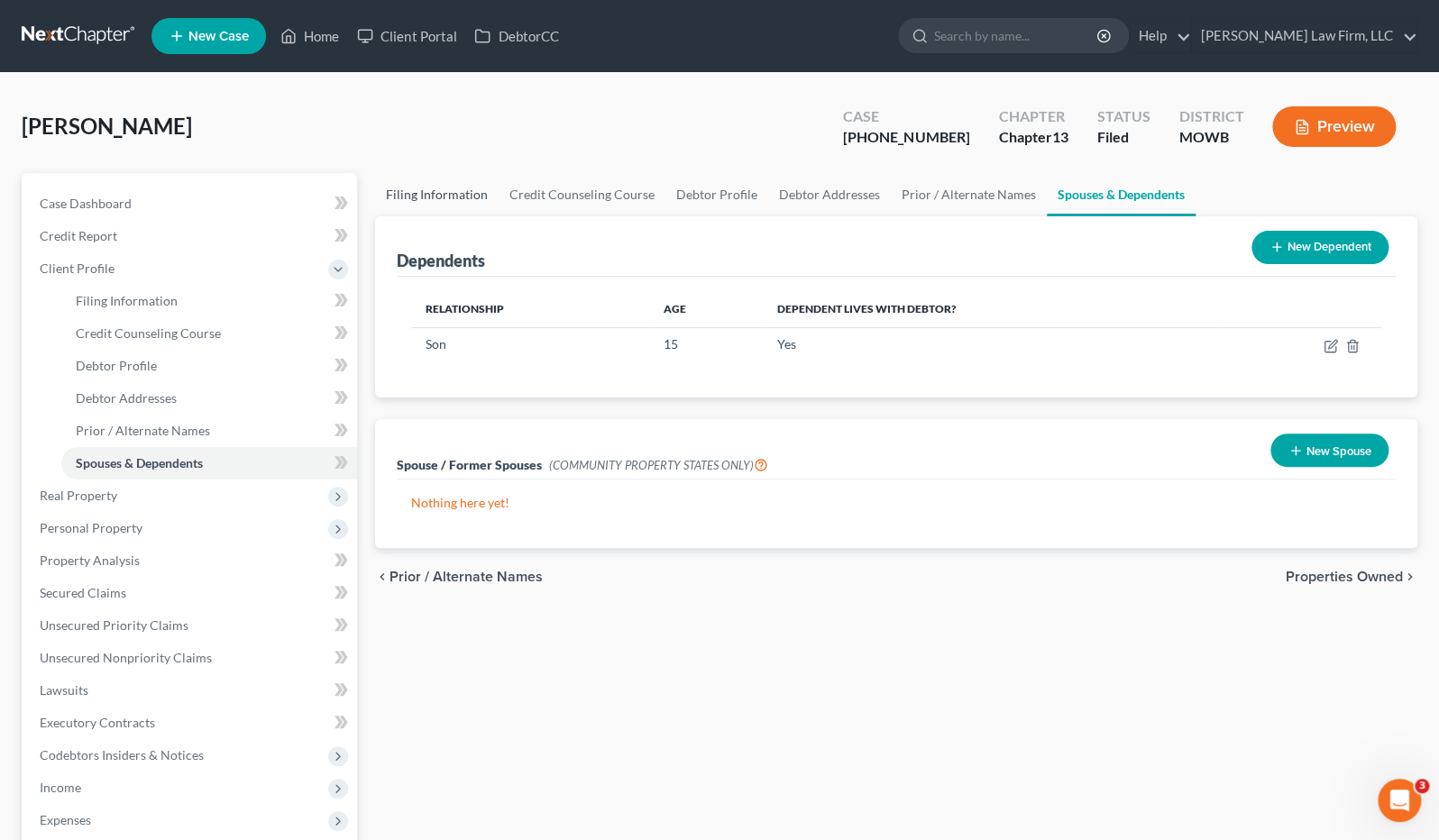
select select "26"
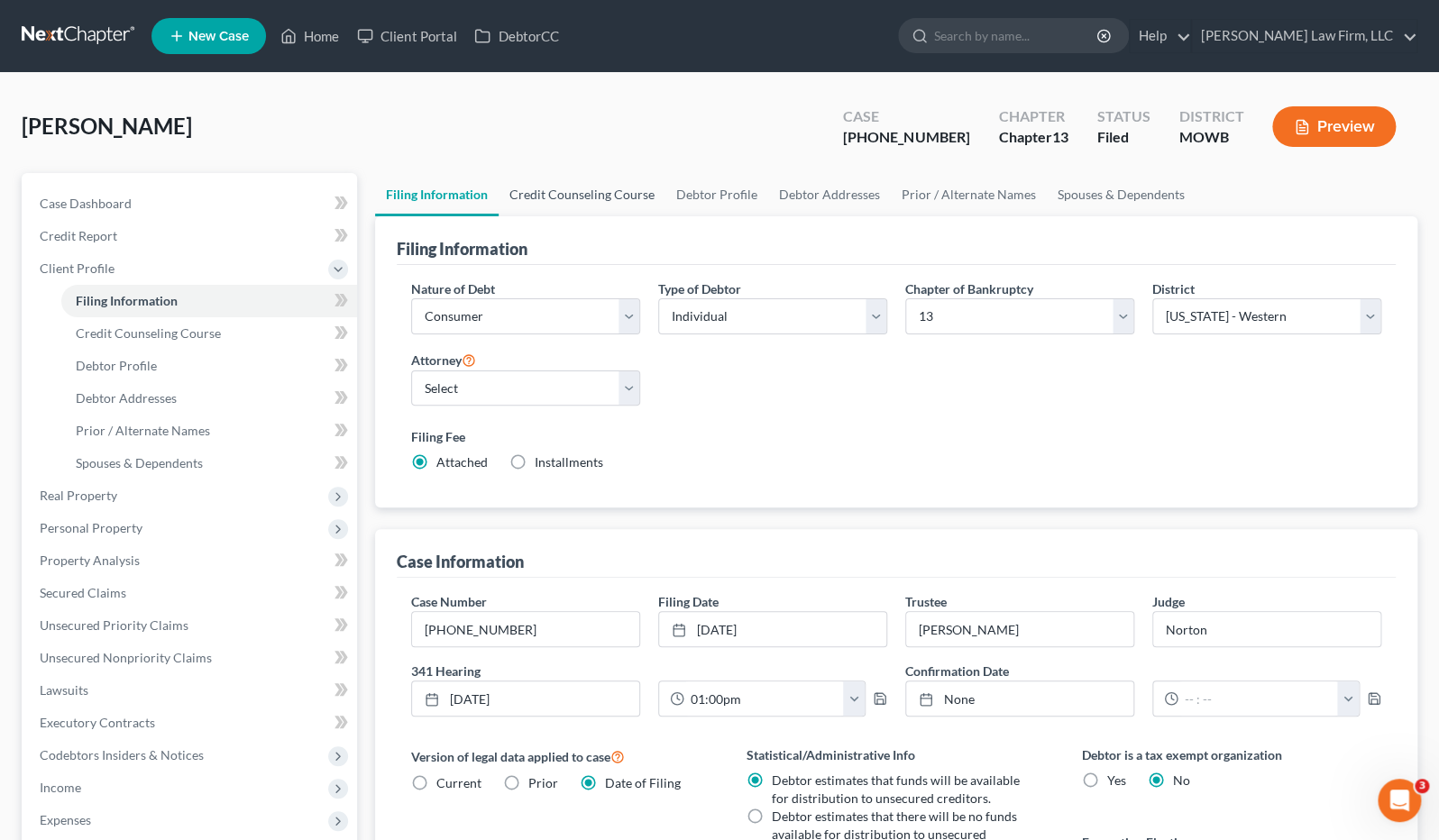
click at [582, 193] on link "Credit Counseling Course" at bounding box center [582, 195] width 167 height 43
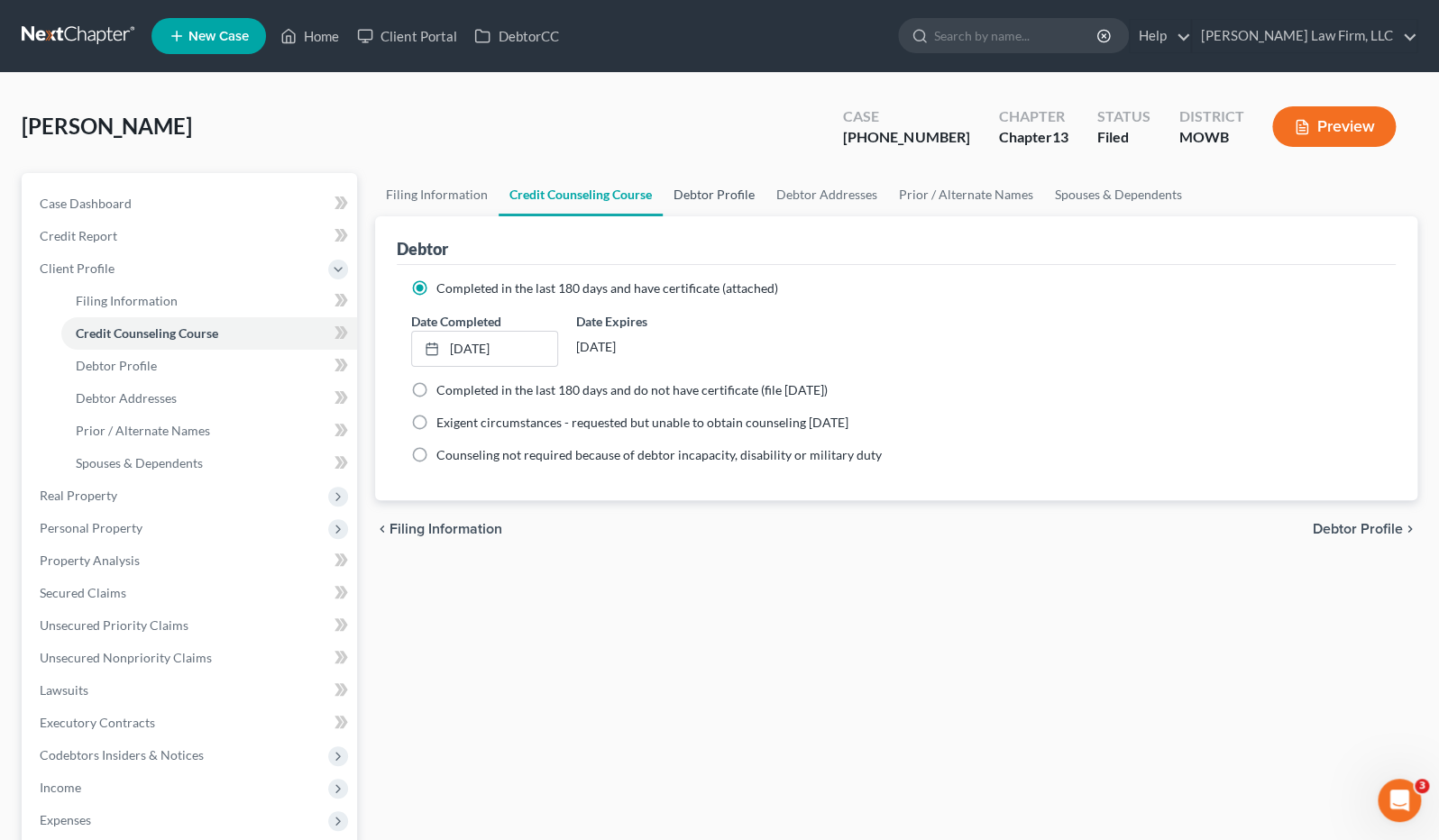
click at [755, 193] on link "Debtor Profile" at bounding box center [713, 195] width 103 height 43
select select "1"
select select "2"
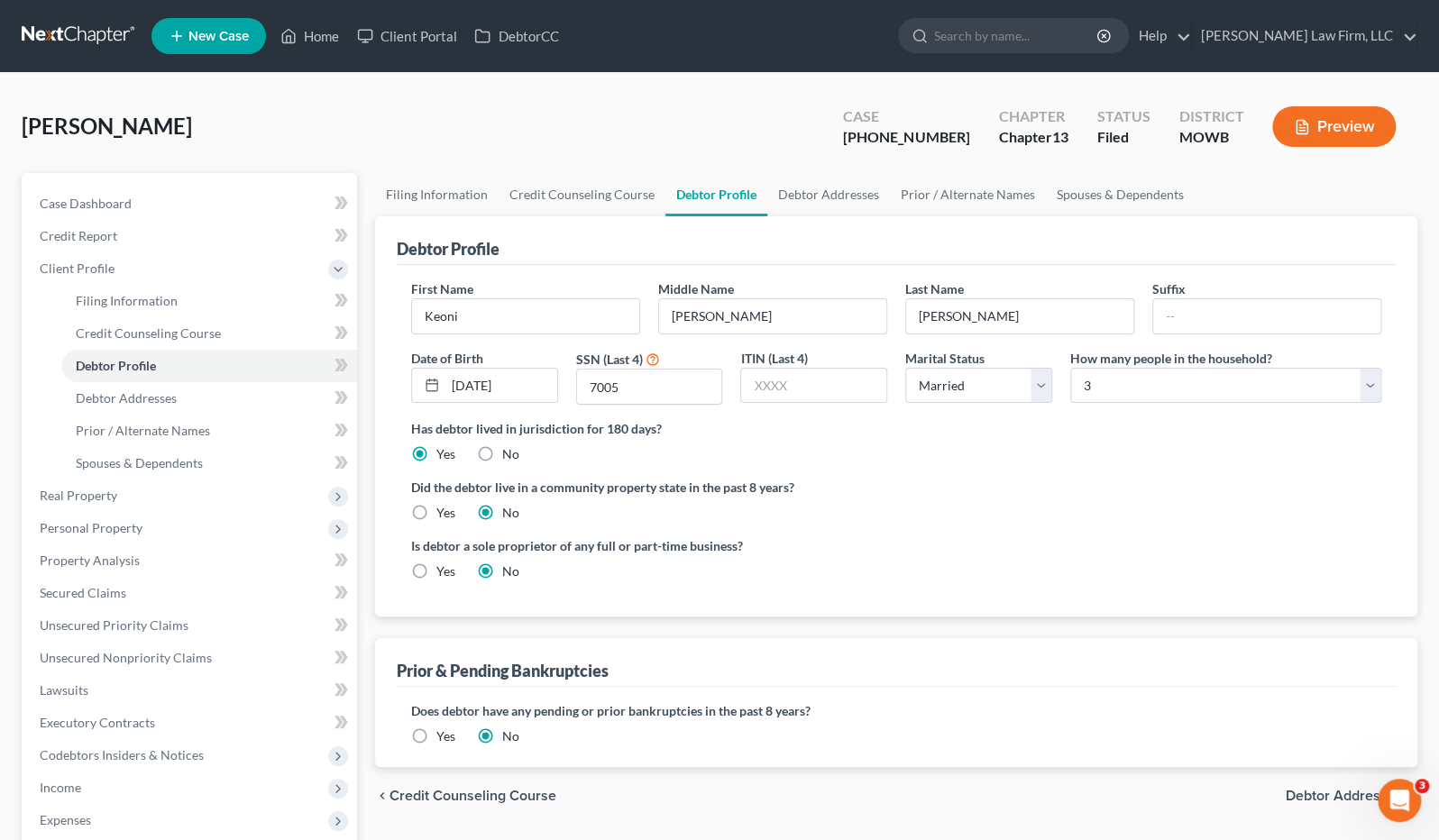
radio input "true"
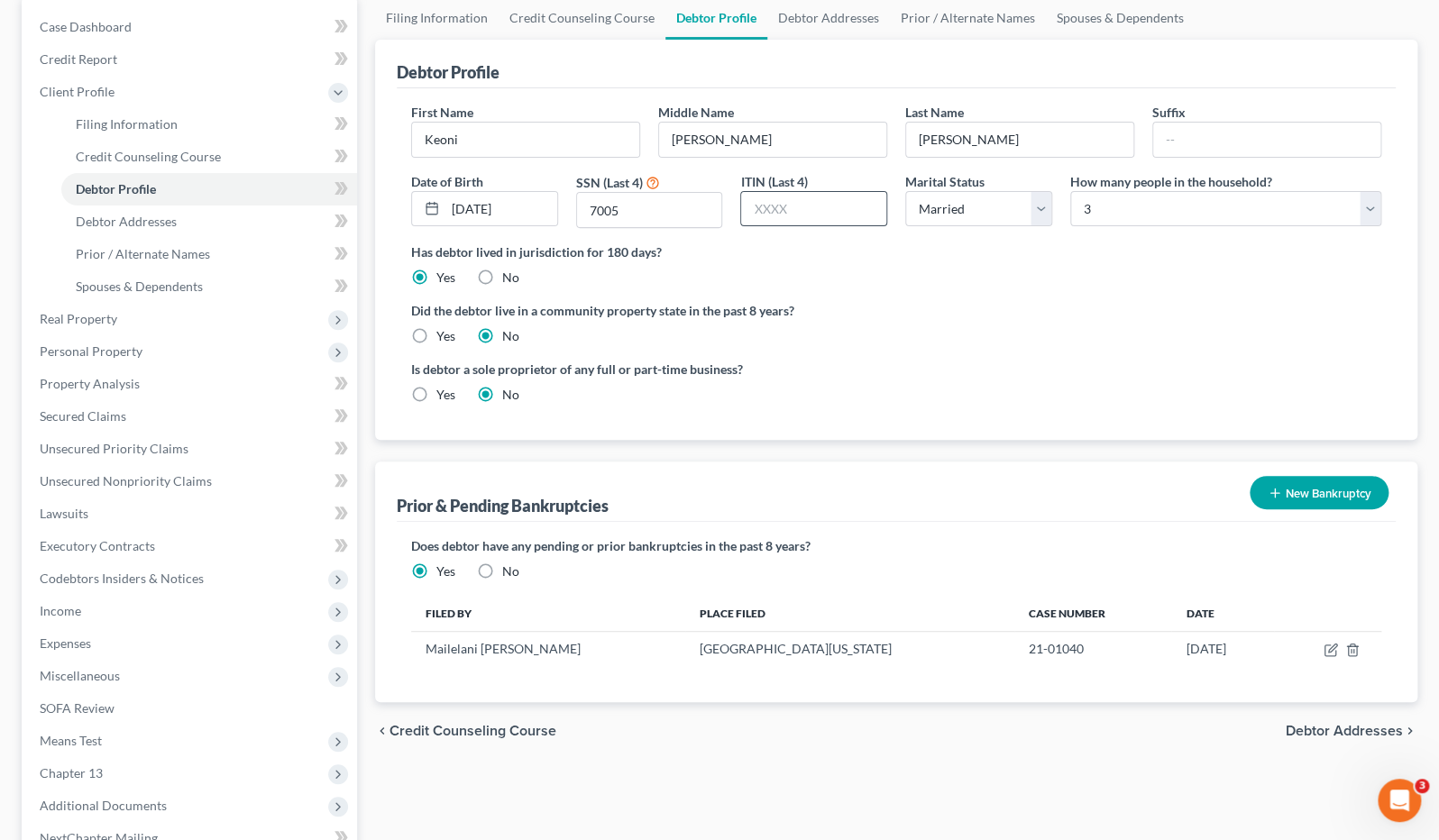
scroll to position [375, 0]
